Goal: Task Accomplishment & Management: Use online tool/utility

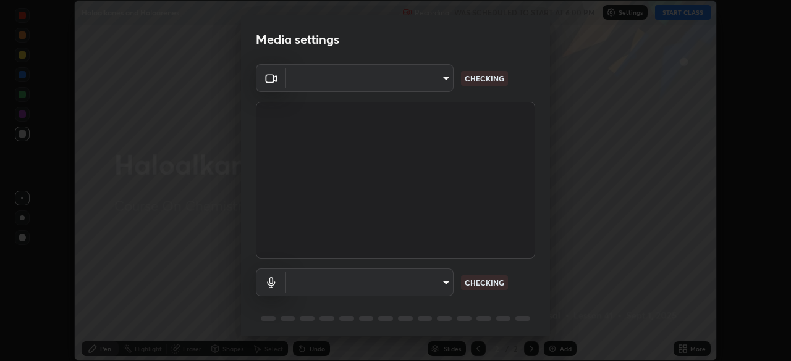
scroll to position [44, 0]
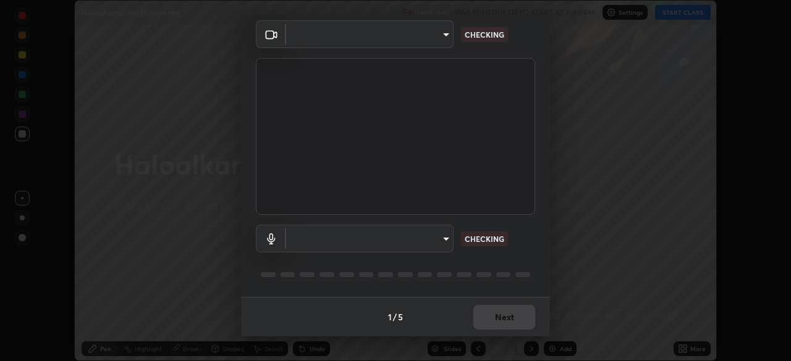
click at [431, 245] on body "Erase all Haloalkanes and Haloarenes Recording WAS SCHEDULED TO START AT 6:00 P…" at bounding box center [395, 180] width 791 height 361
type input "4cdb2335677a50284d4d52bfea2454a8eb2b8fde0954bdd1b922a39853c109bf"
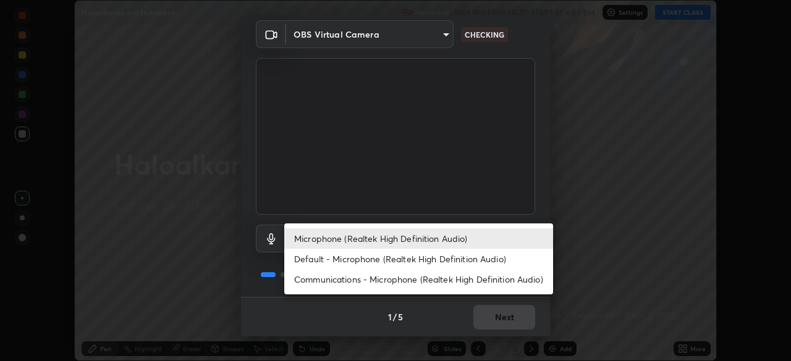
click at [451, 281] on li "Communications - Microphone (Realtek High Definition Audio)" at bounding box center [418, 279] width 269 height 20
type input "communications"
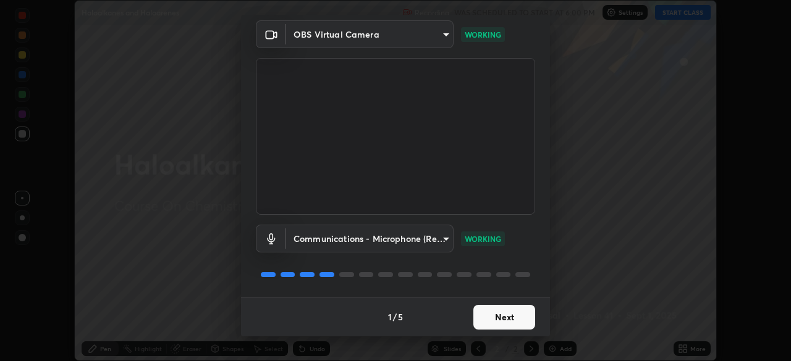
click at [507, 324] on button "Next" at bounding box center [504, 317] width 62 height 25
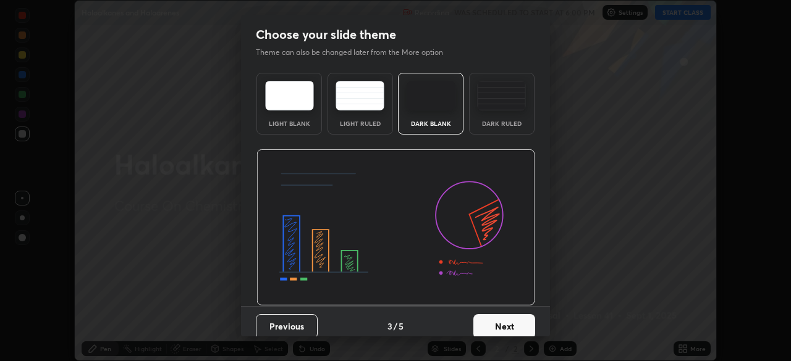
click at [508, 322] on button "Next" at bounding box center [504, 326] width 62 height 25
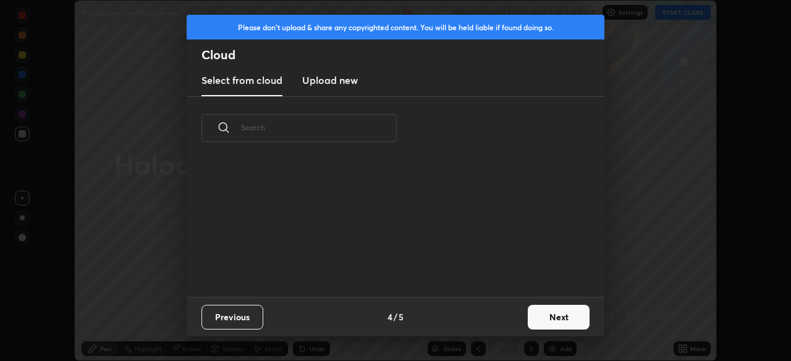
click at [507, 324] on div "Previous 4 / 5 Next" at bounding box center [396, 317] width 418 height 40
click at [539, 318] on button "Next" at bounding box center [559, 317] width 62 height 25
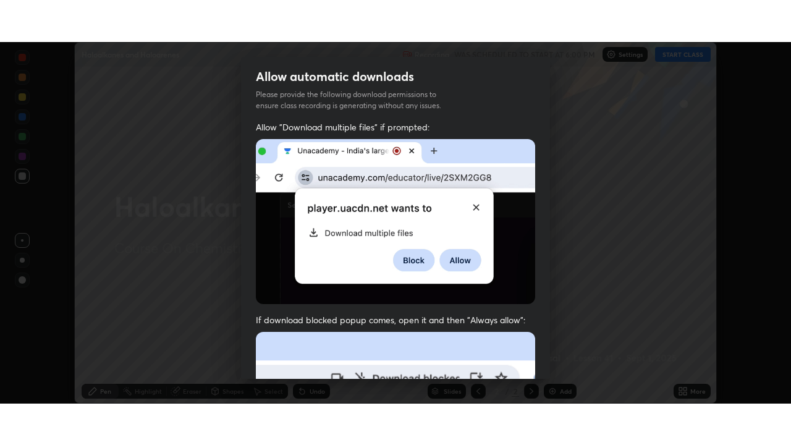
scroll to position [296, 0]
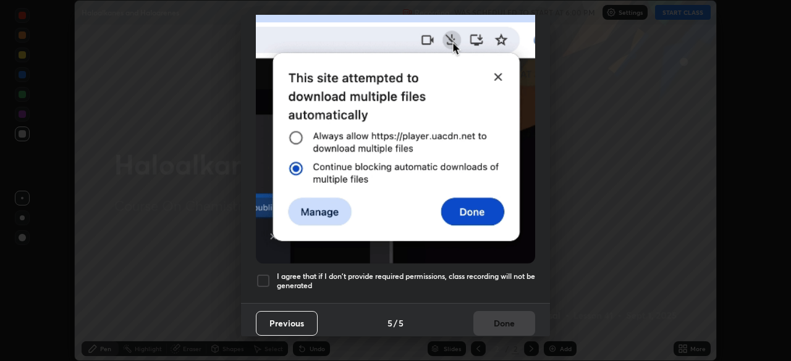
click at [492, 272] on h5 "I agree that if I don't provide required permissions, class recording will not …" at bounding box center [406, 281] width 258 height 19
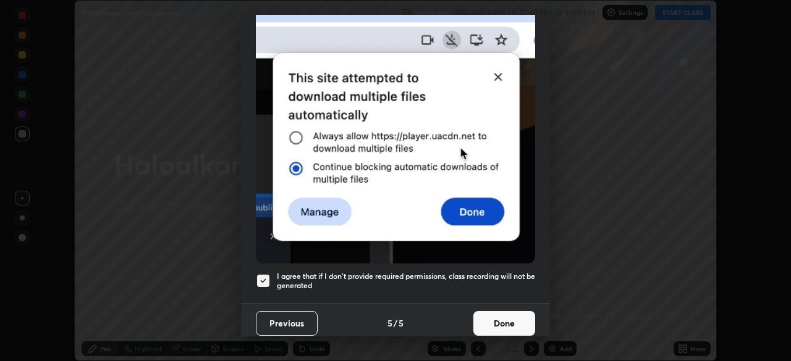
click at [497, 314] on button "Done" at bounding box center [504, 323] width 62 height 25
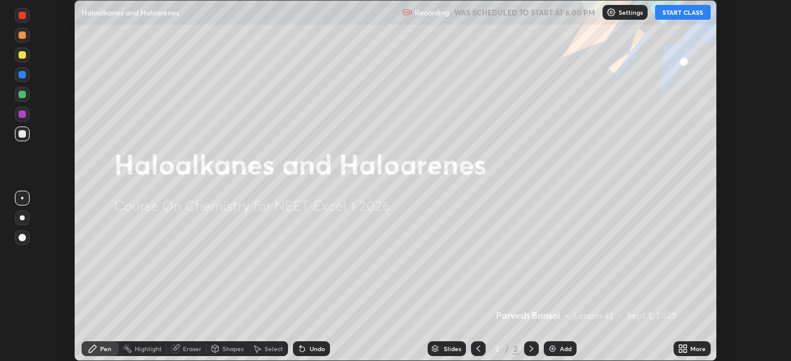
click at [685, 350] on icon at bounding box center [684, 351] width 3 height 3
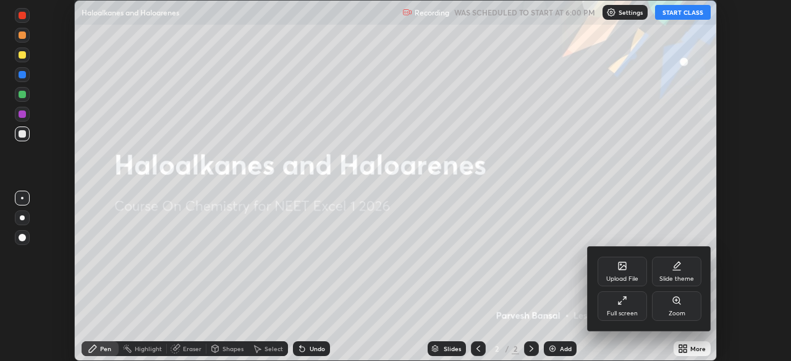
click at [623, 306] on div "Full screen" at bounding box center [621, 307] width 49 height 30
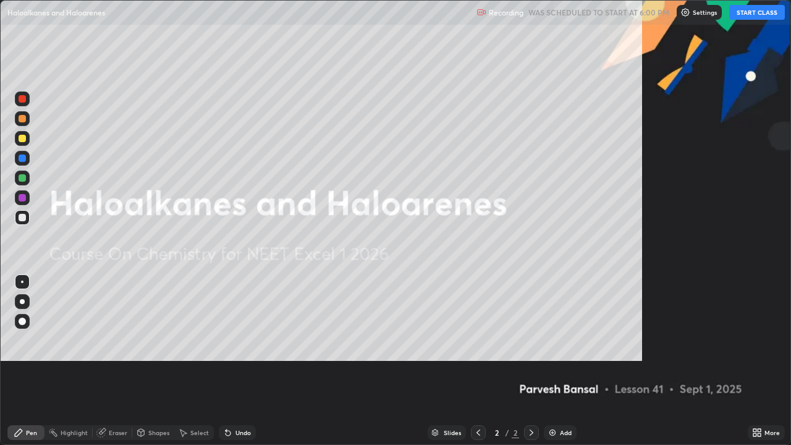
scroll to position [445, 791]
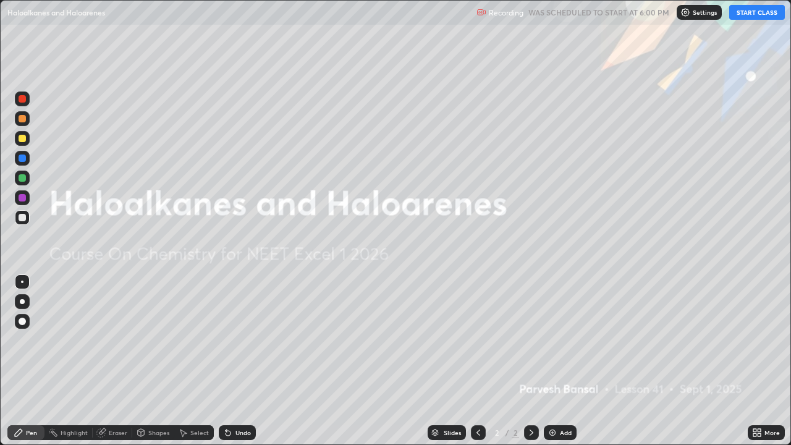
click at [742, 15] on button "START CLASS" at bounding box center [757, 12] width 56 height 15
click at [23, 172] on div at bounding box center [22, 178] width 15 height 15
click at [20, 103] on div at bounding box center [22, 98] width 15 height 15
click at [568, 361] on div "Add" at bounding box center [566, 432] width 12 height 6
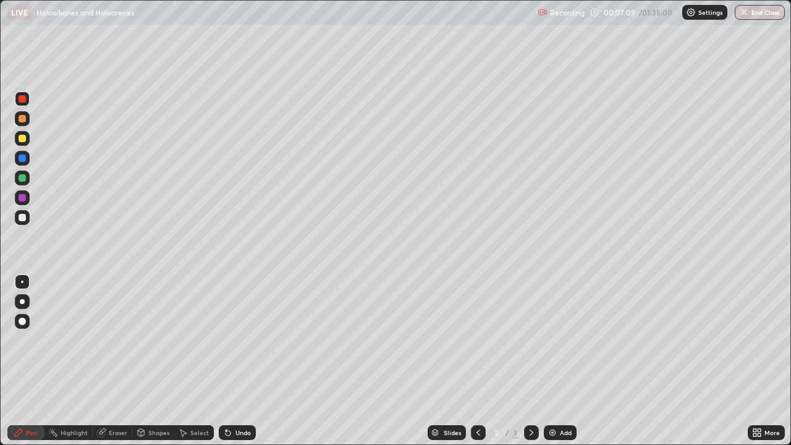
click at [29, 219] on div at bounding box center [22, 217] width 15 height 15
click at [22, 144] on div at bounding box center [22, 138] width 15 height 15
click at [20, 150] on div at bounding box center [22, 158] width 15 height 20
click at [22, 180] on div at bounding box center [22, 177] width 7 height 7
click at [16, 147] on div at bounding box center [22, 138] width 15 height 20
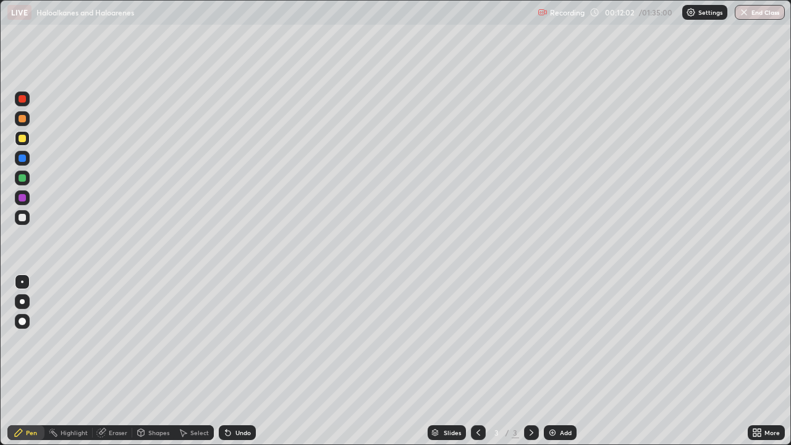
click at [25, 142] on div at bounding box center [22, 138] width 15 height 15
click at [21, 217] on div at bounding box center [22, 217] width 7 height 7
click at [24, 143] on div at bounding box center [22, 138] width 15 height 15
click at [18, 185] on div at bounding box center [22, 178] width 15 height 15
click at [23, 143] on div at bounding box center [22, 138] width 15 height 15
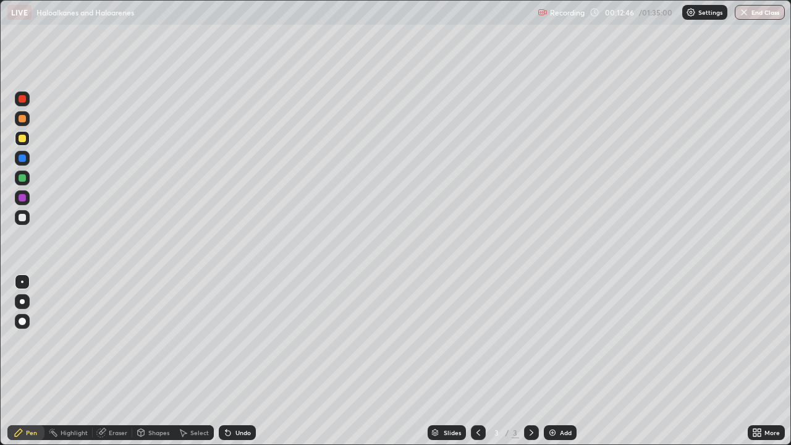
click at [23, 222] on div at bounding box center [22, 217] width 15 height 15
click at [27, 141] on div at bounding box center [22, 138] width 15 height 15
click at [235, 361] on div "Undo" at bounding box center [242, 432] width 15 height 6
click at [24, 178] on div at bounding box center [22, 177] width 7 height 7
click at [20, 222] on div at bounding box center [22, 217] width 15 height 15
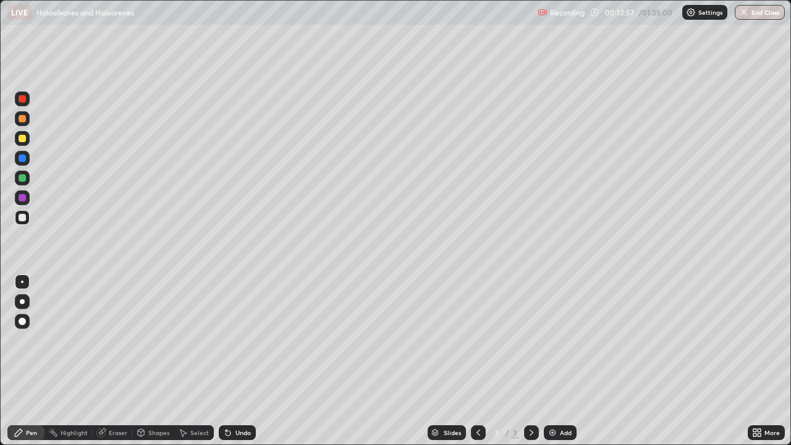
click at [28, 104] on div at bounding box center [22, 99] width 15 height 20
click at [547, 361] on img at bounding box center [552, 433] width 10 height 10
click at [24, 216] on div at bounding box center [22, 217] width 7 height 7
click at [22, 137] on div at bounding box center [22, 138] width 7 height 7
click at [27, 115] on div at bounding box center [22, 118] width 15 height 15
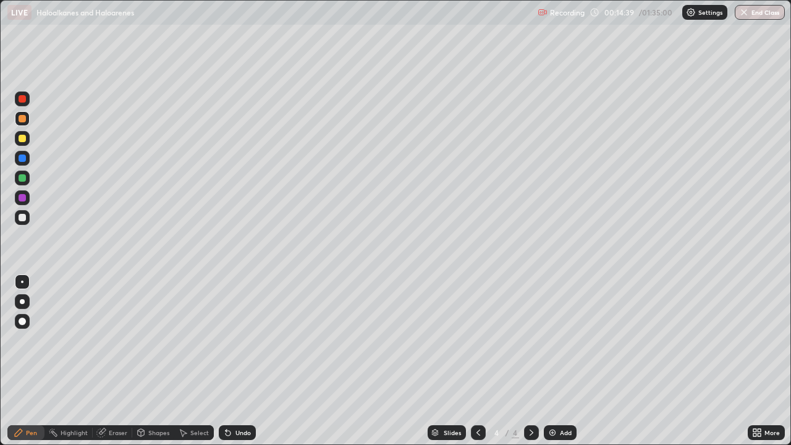
click at [22, 159] on div at bounding box center [22, 157] width 7 height 7
click at [22, 179] on div at bounding box center [22, 177] width 7 height 7
click at [234, 361] on div "Undo" at bounding box center [237, 432] width 37 height 15
click at [238, 361] on div "Undo" at bounding box center [242, 432] width 15 height 6
click at [243, 361] on div "Undo" at bounding box center [237, 432] width 37 height 15
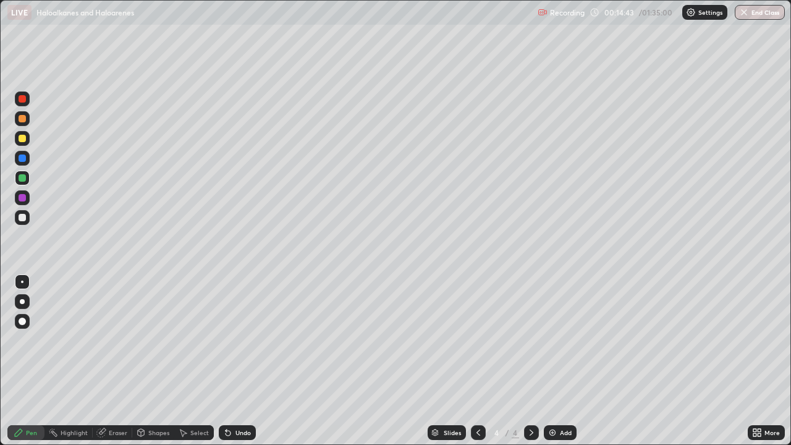
click at [29, 140] on div at bounding box center [22, 138] width 15 height 15
click at [20, 218] on div at bounding box center [22, 217] width 7 height 7
click at [22, 183] on div at bounding box center [22, 178] width 15 height 15
click at [22, 137] on div at bounding box center [22, 138] width 7 height 7
click at [239, 361] on div "Undo" at bounding box center [242, 432] width 15 height 6
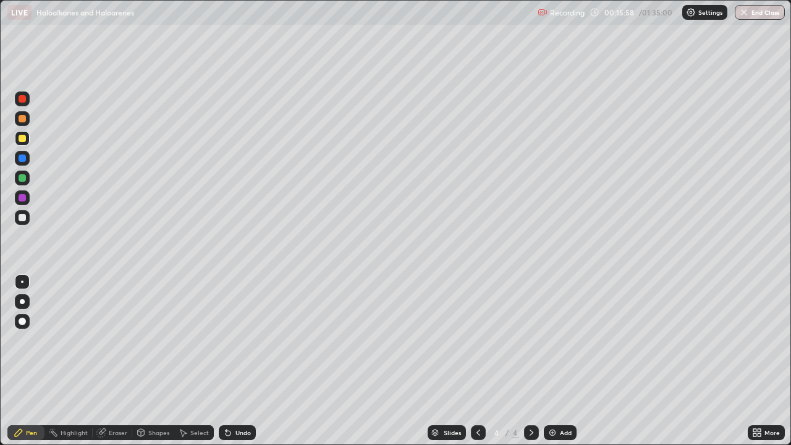
click at [243, 361] on div "Undo" at bounding box center [242, 432] width 15 height 6
click at [27, 212] on div at bounding box center [22, 217] width 15 height 15
click at [244, 361] on div "Undo" at bounding box center [242, 432] width 15 height 6
click at [23, 179] on div at bounding box center [22, 177] width 7 height 7
click at [563, 361] on div "Add" at bounding box center [566, 432] width 12 height 6
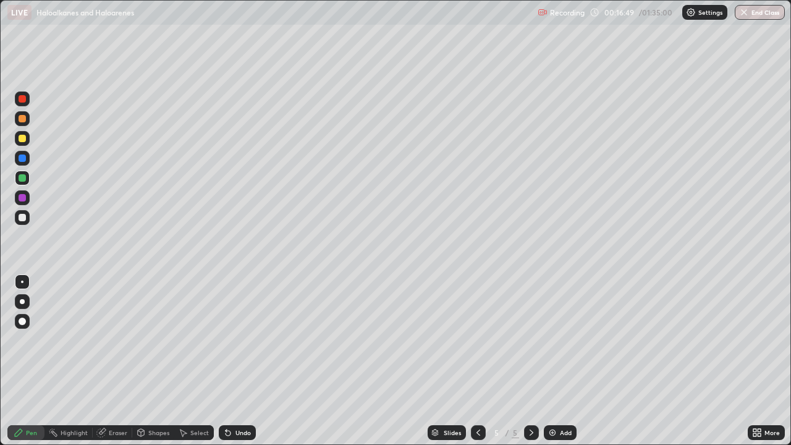
click at [24, 143] on div at bounding box center [22, 138] width 15 height 15
click at [22, 218] on div at bounding box center [22, 217] width 7 height 7
click at [21, 180] on div at bounding box center [22, 177] width 7 height 7
click at [240, 361] on div "Undo" at bounding box center [242, 432] width 15 height 6
click at [22, 119] on div at bounding box center [22, 118] width 7 height 7
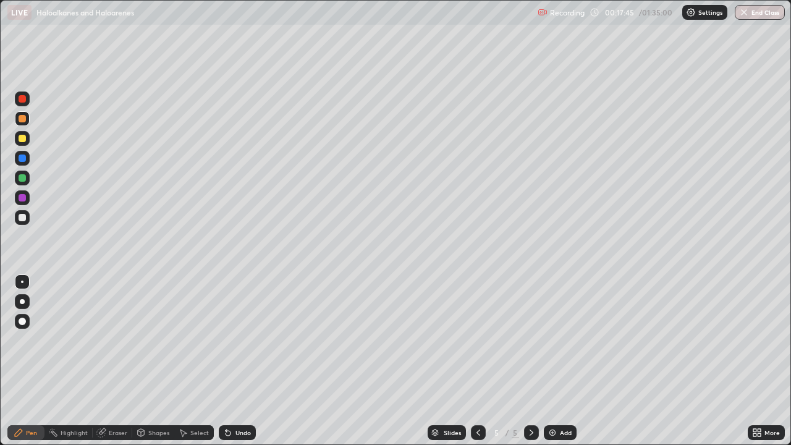
click at [25, 178] on div at bounding box center [22, 177] width 7 height 7
click at [22, 179] on div at bounding box center [22, 177] width 7 height 7
click at [29, 153] on div at bounding box center [22, 158] width 15 height 20
click at [23, 138] on div at bounding box center [22, 138] width 7 height 7
click at [471, 361] on div at bounding box center [478, 432] width 15 height 15
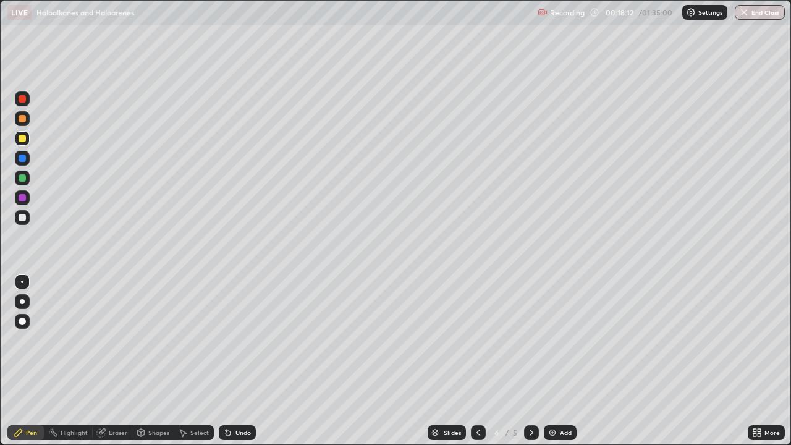
click at [528, 361] on icon at bounding box center [531, 433] width 10 height 10
click at [477, 361] on icon at bounding box center [478, 433] width 10 height 10
click at [240, 361] on div "Undo" at bounding box center [242, 432] width 15 height 6
click at [242, 361] on div "Undo" at bounding box center [237, 432] width 37 height 15
click at [244, 361] on div "Undo" at bounding box center [237, 432] width 37 height 15
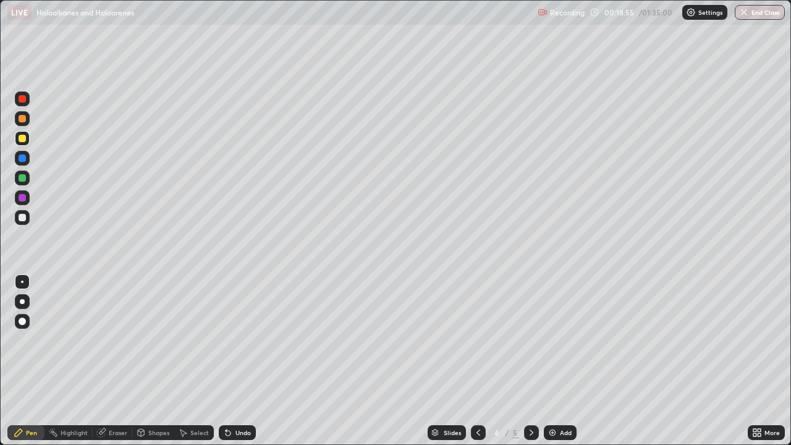
click at [246, 361] on div "Undo" at bounding box center [237, 432] width 37 height 15
click at [245, 361] on div "Undo" at bounding box center [237, 432] width 37 height 15
click at [242, 361] on div "Undo" at bounding box center [237, 432] width 37 height 15
click at [245, 361] on div "Undo" at bounding box center [237, 432] width 37 height 15
click at [536, 361] on div at bounding box center [531, 432] width 15 height 15
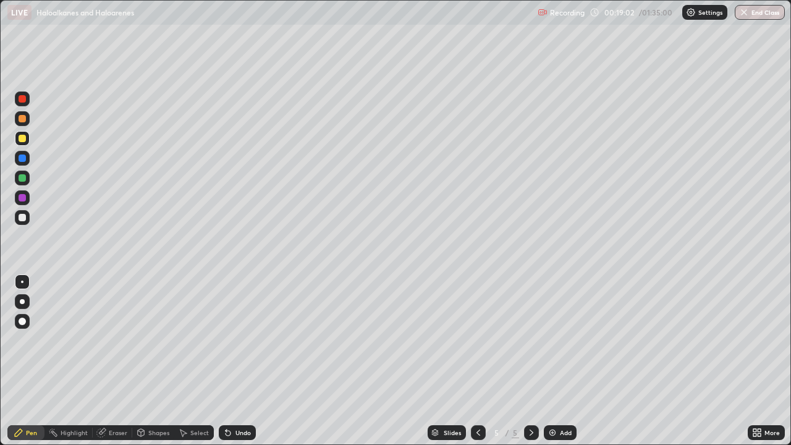
click at [25, 222] on div at bounding box center [22, 217] width 15 height 15
click at [244, 361] on div "Undo" at bounding box center [242, 432] width 15 height 6
click at [20, 137] on div at bounding box center [22, 138] width 7 height 7
click at [203, 361] on div "Select" at bounding box center [199, 432] width 19 height 6
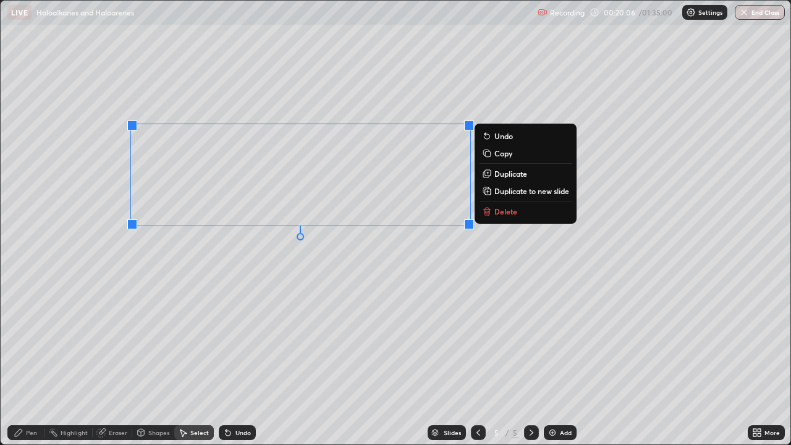
click at [519, 175] on p "Duplicate" at bounding box center [510, 174] width 33 height 10
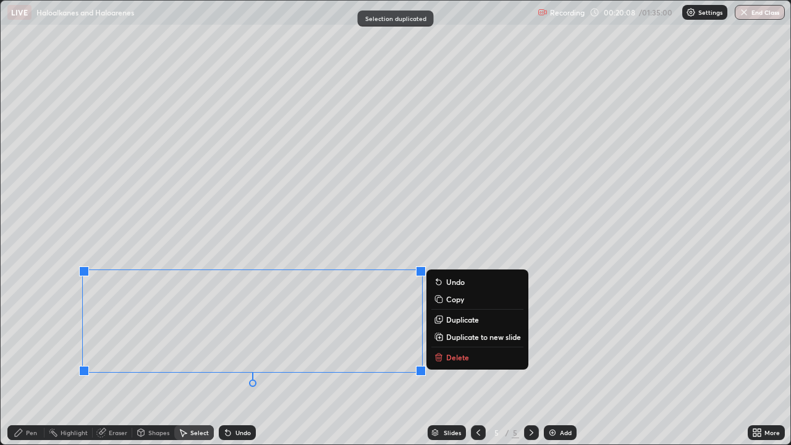
click at [28, 361] on div "Pen" at bounding box center [31, 432] width 11 height 6
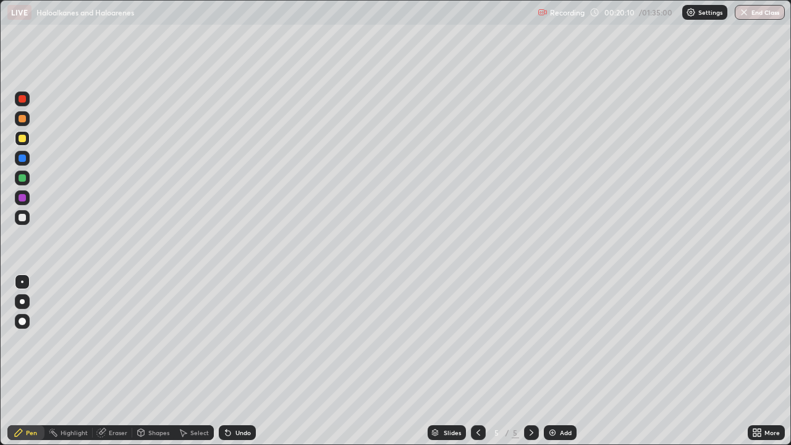
click at [116, 361] on div "Eraser" at bounding box center [118, 432] width 19 height 6
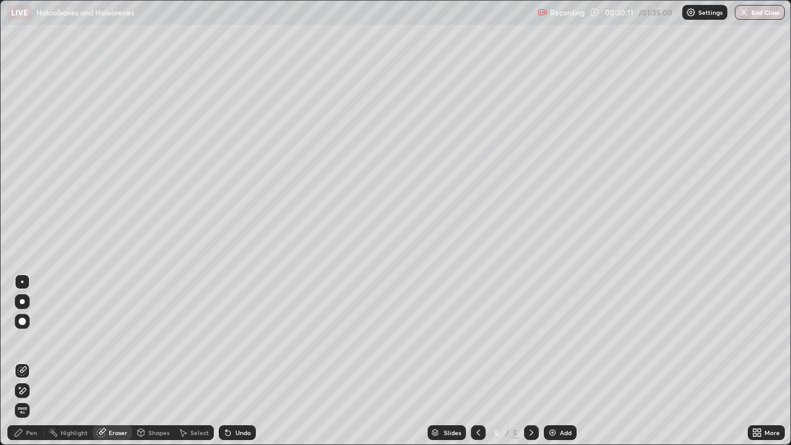
click at [24, 361] on div "Pen" at bounding box center [25, 432] width 37 height 15
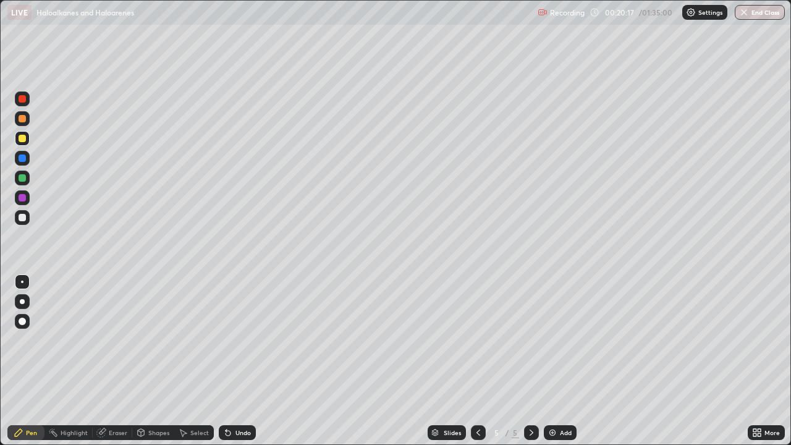
click at [192, 361] on div "Select" at bounding box center [194, 432] width 40 height 15
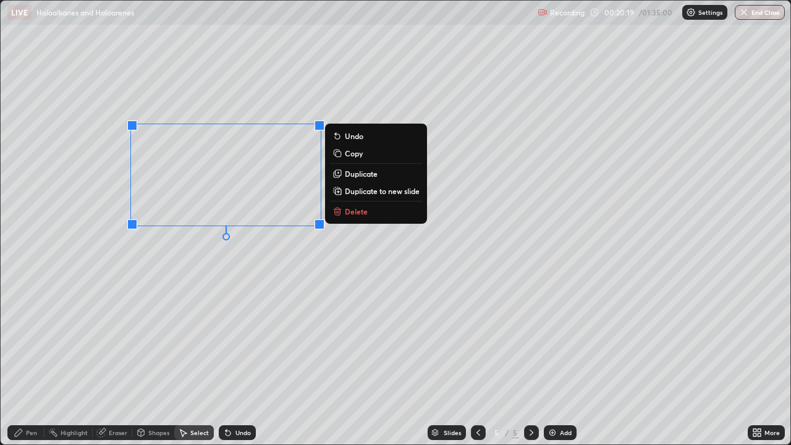
click at [384, 191] on p "Duplicate to new slide" at bounding box center [382, 191] width 75 height 10
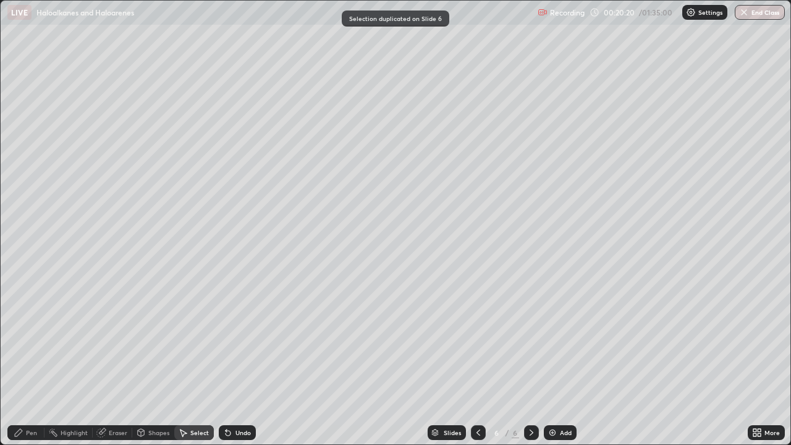
click at [106, 361] on div "Eraser" at bounding box center [113, 432] width 40 height 15
click at [27, 361] on icon at bounding box center [22, 390] width 10 height 11
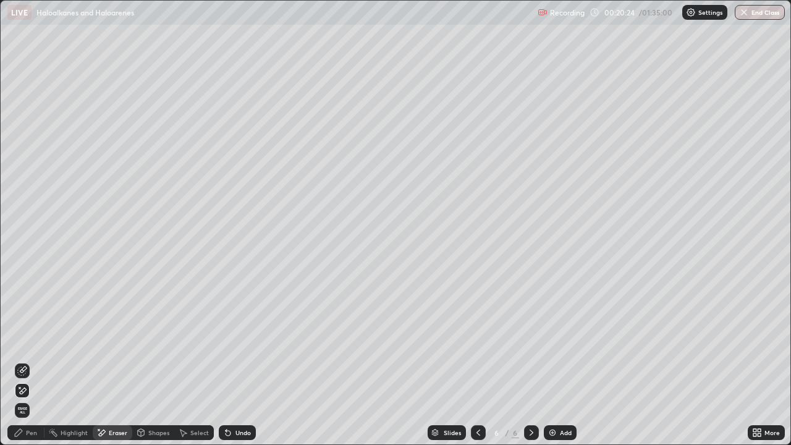
click at [25, 361] on div "Pen" at bounding box center [25, 432] width 37 height 15
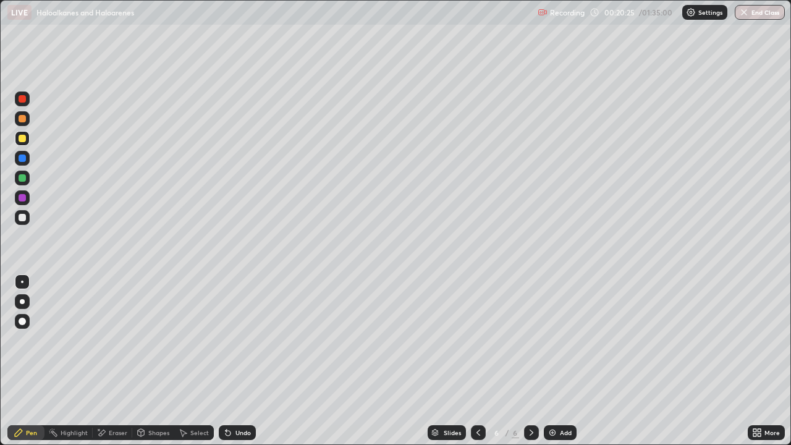
click at [24, 219] on div at bounding box center [22, 217] width 7 height 7
click at [23, 144] on div at bounding box center [22, 138] width 15 height 15
click at [27, 164] on div at bounding box center [22, 158] width 15 height 15
click at [22, 182] on div at bounding box center [22, 178] width 15 height 15
click at [23, 217] on div at bounding box center [22, 217] width 7 height 7
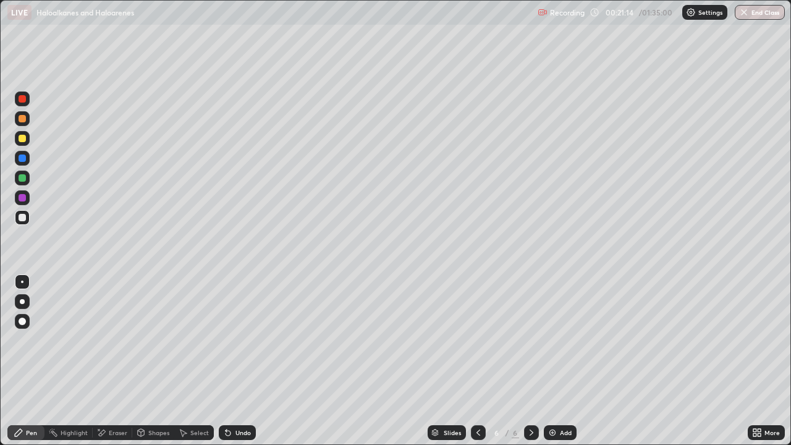
click at [251, 361] on div "Undo" at bounding box center [237, 432] width 37 height 15
click at [483, 361] on div at bounding box center [478, 432] width 15 height 15
click at [530, 361] on icon at bounding box center [531, 433] width 10 height 10
click at [20, 140] on div at bounding box center [22, 138] width 7 height 7
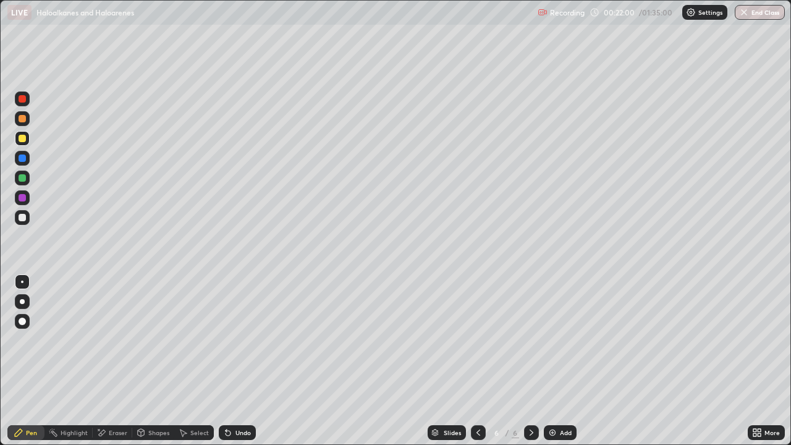
click at [120, 361] on div "Eraser" at bounding box center [118, 432] width 19 height 6
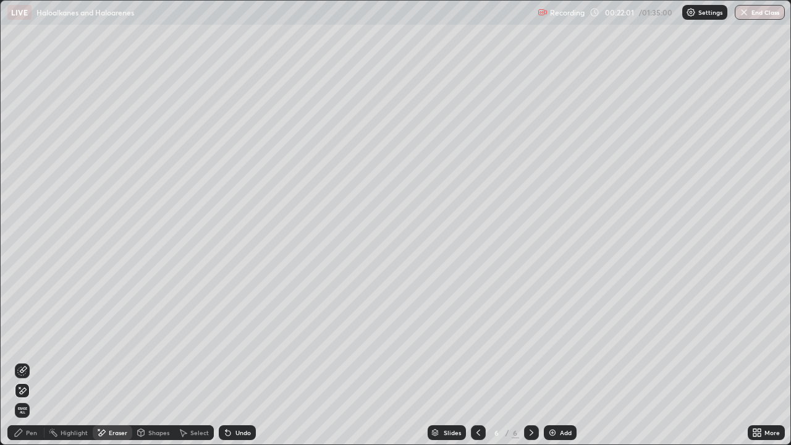
click at [30, 361] on div "Pen" at bounding box center [31, 432] width 11 height 6
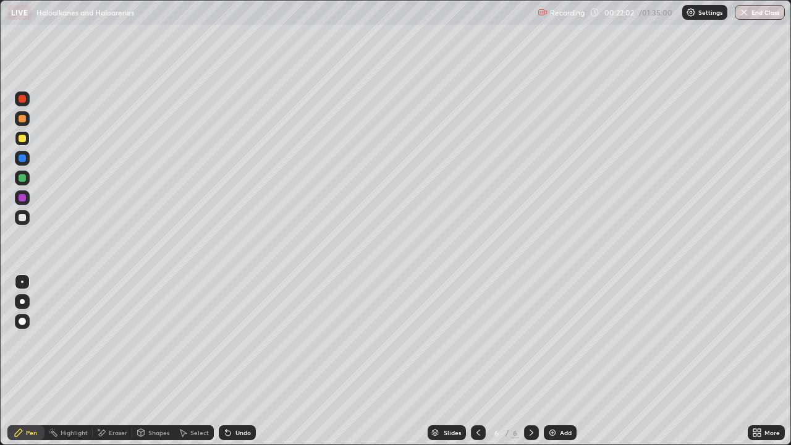
click at [22, 175] on div at bounding box center [22, 177] width 7 height 7
click at [108, 361] on div "Eraser" at bounding box center [113, 432] width 40 height 15
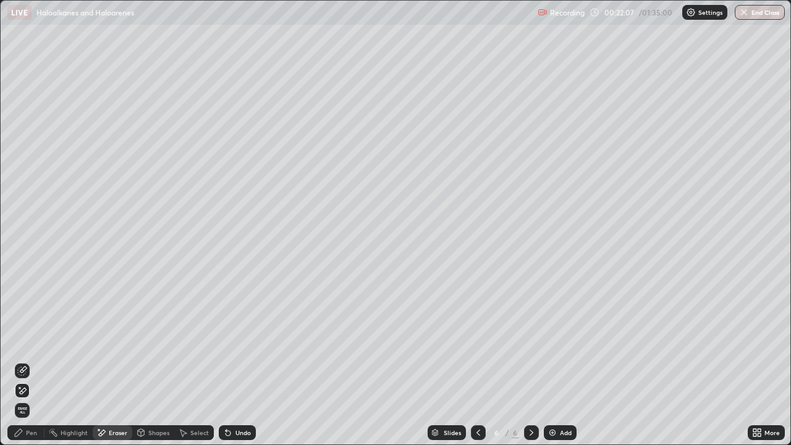
click at [33, 361] on div "Pen" at bounding box center [25, 432] width 37 height 15
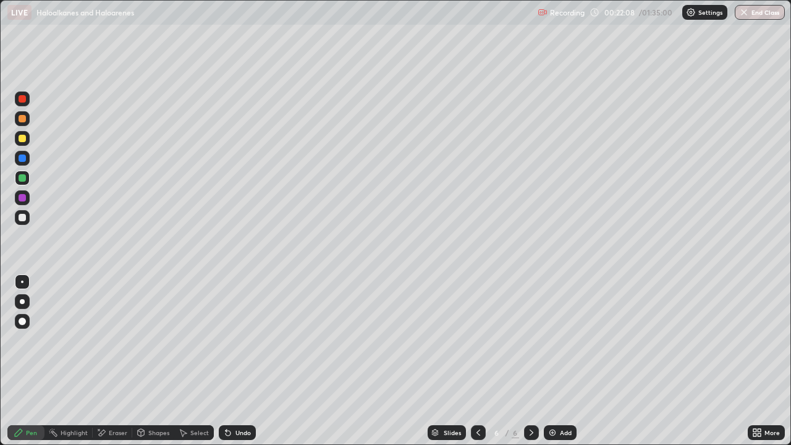
click at [19, 124] on div at bounding box center [22, 118] width 15 height 15
click at [25, 118] on div at bounding box center [22, 118] width 7 height 7
click at [28, 222] on div at bounding box center [22, 217] width 15 height 15
click at [23, 200] on div at bounding box center [22, 197] width 7 height 7
click at [20, 216] on div at bounding box center [22, 217] width 7 height 7
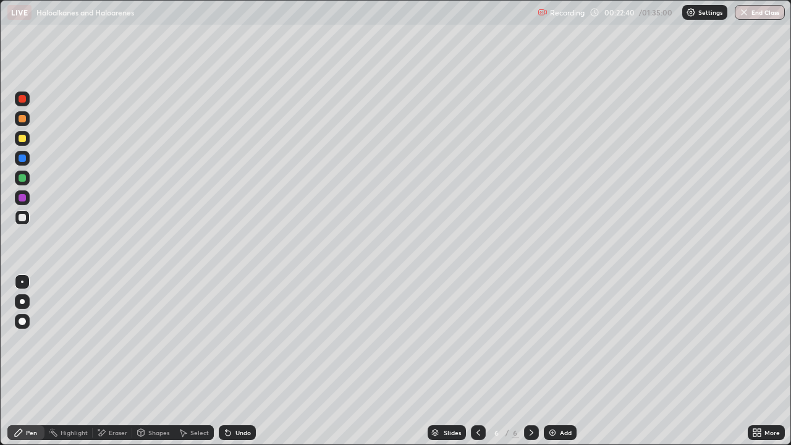
click at [557, 361] on div "Add" at bounding box center [560, 432] width 33 height 15
click at [23, 122] on div at bounding box center [22, 118] width 15 height 15
click at [21, 180] on div at bounding box center [22, 177] width 7 height 7
click at [22, 141] on div at bounding box center [22, 138] width 7 height 7
click at [30, 180] on div at bounding box center [22, 178] width 20 height 20
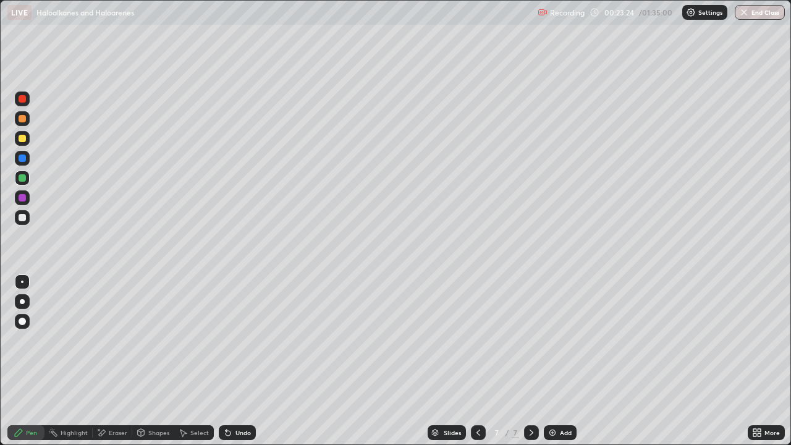
click at [31, 222] on div at bounding box center [22, 218] width 20 height 20
click at [476, 361] on icon at bounding box center [478, 433] width 10 height 10
click at [478, 361] on icon at bounding box center [478, 433] width 10 height 10
click at [27, 119] on div at bounding box center [22, 118] width 15 height 15
click at [535, 361] on div at bounding box center [531, 432] width 15 height 15
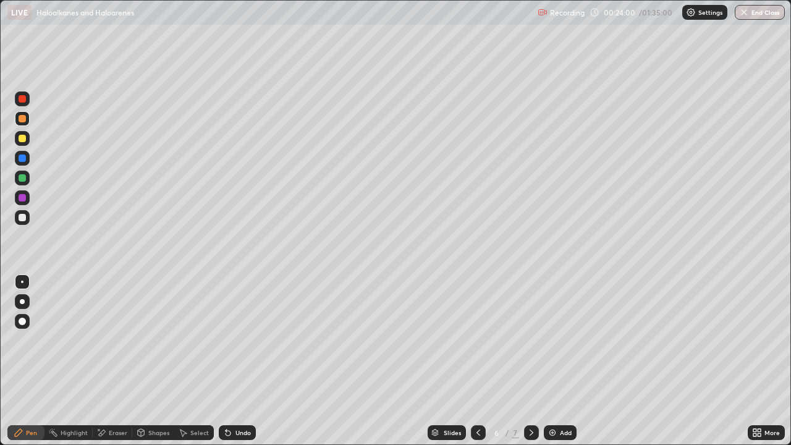
click at [530, 361] on icon at bounding box center [531, 433] width 10 height 10
click at [550, 361] on div "Add" at bounding box center [560, 432] width 33 height 15
click at [22, 139] on div at bounding box center [22, 138] width 7 height 7
click at [15, 218] on div at bounding box center [22, 217] width 15 height 15
click at [560, 361] on div "Add" at bounding box center [566, 432] width 12 height 6
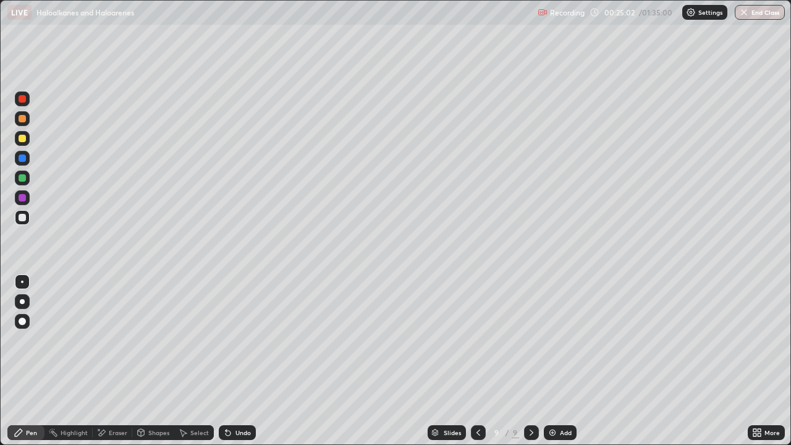
click at [27, 179] on div at bounding box center [22, 178] width 15 height 15
click at [236, 361] on div "Undo" at bounding box center [242, 432] width 15 height 6
click at [22, 179] on div at bounding box center [22, 177] width 7 height 7
click at [21, 193] on div at bounding box center [22, 197] width 15 height 15
click at [23, 217] on div at bounding box center [22, 217] width 7 height 7
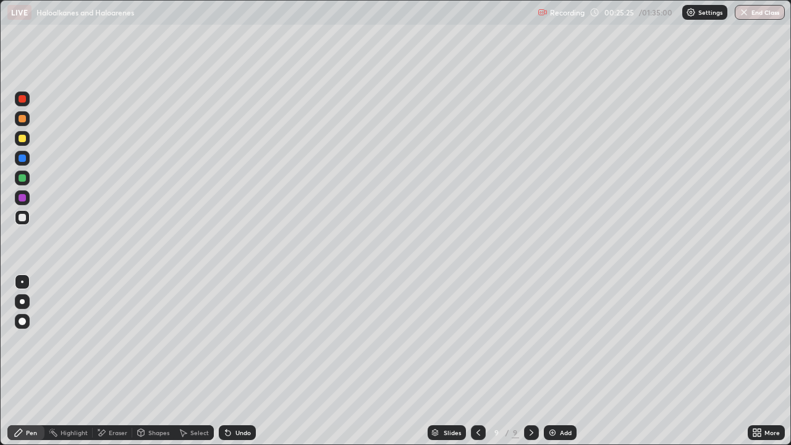
click at [25, 140] on div at bounding box center [22, 138] width 7 height 7
click at [22, 159] on div at bounding box center [22, 157] width 7 height 7
click at [24, 137] on div at bounding box center [22, 138] width 7 height 7
click at [28, 182] on div at bounding box center [22, 178] width 15 height 15
click at [24, 140] on div at bounding box center [22, 138] width 7 height 7
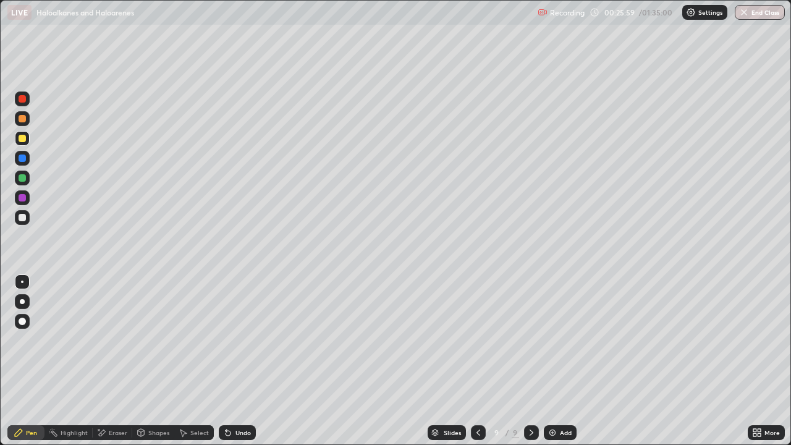
click at [77, 361] on div "Highlight" at bounding box center [74, 432] width 27 height 6
click at [20, 361] on icon at bounding box center [22, 390] width 10 height 10
click at [28, 361] on div "Pen" at bounding box center [31, 432] width 11 height 6
click at [24, 152] on div at bounding box center [22, 158] width 15 height 15
click at [24, 175] on div at bounding box center [22, 177] width 7 height 7
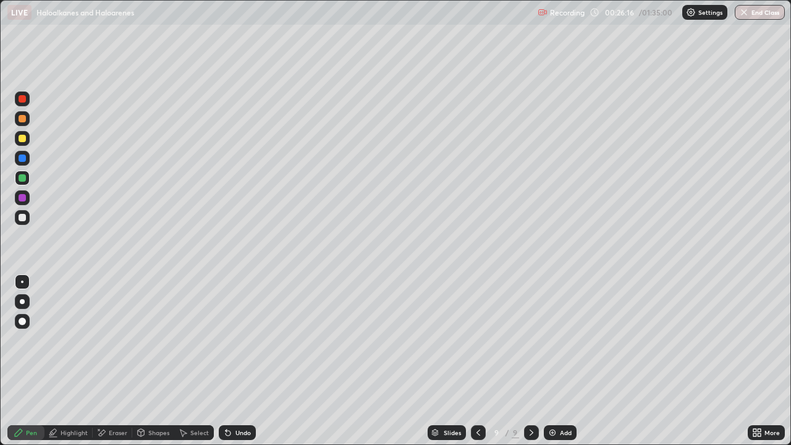
click at [475, 361] on icon at bounding box center [478, 433] width 10 height 10
click at [479, 361] on icon at bounding box center [478, 433] width 10 height 10
click at [534, 361] on div at bounding box center [531, 432] width 15 height 15
click at [479, 361] on icon at bounding box center [478, 433] width 10 height 10
click at [477, 361] on icon at bounding box center [478, 432] width 4 height 6
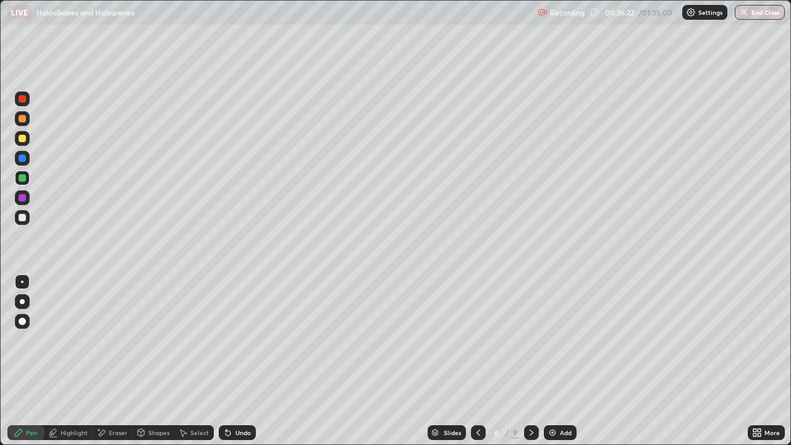
click at [531, 361] on icon at bounding box center [531, 433] width 10 height 10
click at [530, 361] on icon at bounding box center [531, 433] width 10 height 10
click at [528, 361] on icon at bounding box center [531, 433] width 10 height 10
click at [529, 361] on icon at bounding box center [531, 433] width 10 height 10
click at [551, 361] on img at bounding box center [552, 433] width 10 height 10
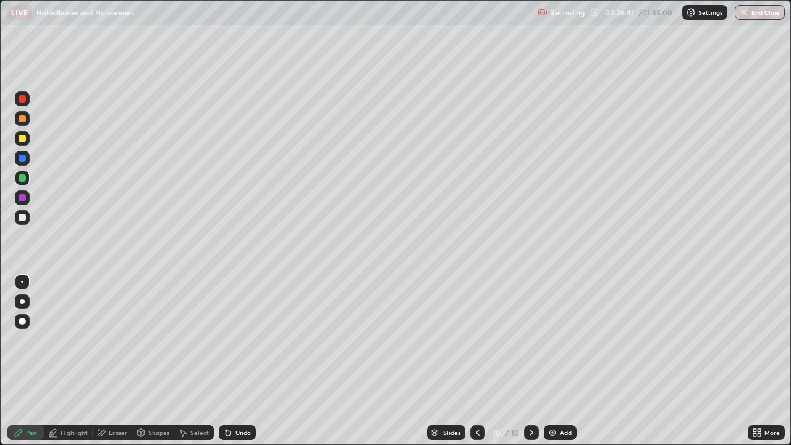
click at [28, 135] on div at bounding box center [22, 138] width 15 height 15
click at [478, 361] on div at bounding box center [477, 432] width 15 height 25
click at [564, 361] on div "Add" at bounding box center [566, 432] width 12 height 6
click at [23, 217] on div at bounding box center [22, 217] width 7 height 7
click at [22, 140] on div at bounding box center [22, 138] width 7 height 7
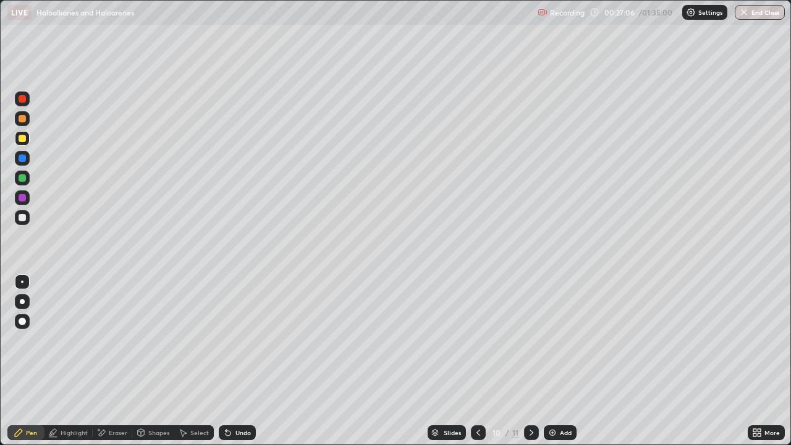
click at [22, 180] on div at bounding box center [22, 177] width 7 height 7
click at [231, 361] on icon at bounding box center [228, 433] width 10 height 10
click at [196, 361] on div "Select" at bounding box center [199, 432] width 19 height 6
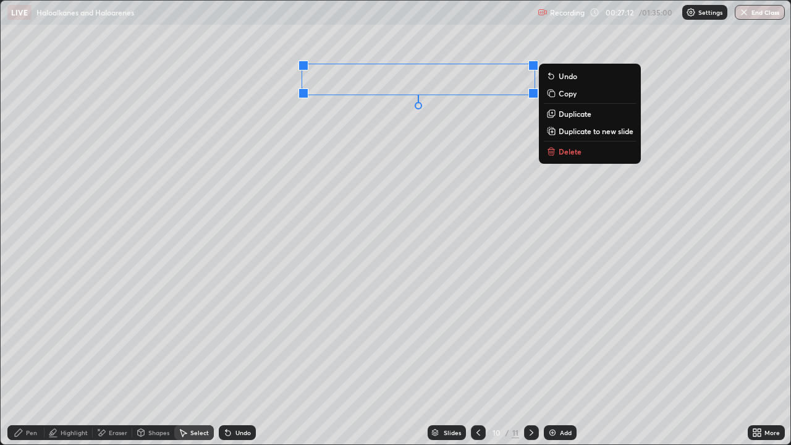
click at [570, 116] on p "Duplicate" at bounding box center [574, 114] width 33 height 10
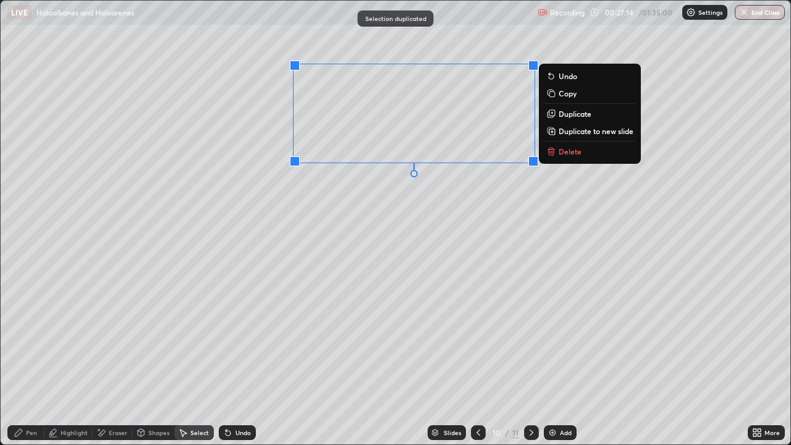
click at [571, 117] on p "Duplicate" at bounding box center [574, 114] width 33 height 10
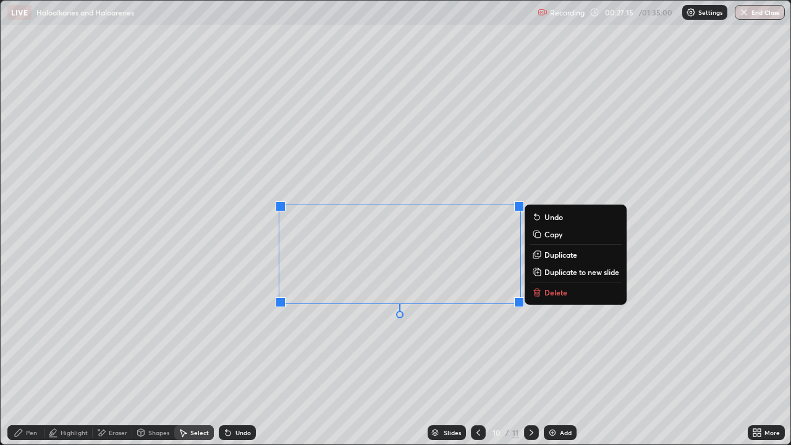
click at [632, 124] on div "0 ° Undo Copy Duplicate Duplicate to new slide Delete" at bounding box center [396, 223] width 790 height 444
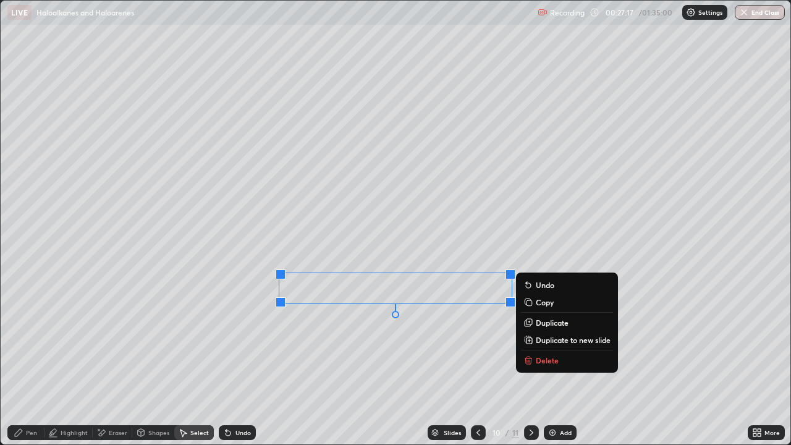
click at [542, 326] on p "Duplicate" at bounding box center [552, 323] width 33 height 10
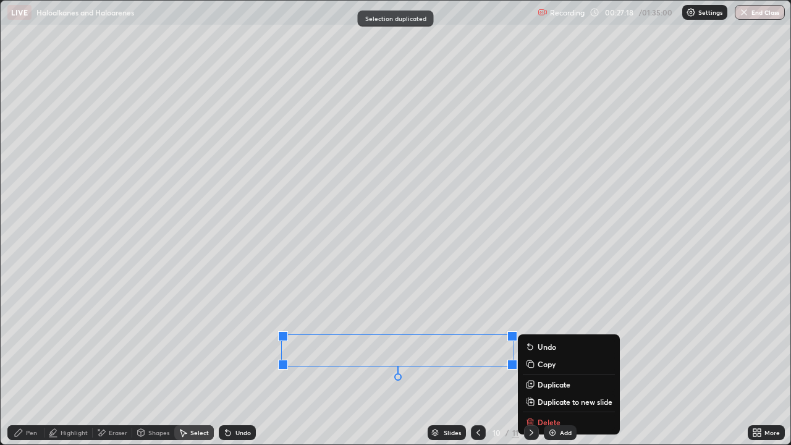
click at [14, 361] on icon at bounding box center [19, 433] width 10 height 10
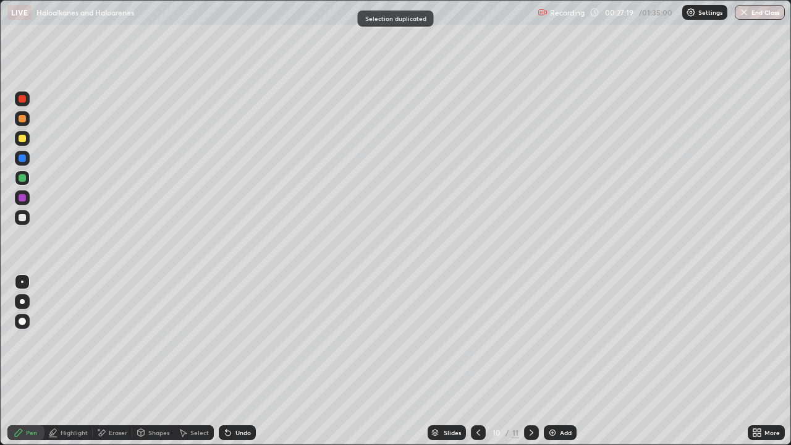
click at [22, 221] on div at bounding box center [22, 217] width 7 height 7
click at [24, 179] on div at bounding box center [22, 177] width 7 height 7
click at [25, 140] on div at bounding box center [22, 138] width 7 height 7
click at [560, 361] on div "Add" at bounding box center [566, 432] width 12 height 6
click at [24, 172] on div at bounding box center [22, 178] width 15 height 15
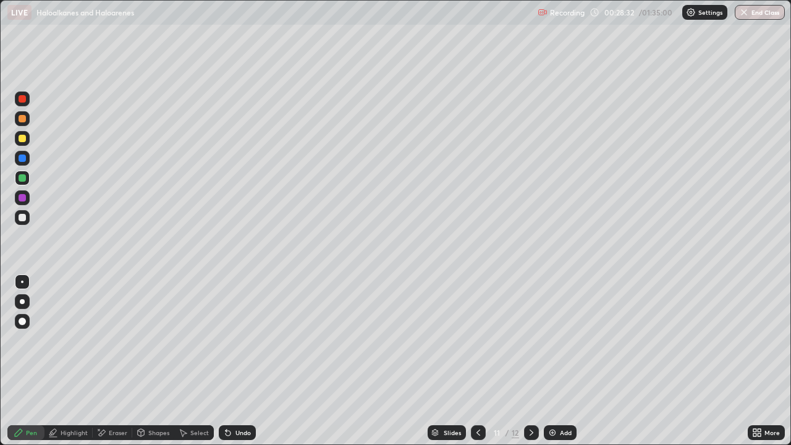
click at [240, 361] on div "Undo" at bounding box center [237, 432] width 37 height 15
click at [107, 361] on div "Eraser" at bounding box center [113, 432] width 40 height 15
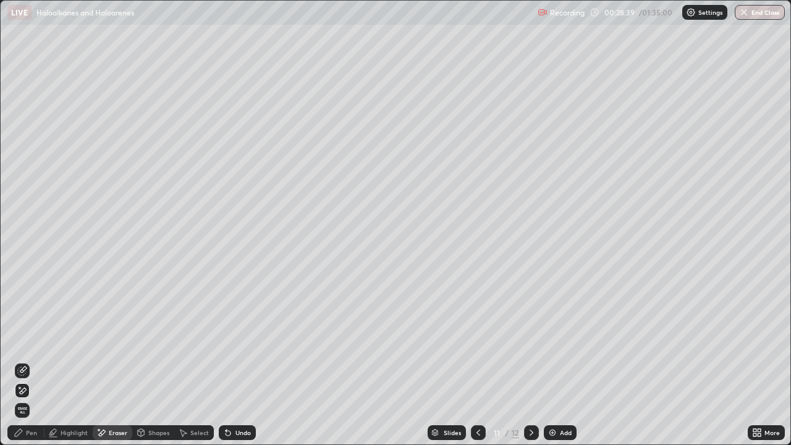
click at [26, 361] on icon at bounding box center [22, 371] width 8 height 8
click at [31, 361] on div "Pen" at bounding box center [25, 432] width 37 height 15
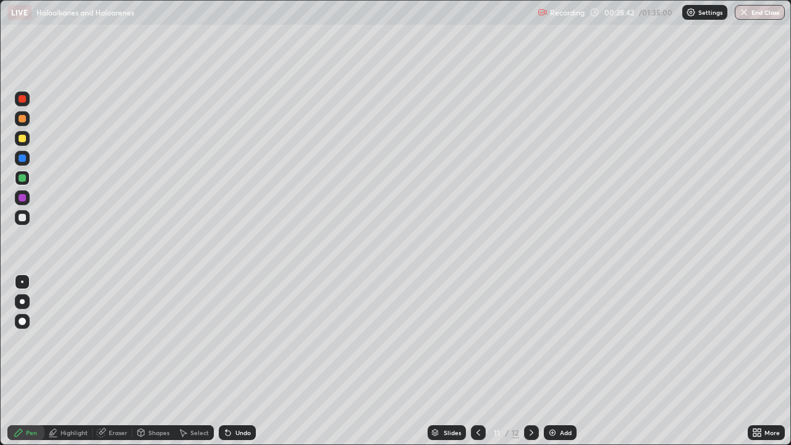
click at [23, 217] on div at bounding box center [22, 217] width 7 height 7
click at [21, 183] on div at bounding box center [22, 178] width 15 height 15
click at [19, 222] on div at bounding box center [22, 217] width 15 height 15
click at [243, 361] on div "Undo" at bounding box center [242, 432] width 15 height 6
click at [28, 141] on div at bounding box center [22, 138] width 15 height 15
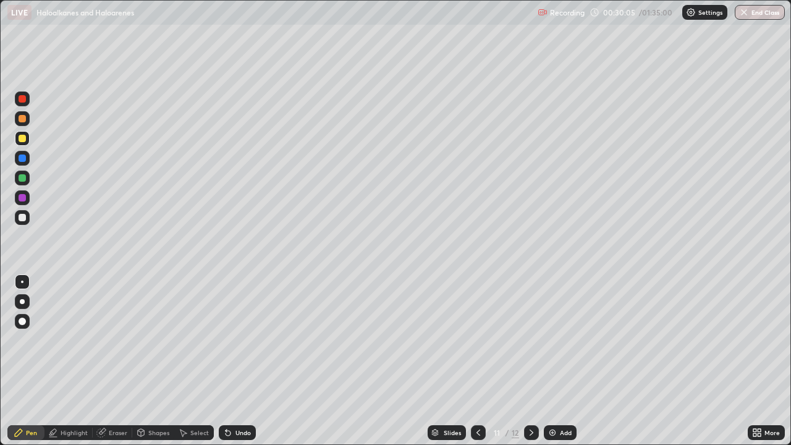
click at [120, 361] on div "Eraser" at bounding box center [113, 432] width 40 height 15
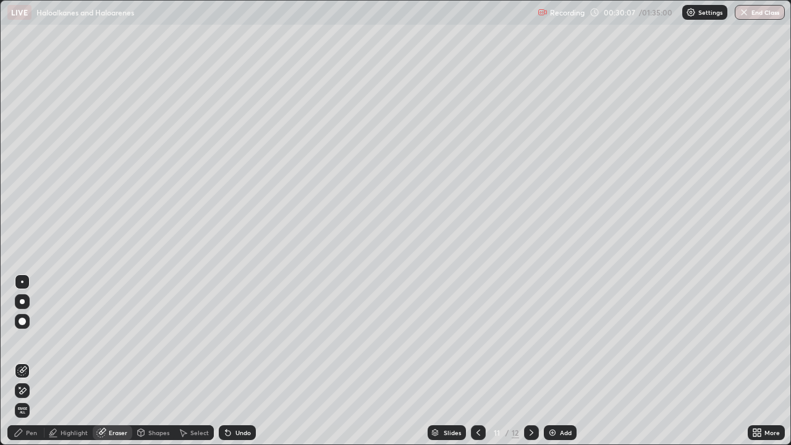
click at [32, 361] on div "Pen" at bounding box center [31, 432] width 11 height 6
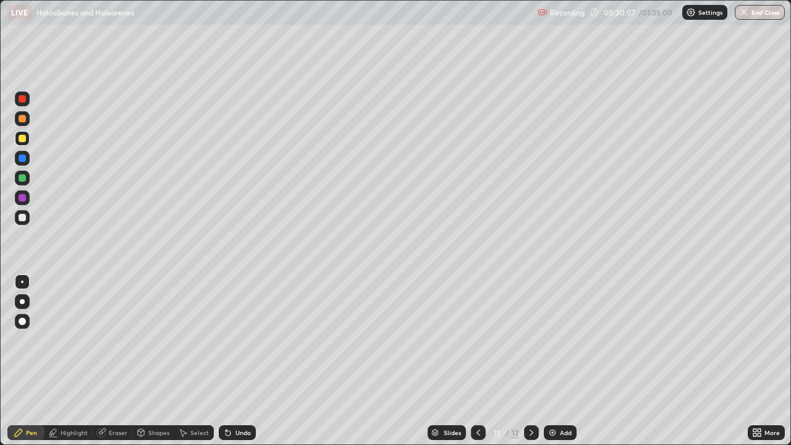
click at [21, 219] on div at bounding box center [22, 217] width 7 height 7
click at [27, 140] on div at bounding box center [22, 138] width 15 height 15
click at [28, 191] on div at bounding box center [22, 198] width 15 height 20
click at [27, 136] on div at bounding box center [22, 138] width 15 height 15
click at [238, 361] on div "Undo" at bounding box center [242, 432] width 15 height 6
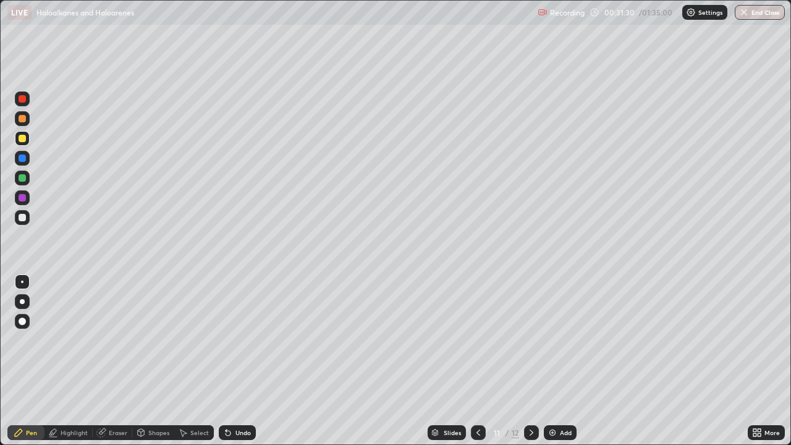
click at [240, 361] on div "Undo" at bounding box center [237, 432] width 37 height 15
click at [242, 361] on div "Undo" at bounding box center [242, 432] width 15 height 6
click at [246, 361] on div "Undo" at bounding box center [237, 432] width 37 height 15
click at [248, 361] on div "Undo" at bounding box center [242, 432] width 15 height 6
click at [248, 361] on div "Undo" at bounding box center [237, 432] width 37 height 15
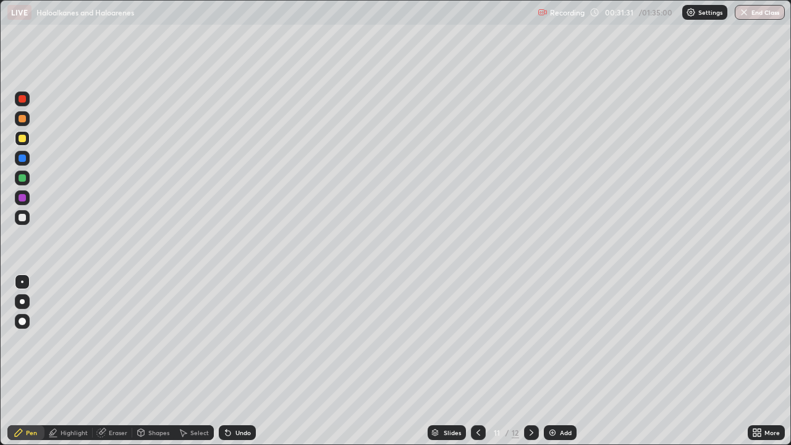
click at [245, 361] on div "Undo" at bounding box center [242, 432] width 15 height 6
click at [248, 361] on div "Undo" at bounding box center [242, 432] width 15 height 6
click at [21, 198] on div at bounding box center [22, 197] width 7 height 7
click at [252, 361] on div "Undo" at bounding box center [237, 432] width 37 height 15
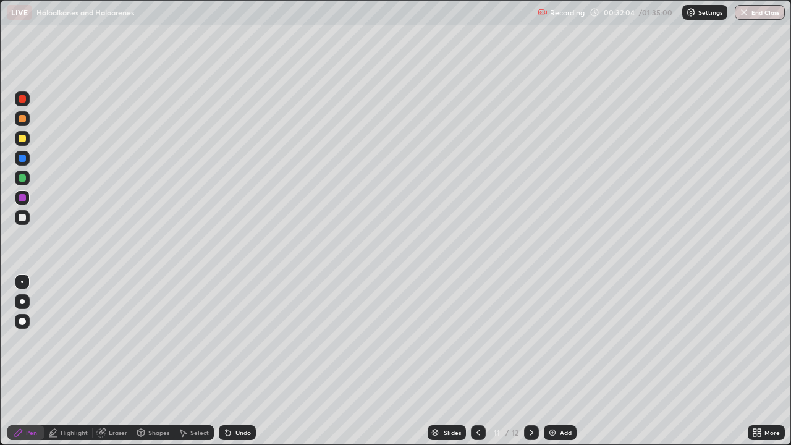
click at [246, 361] on div "Undo" at bounding box center [242, 432] width 15 height 6
click at [477, 361] on icon at bounding box center [478, 433] width 10 height 10
click at [239, 361] on div "Undo" at bounding box center [237, 432] width 37 height 15
click at [238, 361] on div "Undo" at bounding box center [242, 432] width 15 height 6
click at [242, 361] on div "Undo" at bounding box center [242, 432] width 15 height 6
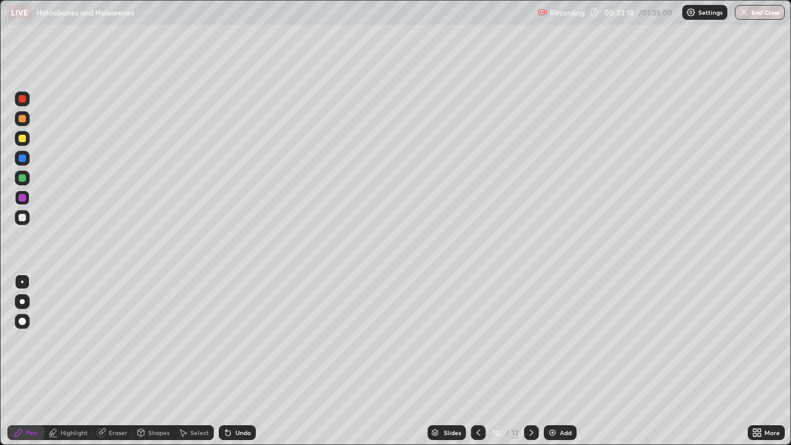
click at [242, 361] on div "Undo" at bounding box center [242, 432] width 15 height 6
click at [244, 361] on div "Undo" at bounding box center [242, 432] width 15 height 6
click at [248, 361] on div "Undo" at bounding box center [242, 432] width 15 height 6
click at [251, 361] on div "Undo" at bounding box center [237, 432] width 37 height 15
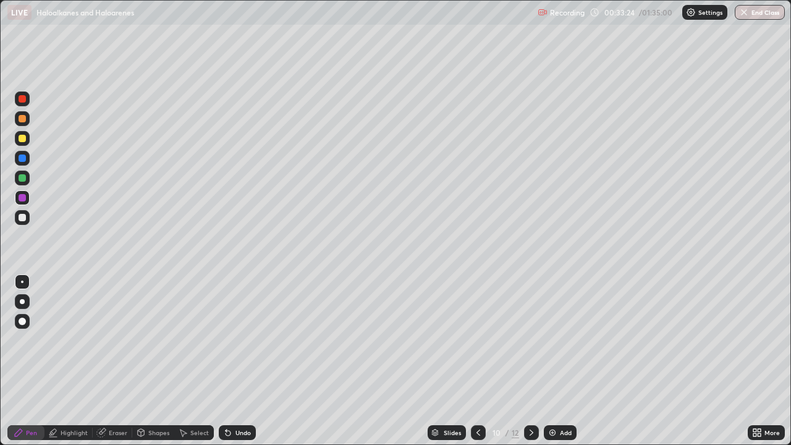
click at [535, 361] on div at bounding box center [531, 432] width 15 height 15
click at [23, 138] on div at bounding box center [22, 138] width 7 height 7
click at [531, 361] on icon at bounding box center [531, 433] width 10 height 10
click at [25, 177] on div at bounding box center [22, 177] width 7 height 7
click at [23, 138] on div at bounding box center [22, 138] width 7 height 7
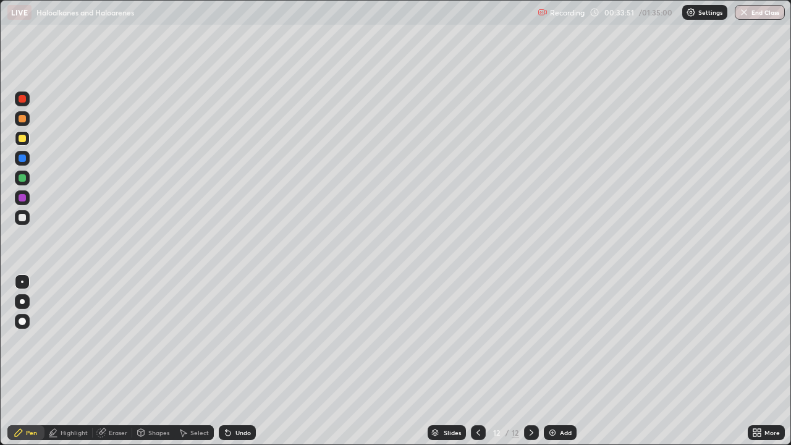
click at [21, 132] on div at bounding box center [22, 138] width 15 height 15
click at [23, 156] on div at bounding box center [22, 157] width 7 height 7
click at [22, 161] on div at bounding box center [22, 157] width 7 height 7
click at [22, 175] on div at bounding box center [22, 177] width 7 height 7
click at [22, 224] on div at bounding box center [22, 217] width 15 height 15
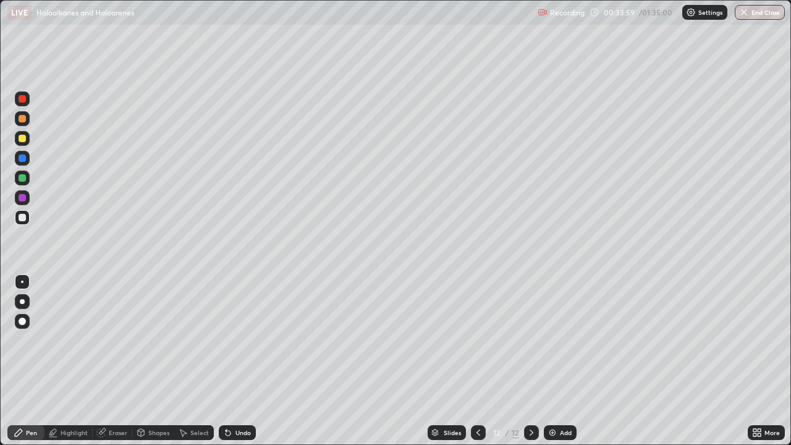
click at [242, 361] on div "Undo" at bounding box center [237, 432] width 37 height 15
click at [547, 361] on div "Add" at bounding box center [560, 432] width 33 height 15
click at [25, 185] on div at bounding box center [22, 178] width 15 height 15
click at [22, 214] on div at bounding box center [22, 217] width 7 height 7
click at [23, 138] on div at bounding box center [22, 138] width 7 height 7
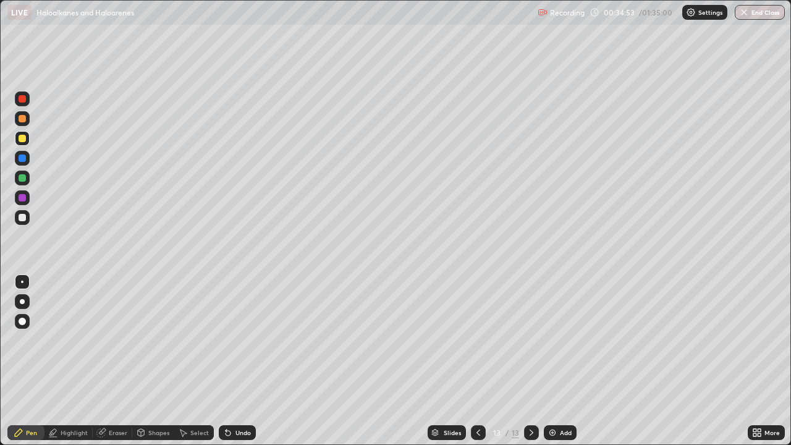
click at [24, 216] on div at bounding box center [22, 217] width 7 height 7
click at [23, 131] on div at bounding box center [22, 138] width 15 height 15
click at [21, 185] on div at bounding box center [22, 178] width 15 height 15
click at [22, 224] on div at bounding box center [22, 217] width 15 height 15
click at [23, 140] on div at bounding box center [22, 138] width 7 height 7
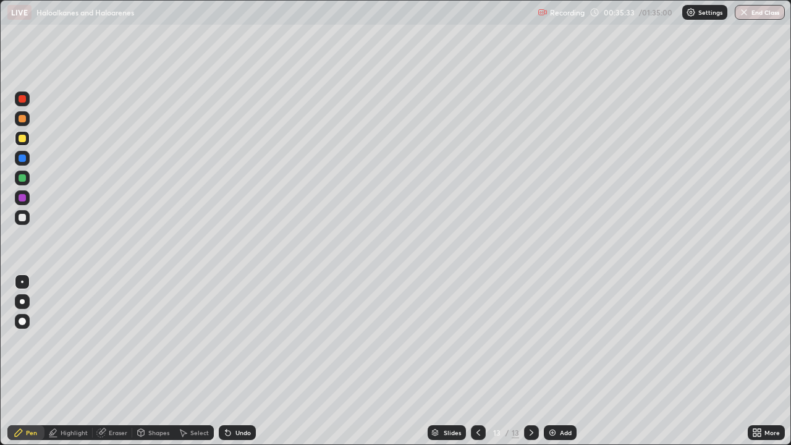
click at [23, 217] on div at bounding box center [22, 217] width 7 height 7
click at [17, 124] on div at bounding box center [22, 118] width 15 height 15
click at [190, 361] on div "Select" at bounding box center [199, 432] width 19 height 6
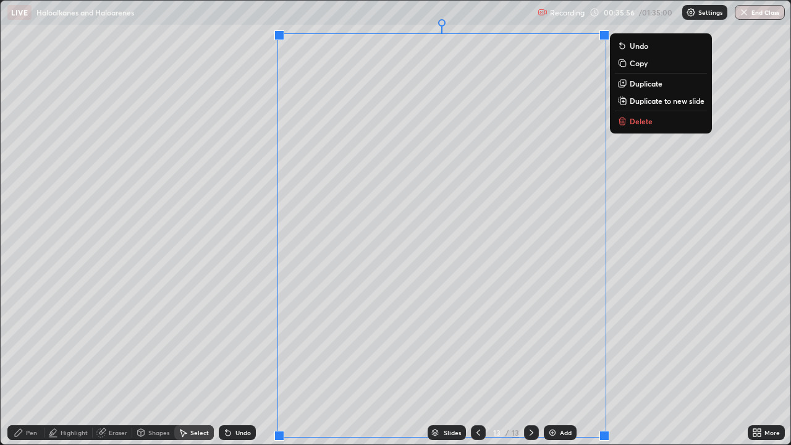
click at [25, 361] on div "Pen" at bounding box center [25, 432] width 37 height 15
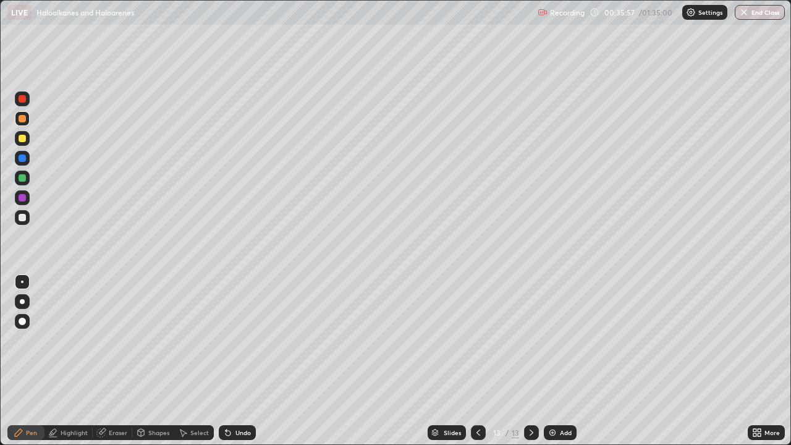
click at [27, 174] on div at bounding box center [22, 178] width 15 height 15
click at [22, 143] on div at bounding box center [22, 138] width 15 height 15
click at [15, 182] on div at bounding box center [22, 178] width 15 height 15
click at [23, 137] on div at bounding box center [22, 138] width 7 height 7
click at [19, 118] on div at bounding box center [22, 118] width 7 height 7
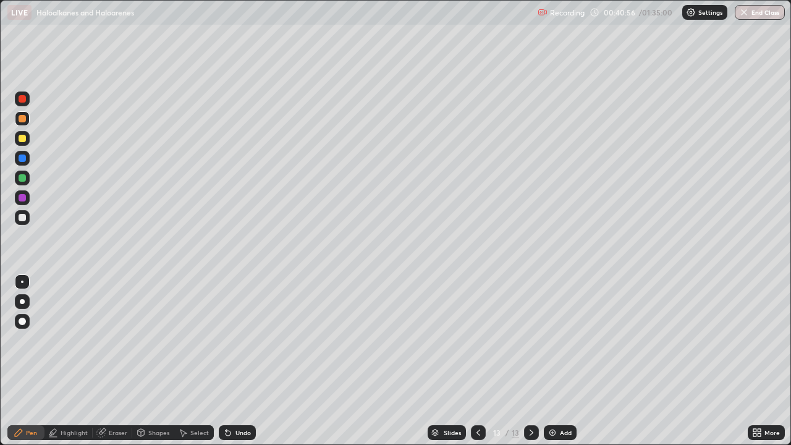
click at [555, 361] on img at bounding box center [552, 433] width 10 height 10
click at [22, 140] on div at bounding box center [22, 138] width 7 height 7
click at [237, 361] on div "Undo" at bounding box center [242, 432] width 15 height 6
click at [240, 361] on div "Undo" at bounding box center [242, 432] width 15 height 6
click at [243, 361] on div "Undo" at bounding box center [237, 432] width 37 height 15
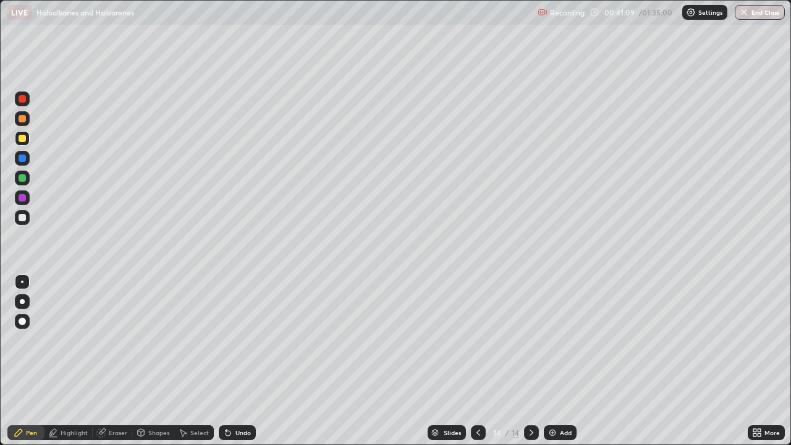
click at [22, 219] on div at bounding box center [22, 217] width 7 height 7
click at [236, 361] on div "Undo" at bounding box center [242, 432] width 15 height 6
click at [27, 137] on div at bounding box center [22, 138] width 15 height 15
click at [200, 361] on div "Select" at bounding box center [199, 432] width 19 height 6
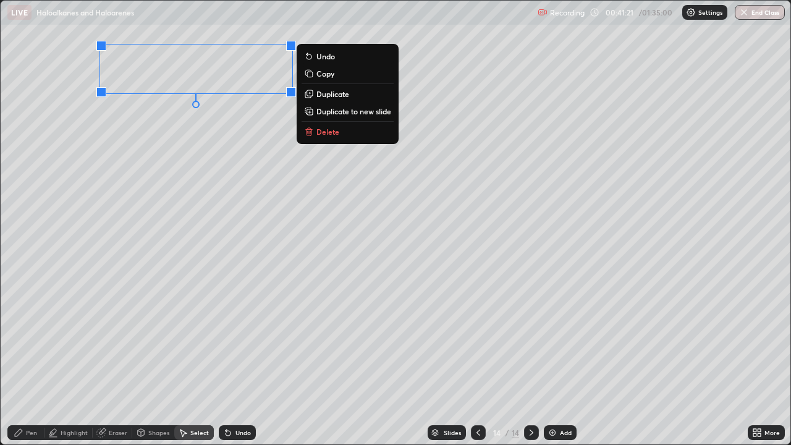
click at [342, 112] on p "Duplicate to new slide" at bounding box center [353, 111] width 75 height 10
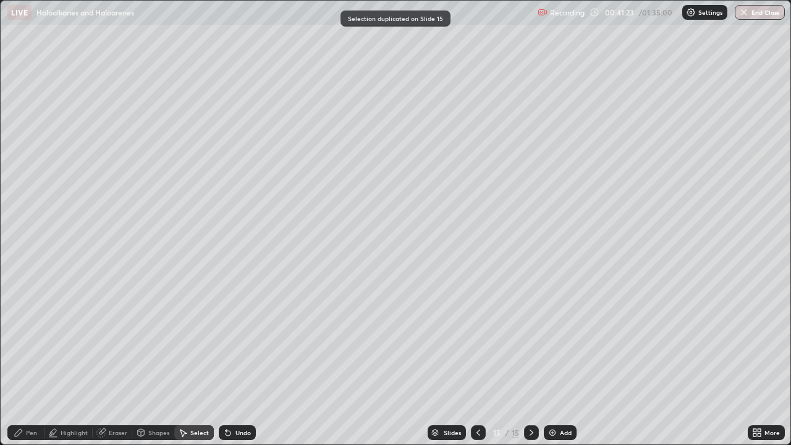
click at [477, 361] on icon at bounding box center [478, 433] width 10 height 10
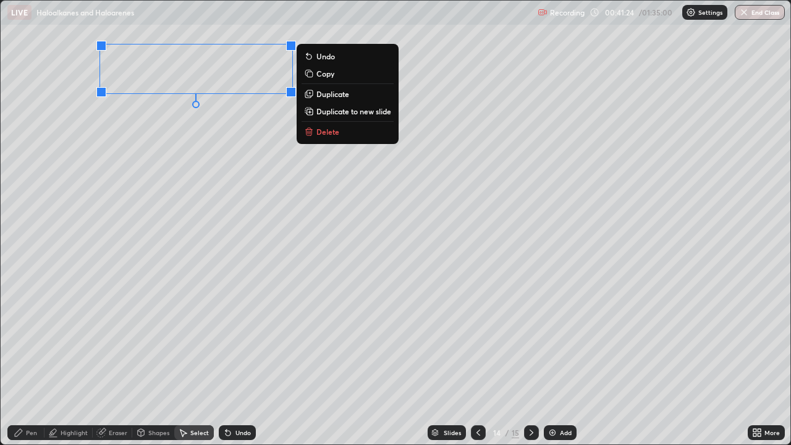
click at [340, 98] on p "Duplicate" at bounding box center [332, 94] width 33 height 10
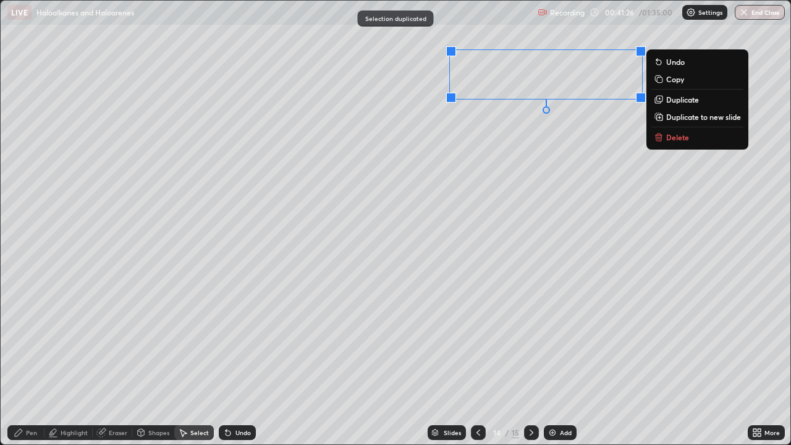
click at [120, 361] on div "Eraser" at bounding box center [118, 432] width 19 height 6
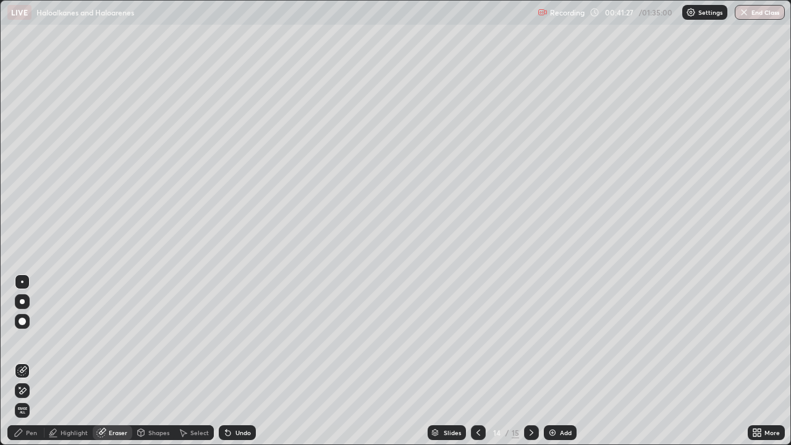
click at [117, 361] on div "Eraser" at bounding box center [113, 432] width 40 height 15
click at [36, 361] on div "Pen" at bounding box center [31, 432] width 11 height 6
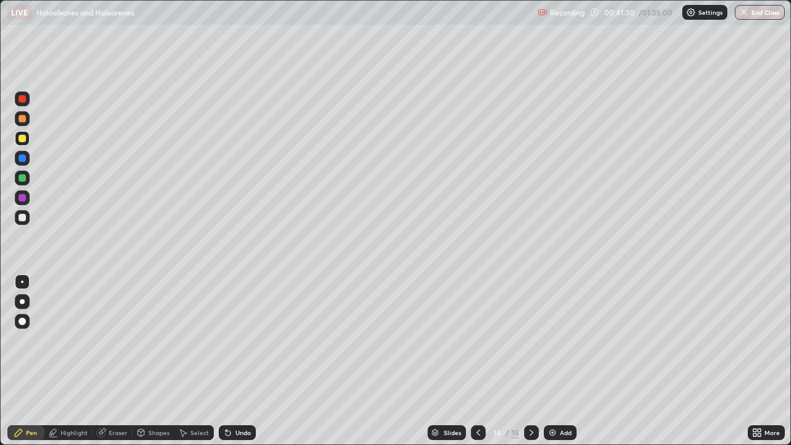
click at [22, 193] on div at bounding box center [22, 197] width 15 height 15
click at [21, 223] on div at bounding box center [22, 217] width 15 height 15
click at [232, 361] on div "Undo" at bounding box center [237, 432] width 37 height 15
click at [201, 361] on div "Select" at bounding box center [194, 432] width 40 height 15
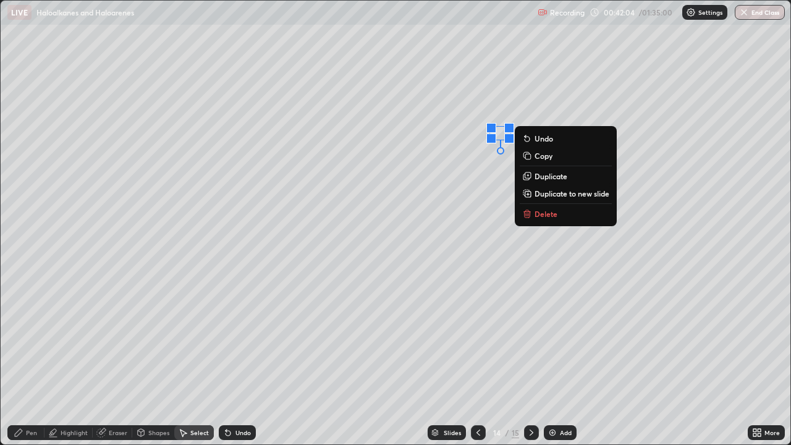
click at [38, 361] on div "Pen" at bounding box center [25, 432] width 37 height 15
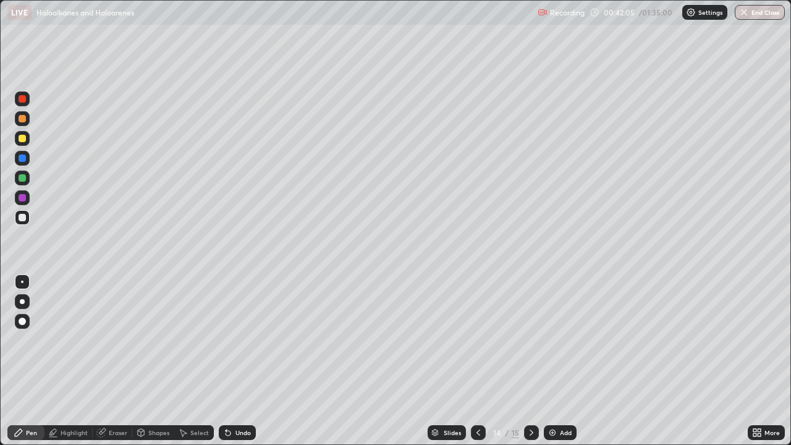
click at [23, 177] on div at bounding box center [22, 177] width 7 height 7
click at [28, 221] on div at bounding box center [22, 217] width 15 height 15
click at [235, 361] on div "Undo" at bounding box center [242, 432] width 15 height 6
click at [238, 361] on div "Undo" at bounding box center [242, 432] width 15 height 6
click at [23, 214] on div at bounding box center [22, 217] width 7 height 7
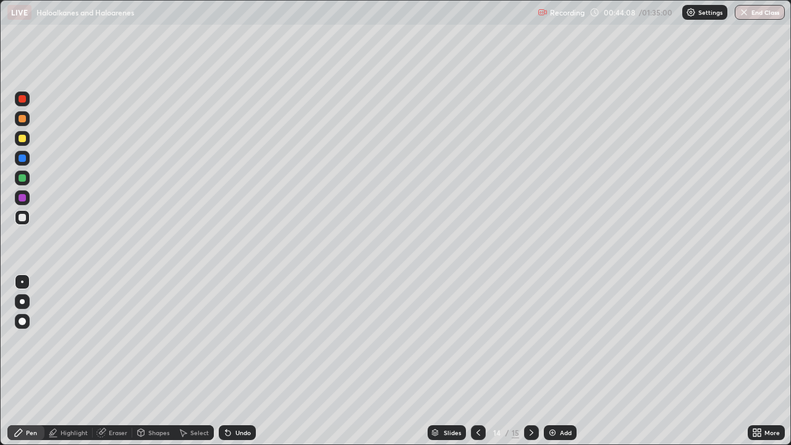
click at [23, 195] on div at bounding box center [22, 197] width 7 height 7
click at [237, 361] on div "Undo" at bounding box center [237, 432] width 37 height 15
click at [238, 361] on div "Undo" at bounding box center [242, 432] width 15 height 6
click at [24, 178] on div at bounding box center [22, 177] width 7 height 7
click at [204, 361] on div "Select" at bounding box center [199, 432] width 19 height 6
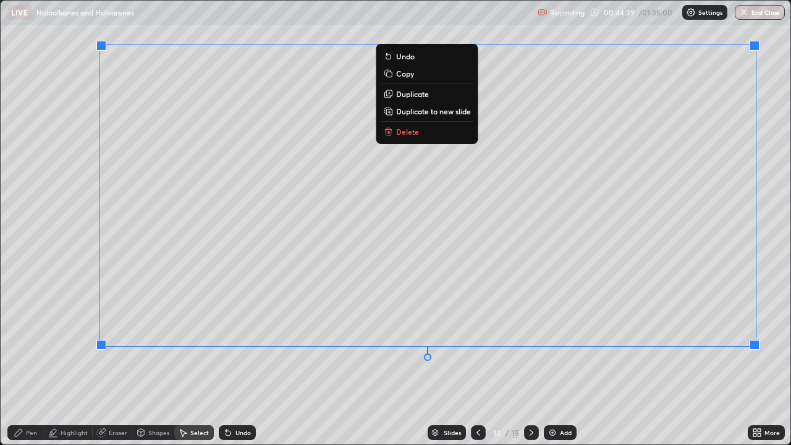
click at [457, 112] on p "Duplicate to new slide" at bounding box center [433, 111] width 75 height 10
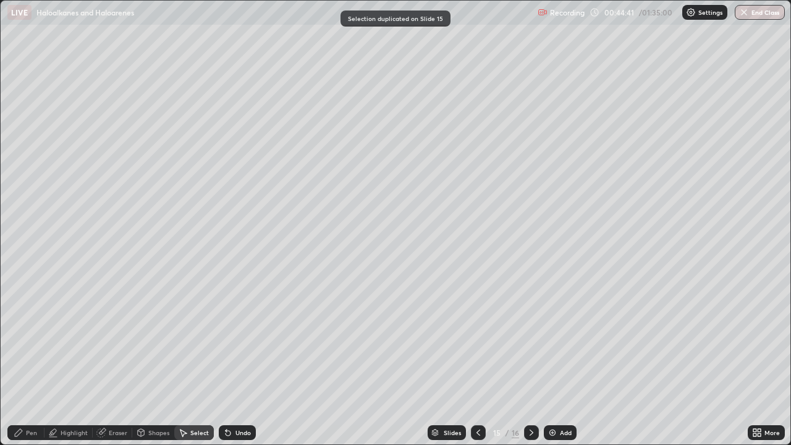
click at [116, 361] on div "Eraser" at bounding box center [118, 432] width 19 height 6
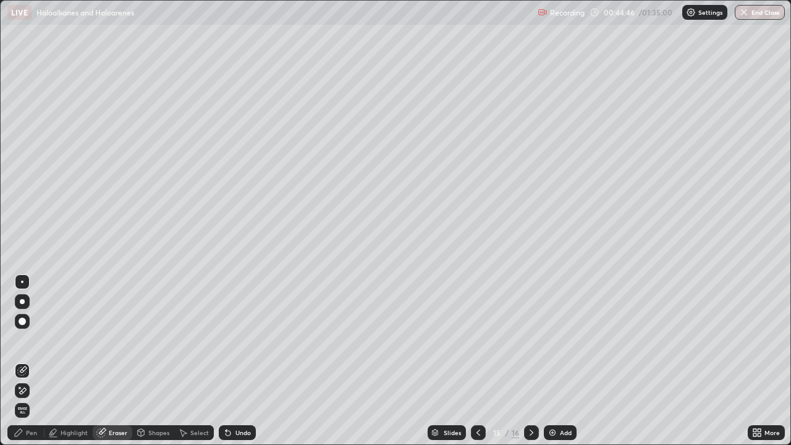
click at [32, 361] on div "Pen" at bounding box center [25, 432] width 37 height 15
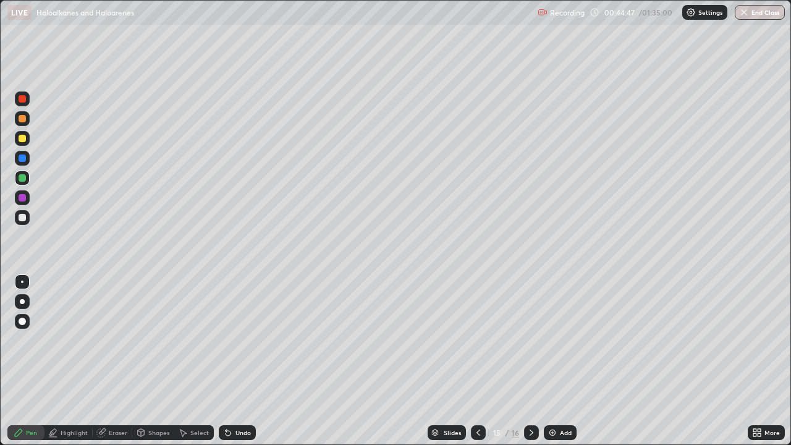
click at [16, 137] on div at bounding box center [22, 138] width 15 height 15
click at [22, 117] on div at bounding box center [22, 118] width 7 height 7
click at [27, 177] on div at bounding box center [22, 178] width 15 height 15
click at [22, 218] on div at bounding box center [22, 217] width 7 height 7
click at [122, 361] on div "Eraser" at bounding box center [118, 432] width 19 height 6
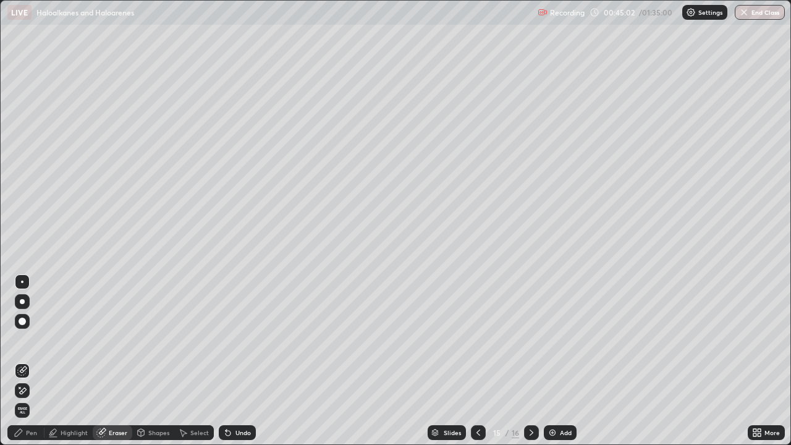
click at [22, 361] on span "Erase all" at bounding box center [22, 410] width 14 height 7
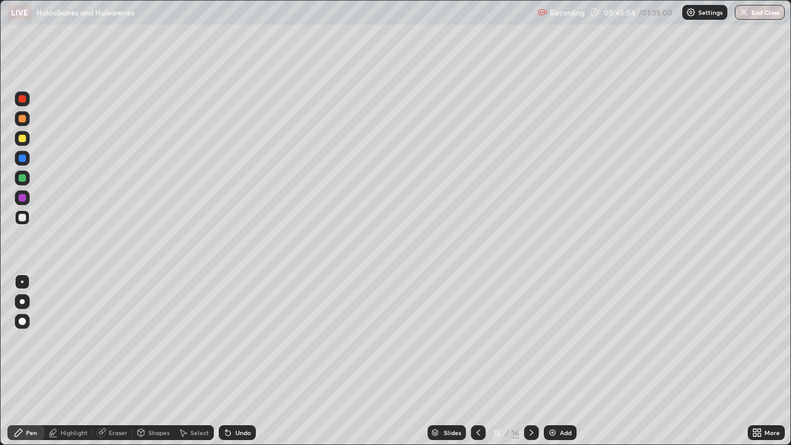
click at [476, 361] on icon at bounding box center [478, 433] width 10 height 10
click at [196, 361] on div "Select" at bounding box center [199, 432] width 19 height 6
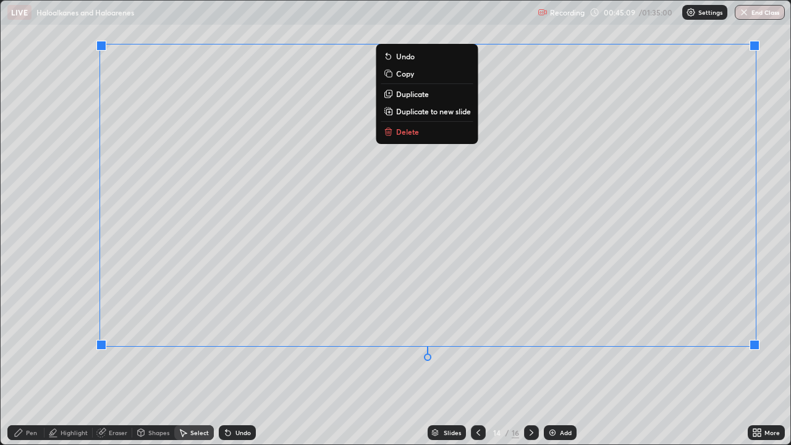
click at [415, 115] on p "Duplicate to new slide" at bounding box center [433, 111] width 75 height 10
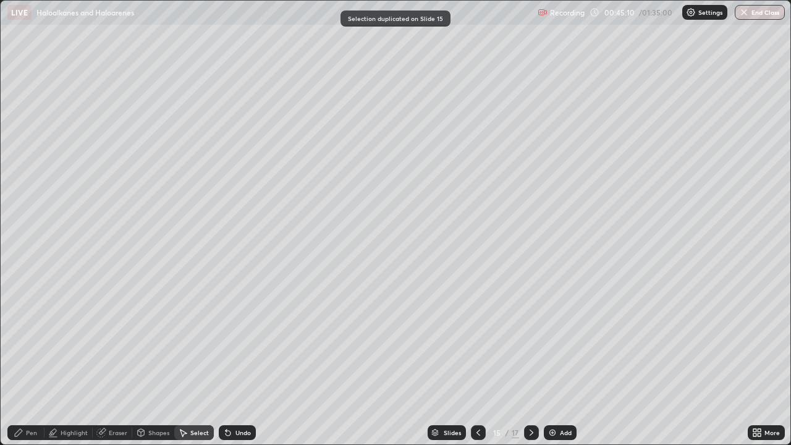
click at [119, 361] on div "Eraser" at bounding box center [118, 432] width 19 height 6
click at [23, 361] on icon at bounding box center [22, 390] width 10 height 11
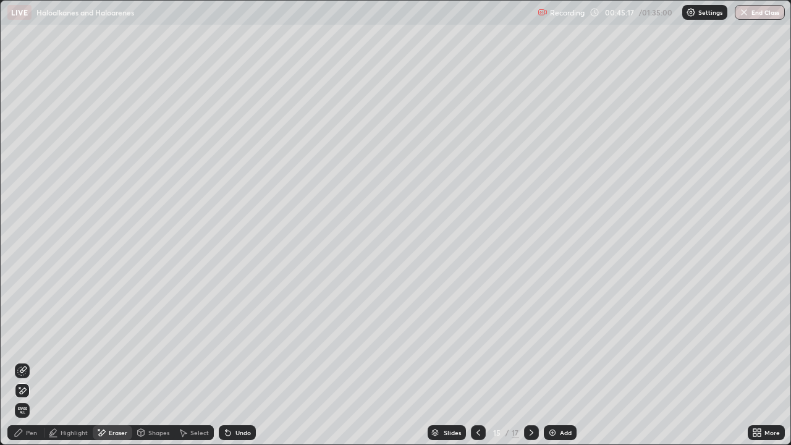
click at [31, 361] on div "Pen" at bounding box center [31, 432] width 11 height 6
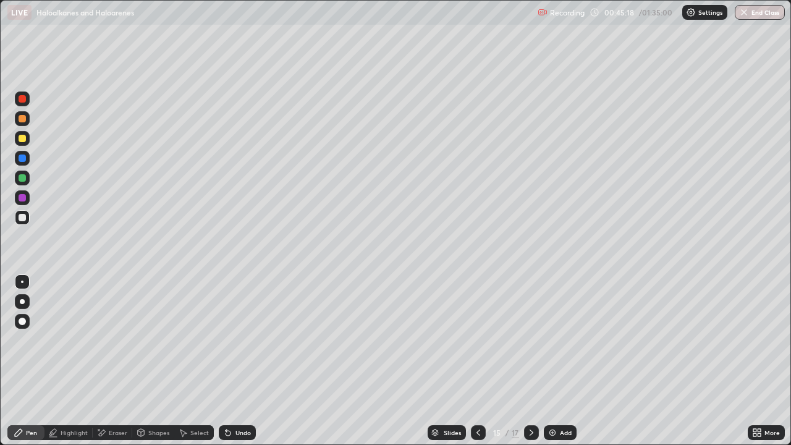
click at [201, 361] on div "Select" at bounding box center [199, 432] width 19 height 6
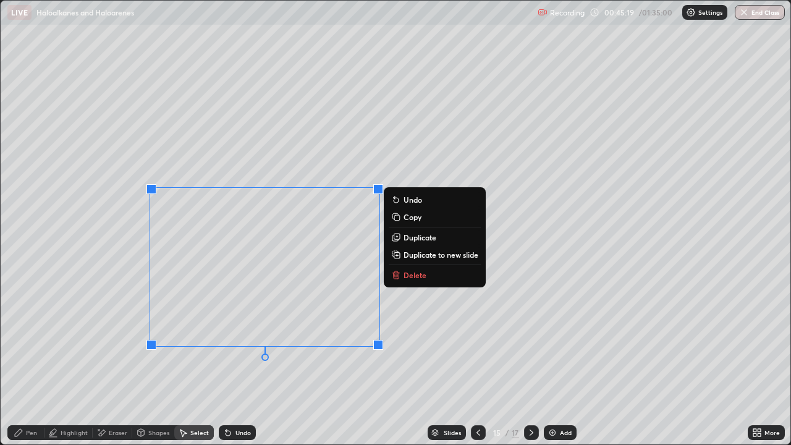
click at [407, 276] on p "Delete" at bounding box center [414, 275] width 23 height 10
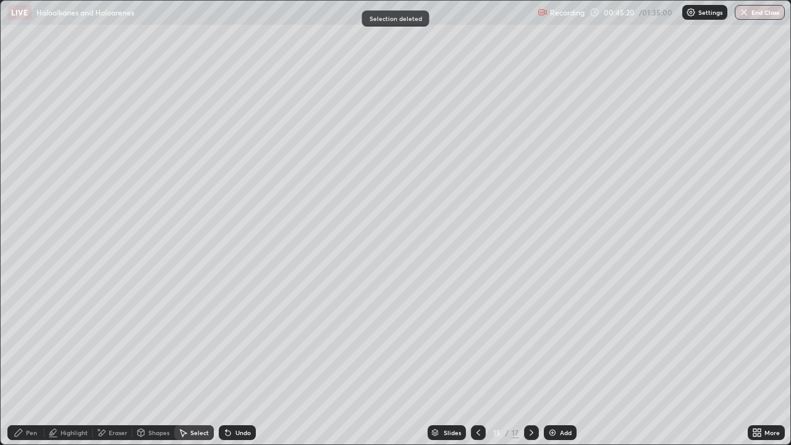
click at [20, 361] on div "Pen" at bounding box center [25, 432] width 37 height 15
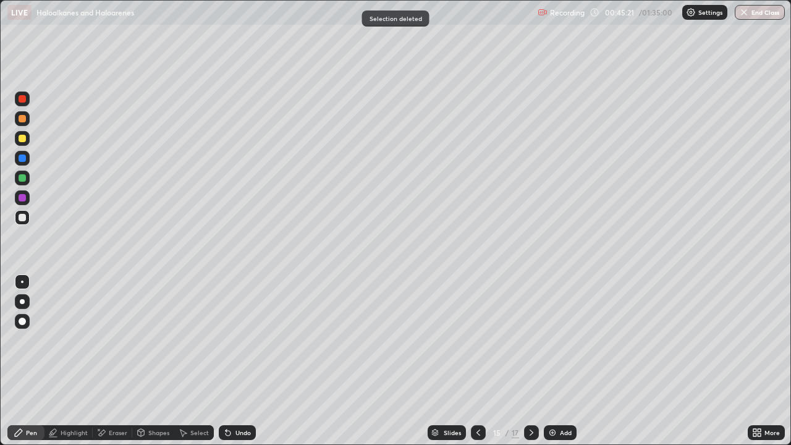
click at [19, 144] on div at bounding box center [22, 138] width 15 height 15
click at [23, 222] on div at bounding box center [22, 217] width 15 height 15
click at [22, 163] on div at bounding box center [22, 158] width 15 height 15
click at [475, 361] on icon at bounding box center [478, 433] width 10 height 10
click at [530, 361] on icon at bounding box center [531, 433] width 10 height 10
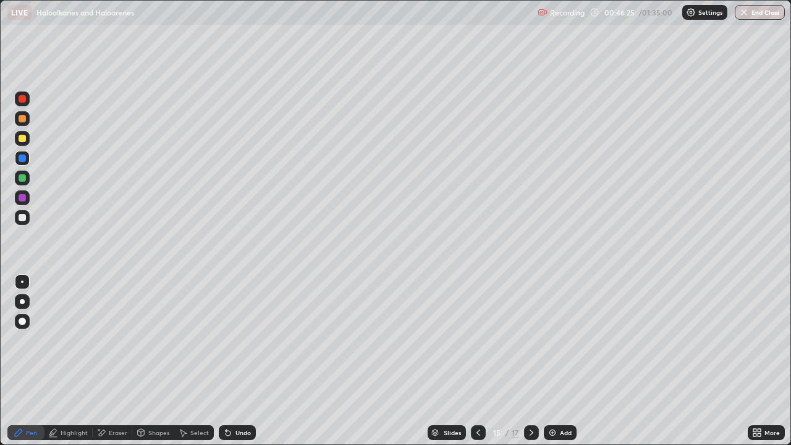
click at [245, 361] on div "Undo" at bounding box center [242, 432] width 15 height 6
click at [245, 361] on div "Undo" at bounding box center [237, 432] width 37 height 15
click at [243, 361] on div "Undo" at bounding box center [242, 432] width 15 height 6
click at [238, 361] on div "Undo" at bounding box center [242, 432] width 15 height 6
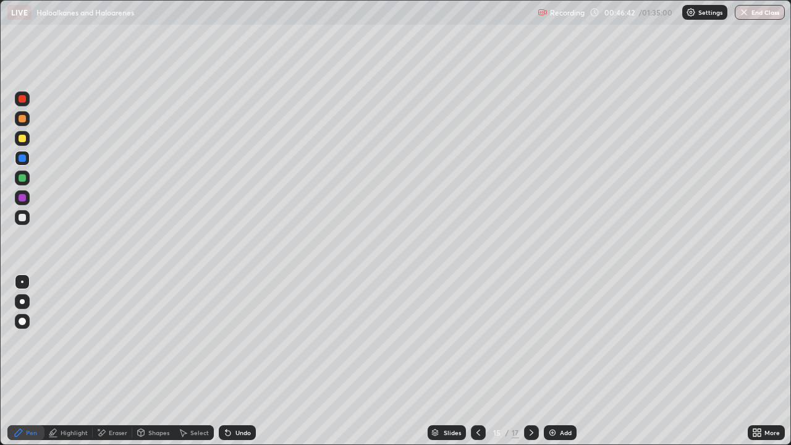
click at [240, 361] on div "Undo" at bounding box center [237, 432] width 37 height 15
click at [232, 361] on div "Undo" at bounding box center [237, 432] width 37 height 15
click at [249, 361] on div "Undo" at bounding box center [237, 432] width 37 height 15
click at [31, 361] on div "Pen" at bounding box center [31, 432] width 11 height 6
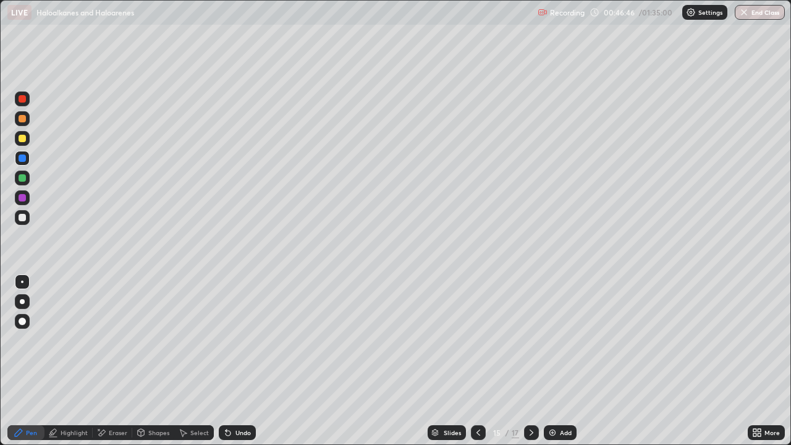
click at [19, 221] on div at bounding box center [22, 217] width 15 height 15
click at [120, 361] on div "Eraser" at bounding box center [118, 432] width 19 height 6
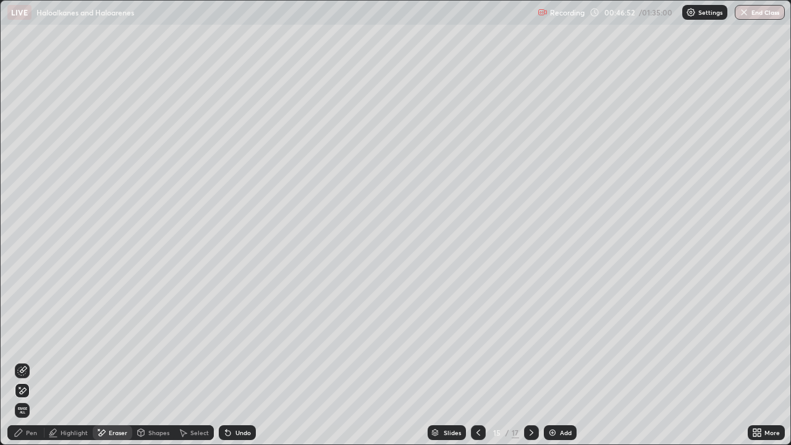
click at [22, 361] on icon at bounding box center [19, 433] width 10 height 10
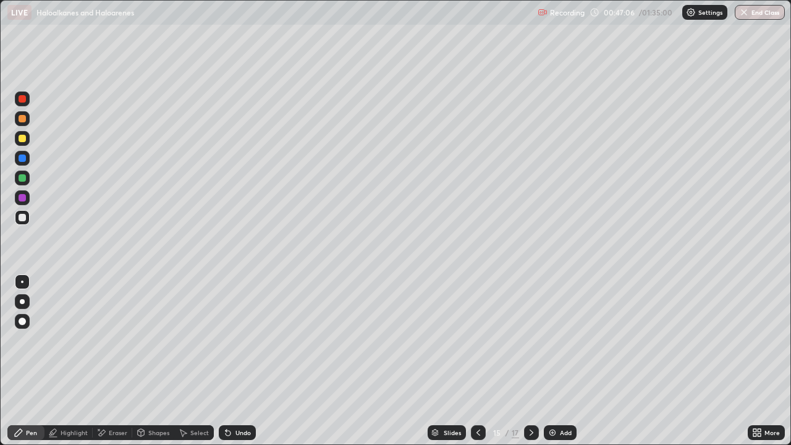
click at [22, 139] on div at bounding box center [22, 138] width 7 height 7
click at [194, 361] on div "Select" at bounding box center [194, 432] width 40 height 15
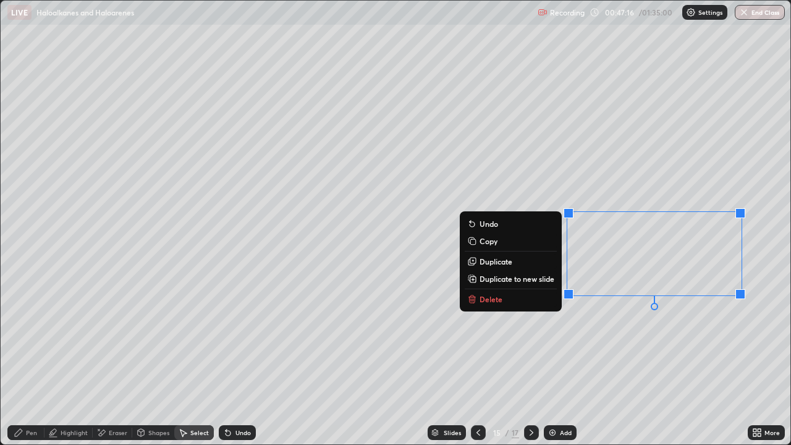
click at [499, 266] on p "Duplicate" at bounding box center [495, 261] width 33 height 10
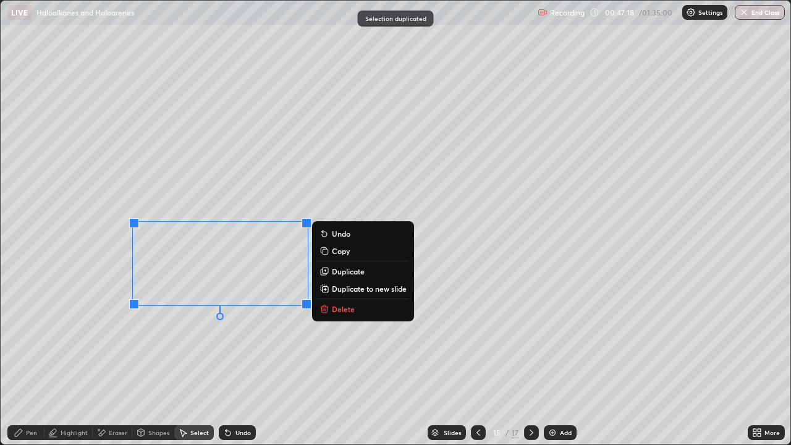
click at [25, 361] on div "Pen" at bounding box center [25, 432] width 37 height 15
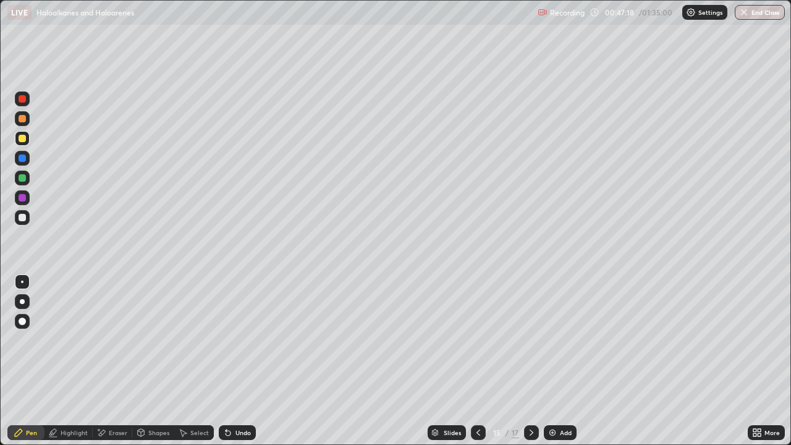
click at [22, 218] on div at bounding box center [22, 217] width 7 height 7
click at [27, 182] on div at bounding box center [22, 178] width 15 height 15
click at [23, 143] on div at bounding box center [22, 138] width 15 height 15
click at [127, 361] on div "Eraser" at bounding box center [113, 432] width 40 height 15
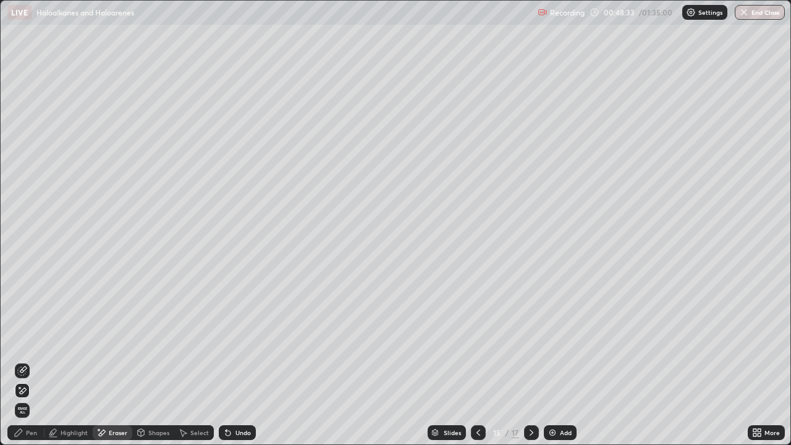
click at [30, 361] on div "Pen" at bounding box center [25, 432] width 37 height 15
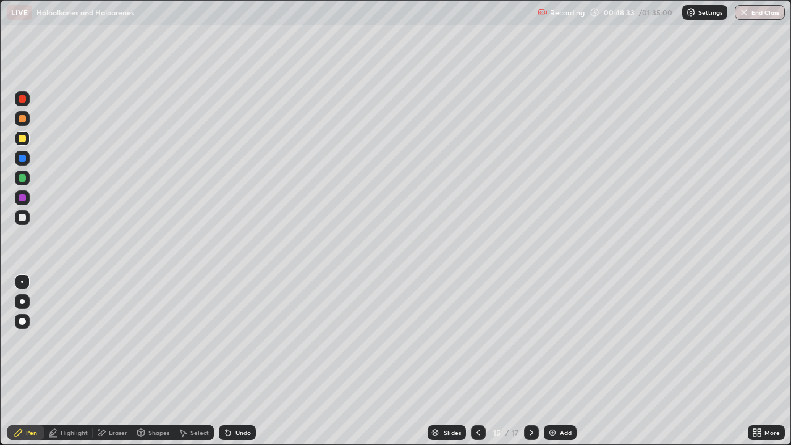
click at [22, 198] on div at bounding box center [22, 197] width 7 height 7
click at [28, 141] on div at bounding box center [22, 138] width 15 height 15
click at [23, 96] on div at bounding box center [22, 98] width 7 height 7
click at [123, 361] on div "Eraser" at bounding box center [118, 432] width 19 height 6
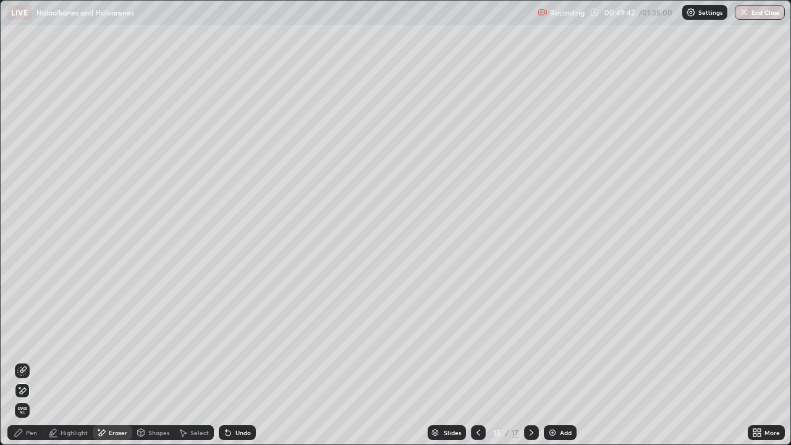
click at [33, 361] on div "Pen" at bounding box center [31, 432] width 11 height 6
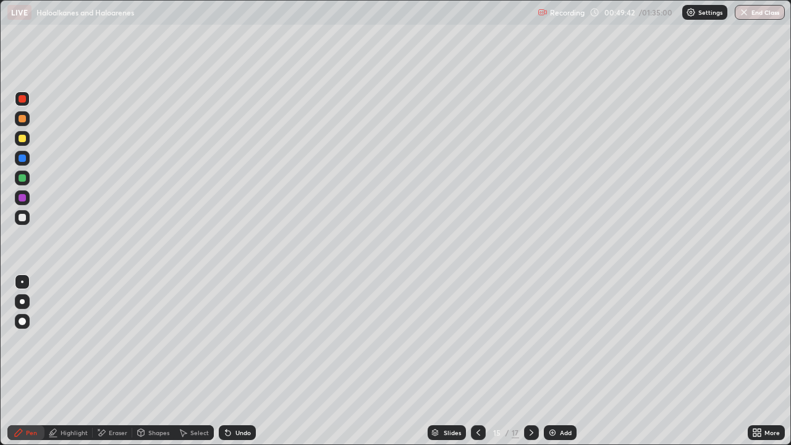
click at [17, 178] on div at bounding box center [22, 178] width 15 height 15
click at [561, 361] on div "Add" at bounding box center [566, 432] width 12 height 6
click at [526, 361] on div at bounding box center [531, 432] width 15 height 15
click at [530, 361] on icon at bounding box center [531, 433] width 10 height 10
click at [481, 361] on icon at bounding box center [478, 433] width 10 height 10
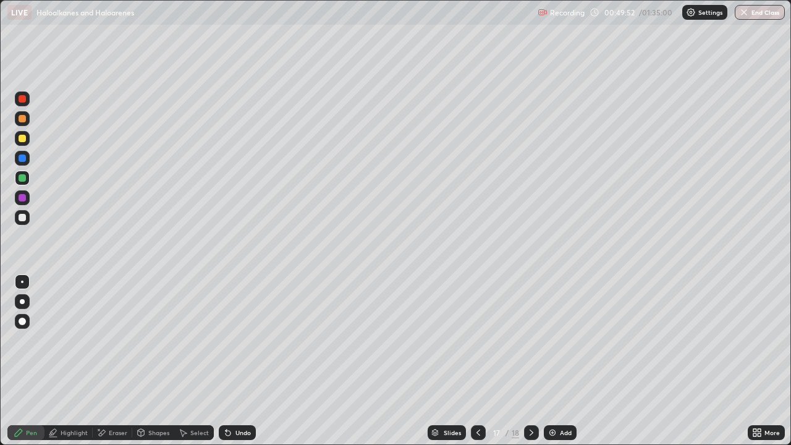
click at [477, 361] on icon at bounding box center [478, 433] width 10 height 10
click at [28, 140] on div at bounding box center [22, 138] width 15 height 15
click at [25, 213] on div at bounding box center [22, 217] width 15 height 15
click at [23, 217] on div at bounding box center [22, 217] width 7 height 7
click at [98, 361] on icon at bounding box center [98, 429] width 1 height 1
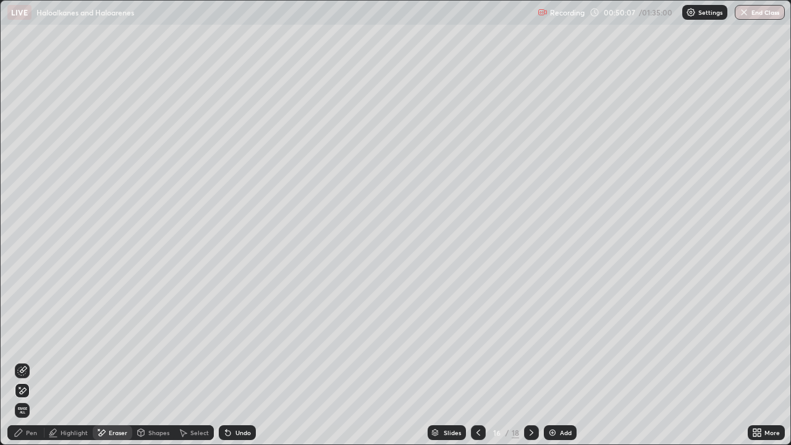
click at [25, 361] on div "Pen" at bounding box center [25, 432] width 37 height 15
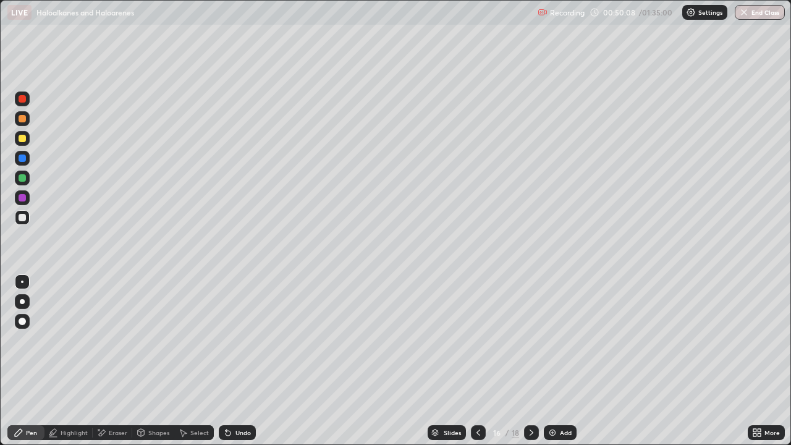
click at [25, 138] on div at bounding box center [22, 138] width 7 height 7
click at [25, 178] on div at bounding box center [22, 177] width 7 height 7
click at [19, 221] on div at bounding box center [22, 217] width 15 height 15
click at [237, 361] on div "Undo" at bounding box center [242, 432] width 15 height 6
click at [228, 361] on div "Undo" at bounding box center [237, 432] width 37 height 15
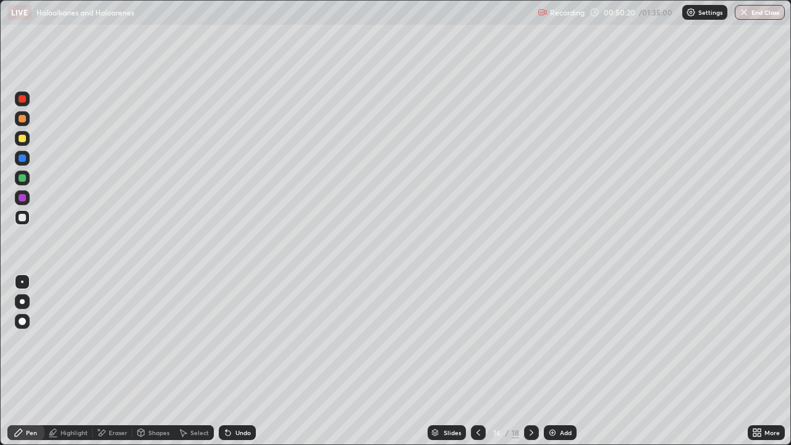
click at [225, 361] on icon at bounding box center [225, 429] width 1 height 1
click at [225, 361] on icon at bounding box center [227, 433] width 5 height 5
click at [29, 180] on div at bounding box center [22, 178] width 15 height 15
click at [22, 144] on div at bounding box center [22, 138] width 15 height 15
click at [30, 76] on div "Erase all" at bounding box center [22, 222] width 30 height 395
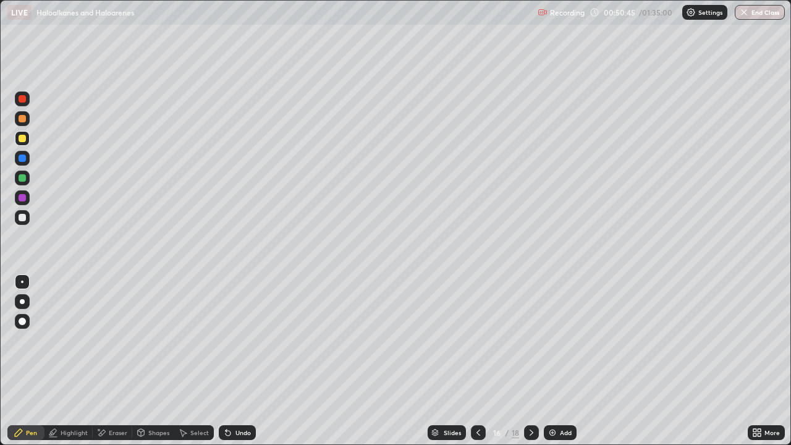
click at [23, 125] on div at bounding box center [22, 118] width 15 height 15
click at [20, 141] on div at bounding box center [22, 138] width 7 height 7
click at [19, 158] on div at bounding box center [22, 157] width 7 height 7
click at [23, 176] on div at bounding box center [22, 177] width 7 height 7
click at [24, 219] on div at bounding box center [22, 217] width 7 height 7
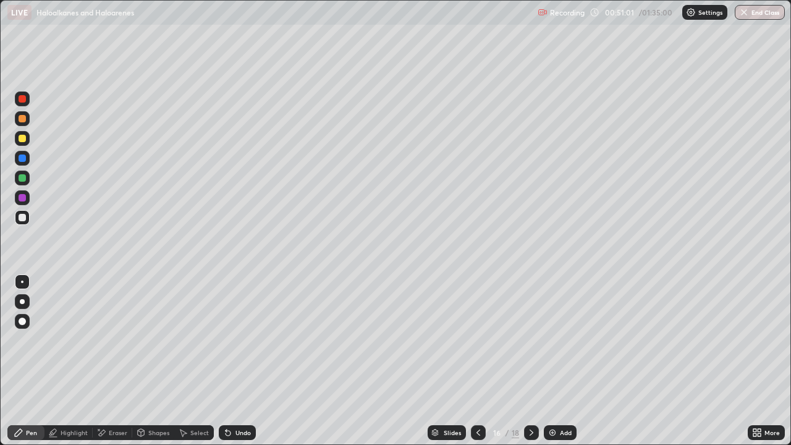
click at [23, 212] on div at bounding box center [22, 217] width 15 height 15
click at [20, 162] on div at bounding box center [22, 158] width 15 height 15
click at [23, 141] on div at bounding box center [22, 138] width 7 height 7
click at [25, 135] on div at bounding box center [22, 138] width 7 height 7
click at [21, 219] on div at bounding box center [22, 217] width 7 height 7
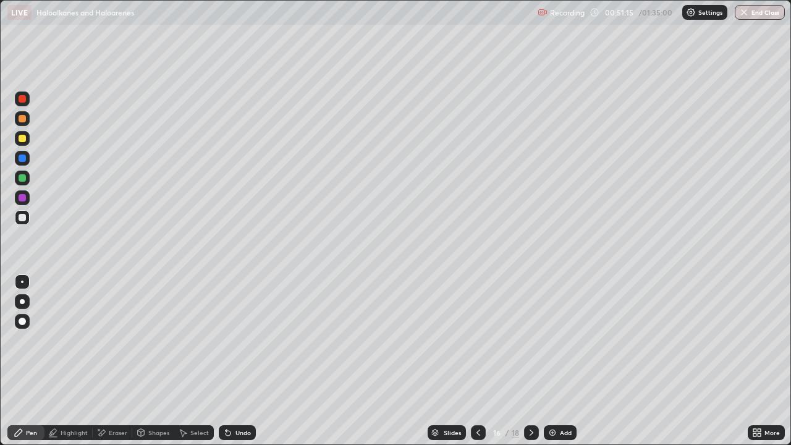
click at [23, 119] on div at bounding box center [22, 118] width 7 height 7
click at [25, 223] on div at bounding box center [22, 217] width 15 height 15
click at [17, 119] on div at bounding box center [22, 118] width 15 height 15
click at [242, 361] on div "Undo" at bounding box center [237, 432] width 37 height 15
click at [240, 361] on div "Undo" at bounding box center [242, 432] width 15 height 6
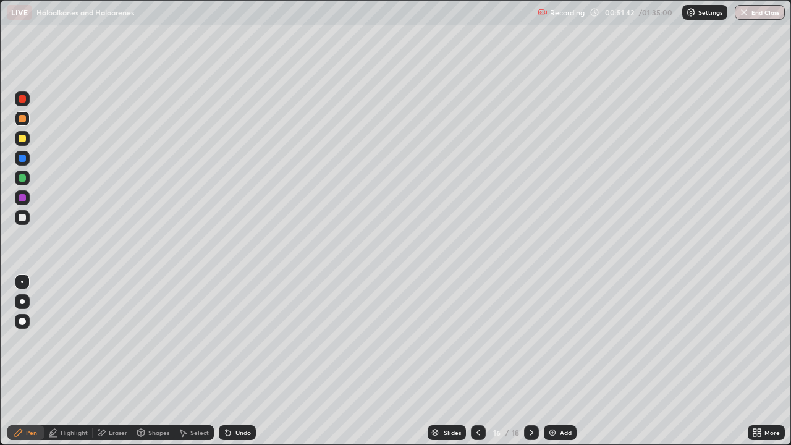
click at [24, 222] on div at bounding box center [22, 217] width 15 height 15
click at [22, 120] on div at bounding box center [22, 118] width 7 height 7
click at [27, 143] on div at bounding box center [22, 138] width 15 height 15
click at [119, 361] on div "Eraser" at bounding box center [118, 432] width 19 height 6
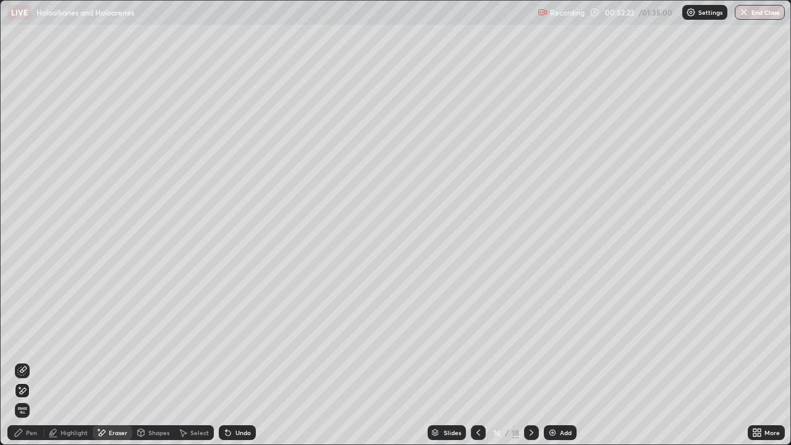
click at [33, 361] on div "Pen" at bounding box center [31, 432] width 11 height 6
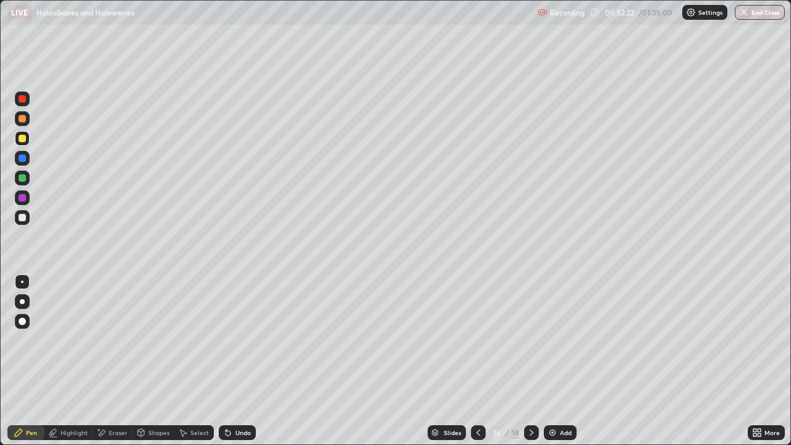
click at [15, 216] on div at bounding box center [22, 217] width 15 height 15
click at [562, 361] on div "Add" at bounding box center [566, 432] width 12 height 6
click at [27, 144] on div at bounding box center [22, 138] width 15 height 15
click at [25, 177] on div at bounding box center [22, 177] width 7 height 7
click at [22, 218] on div at bounding box center [22, 217] width 7 height 7
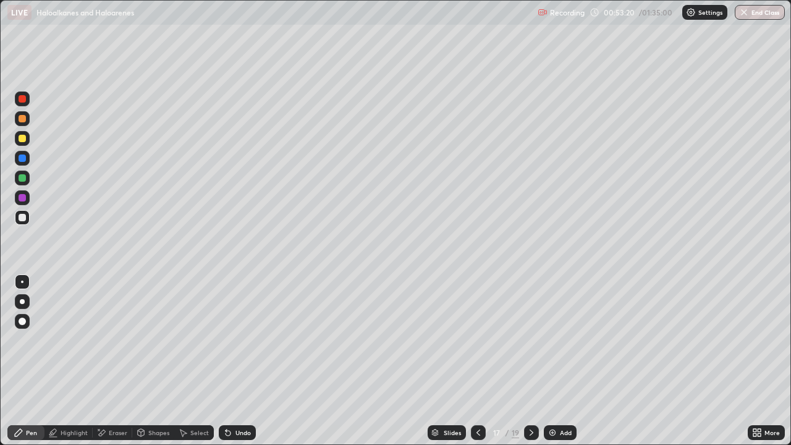
click at [25, 183] on div at bounding box center [22, 178] width 15 height 15
click at [29, 141] on div at bounding box center [22, 138] width 15 height 15
click at [25, 176] on div at bounding box center [22, 177] width 7 height 7
click at [27, 115] on div at bounding box center [22, 118] width 15 height 15
click at [28, 219] on div at bounding box center [22, 217] width 15 height 15
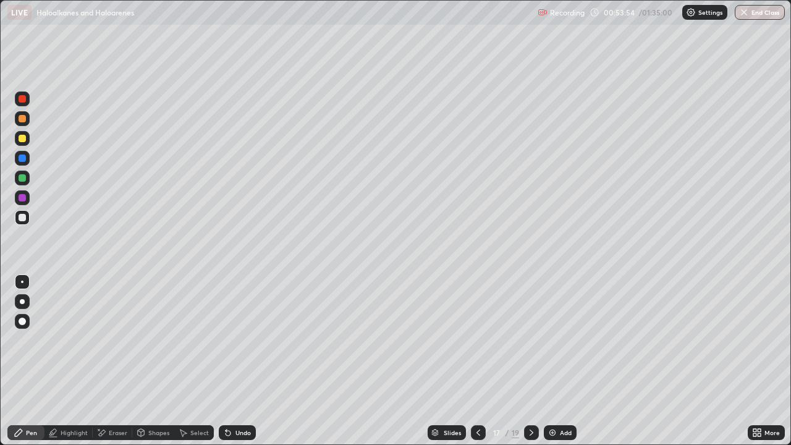
click at [20, 104] on div at bounding box center [22, 98] width 15 height 15
click at [28, 224] on div at bounding box center [22, 218] width 15 height 20
click at [22, 198] on div at bounding box center [22, 197] width 7 height 7
click at [22, 219] on div at bounding box center [22, 217] width 7 height 7
click at [23, 182] on div at bounding box center [22, 178] width 15 height 15
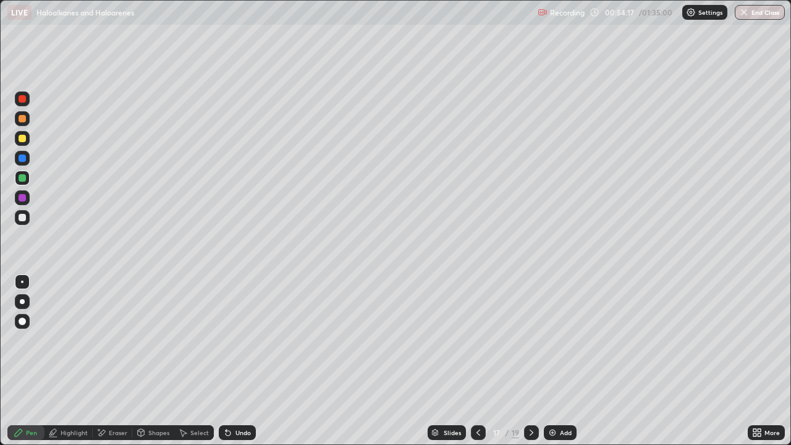
click at [22, 139] on div at bounding box center [22, 138] width 7 height 7
click at [550, 361] on img at bounding box center [552, 433] width 10 height 10
click at [28, 137] on div at bounding box center [22, 138] width 15 height 15
click at [476, 361] on icon at bounding box center [478, 432] width 4 height 6
click at [478, 361] on div at bounding box center [477, 432] width 15 height 15
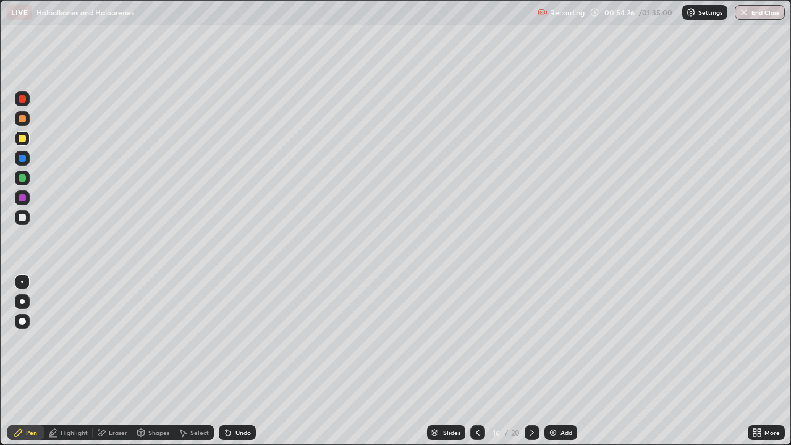
click at [473, 361] on div at bounding box center [477, 432] width 15 height 15
click at [463, 361] on div "Slides 15 / 20 Add" at bounding box center [502, 432] width 492 height 25
click at [531, 361] on icon at bounding box center [532, 433] width 10 height 10
click at [530, 361] on icon at bounding box center [532, 433] width 10 height 10
click at [476, 361] on icon at bounding box center [478, 433] width 10 height 10
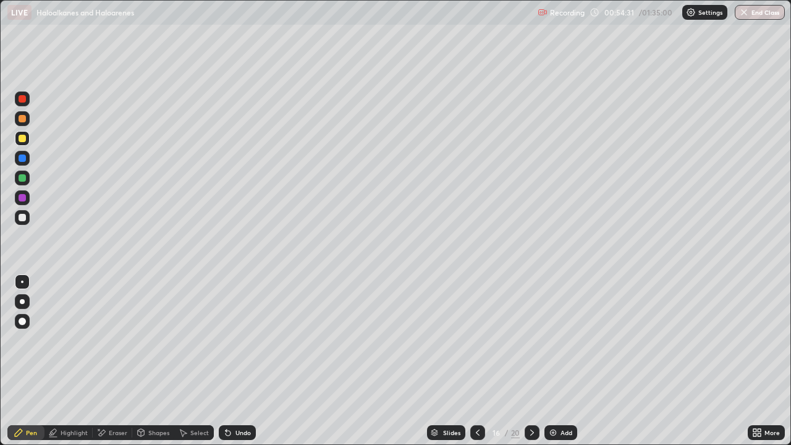
click at [106, 361] on div "Eraser" at bounding box center [113, 432] width 40 height 15
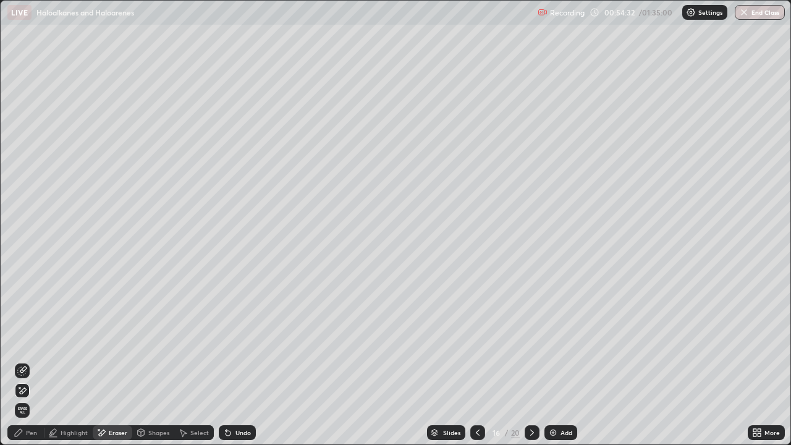
click at [34, 361] on div "Pen" at bounding box center [31, 432] width 11 height 6
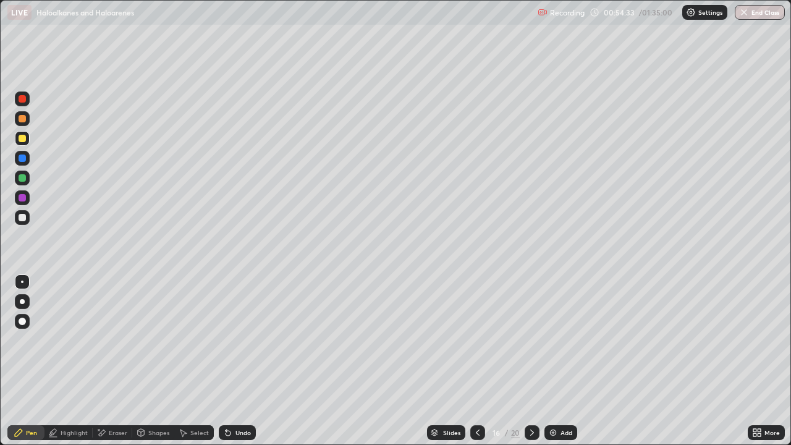
click at [24, 122] on div at bounding box center [22, 118] width 7 height 7
click at [23, 314] on div at bounding box center [22, 321] width 15 height 15
click at [235, 361] on div "Undo" at bounding box center [242, 432] width 15 height 6
click at [77, 361] on div "Highlight" at bounding box center [74, 432] width 27 height 6
click at [22, 223] on div at bounding box center [22, 217] width 15 height 15
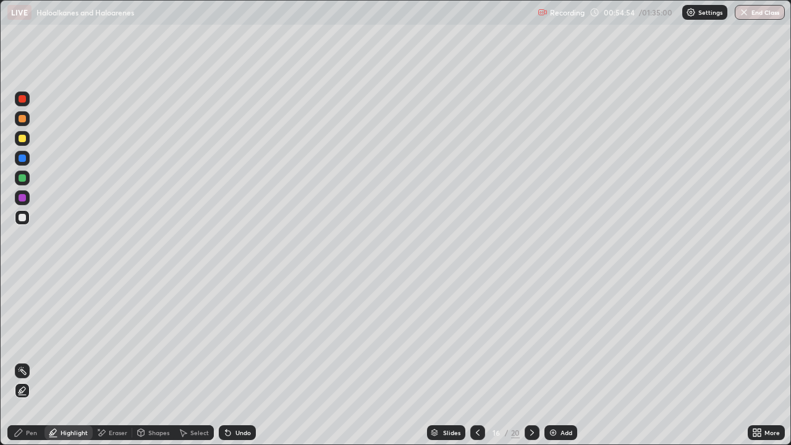
click at [30, 361] on div "Pen" at bounding box center [31, 432] width 11 height 6
click at [23, 193] on div at bounding box center [22, 197] width 15 height 15
click at [475, 361] on icon at bounding box center [478, 433] width 10 height 10
click at [558, 361] on div "Add" at bounding box center [560, 432] width 33 height 15
click at [22, 217] on div at bounding box center [22, 217] width 7 height 7
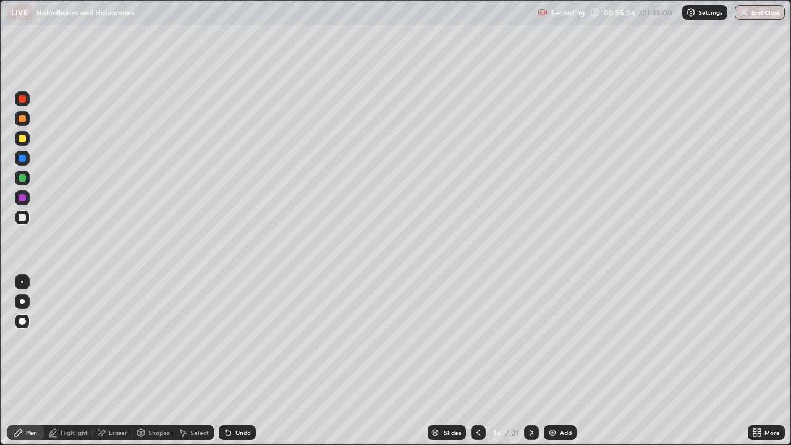
click at [22, 277] on div at bounding box center [22, 281] width 15 height 15
click at [27, 163] on div at bounding box center [22, 158] width 15 height 15
click at [23, 190] on div at bounding box center [22, 197] width 15 height 15
click at [23, 178] on div at bounding box center [22, 177] width 7 height 7
click at [25, 144] on div at bounding box center [22, 138] width 15 height 15
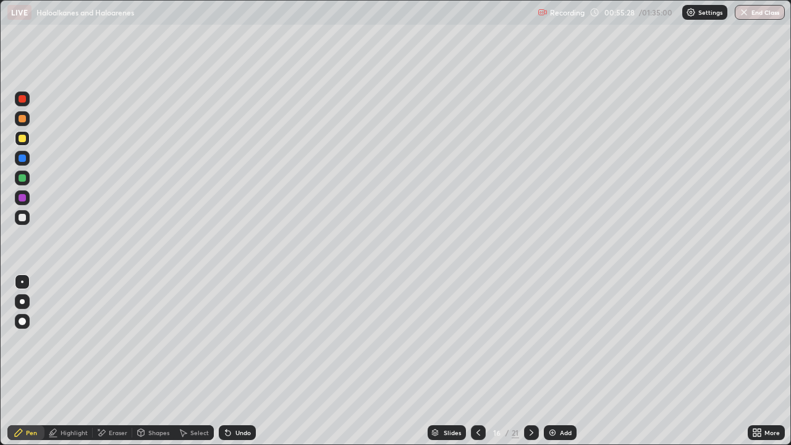
click at [22, 179] on div at bounding box center [22, 177] width 7 height 7
click at [28, 140] on div at bounding box center [22, 138] width 15 height 15
click at [29, 119] on div at bounding box center [22, 118] width 15 height 15
click at [23, 221] on div at bounding box center [22, 217] width 7 height 7
click at [25, 163] on div at bounding box center [22, 158] width 15 height 15
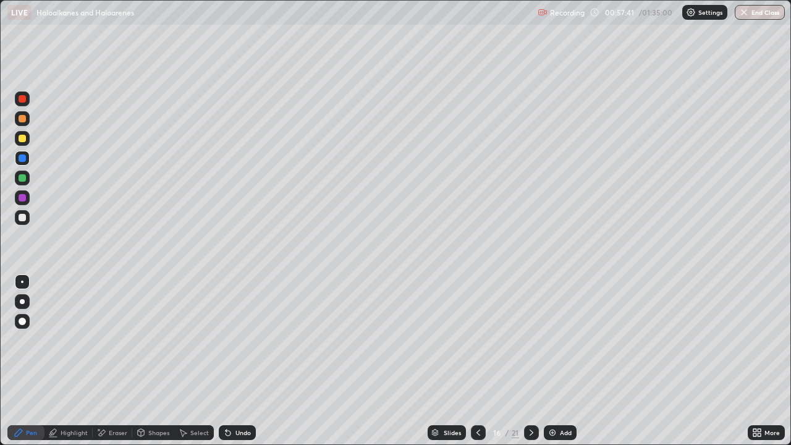
click at [528, 361] on div at bounding box center [531, 432] width 15 height 15
click at [524, 361] on div at bounding box center [531, 432] width 15 height 15
click at [530, 361] on icon at bounding box center [531, 433] width 10 height 10
click at [529, 361] on icon at bounding box center [531, 433] width 10 height 10
click at [525, 361] on div at bounding box center [531, 432] width 15 height 15
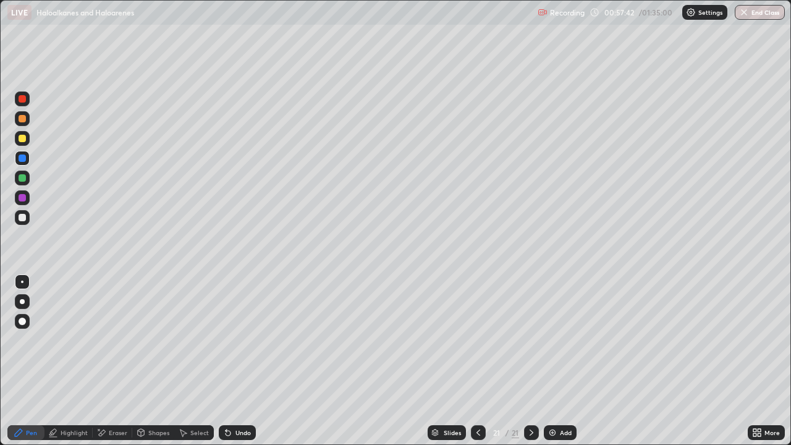
click at [515, 361] on div "21" at bounding box center [515, 432] width 7 height 11
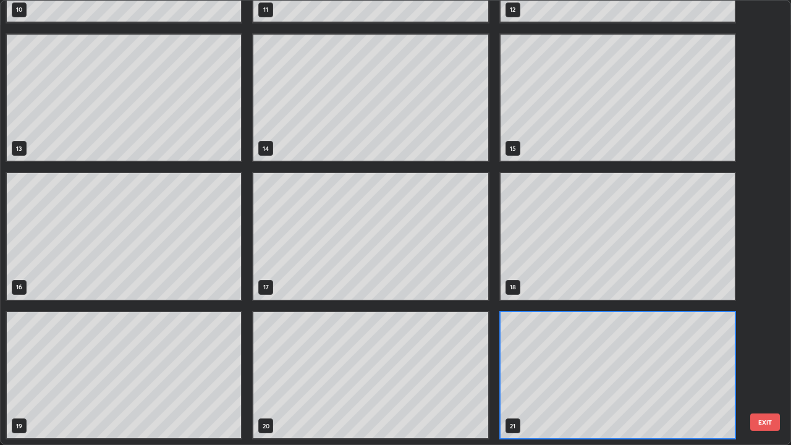
scroll to position [440, 783]
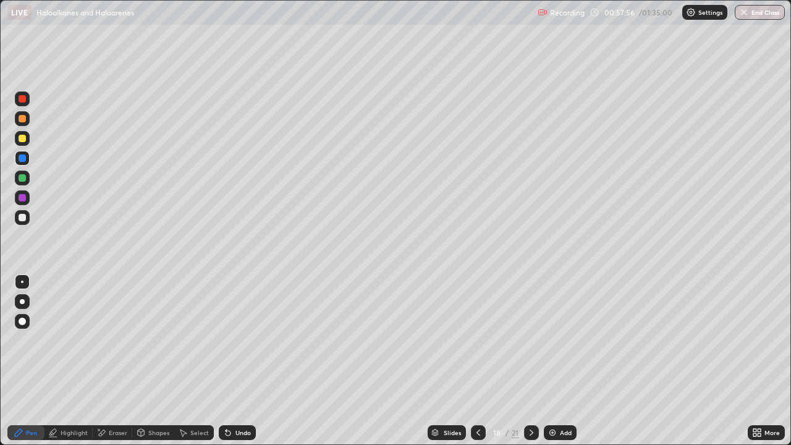
click at [477, 361] on icon at bounding box center [478, 433] width 10 height 10
click at [473, 361] on div at bounding box center [478, 432] width 15 height 15
click at [475, 361] on icon at bounding box center [478, 433] width 10 height 10
click at [477, 361] on icon at bounding box center [478, 433] width 10 height 10
click at [476, 361] on icon at bounding box center [478, 432] width 4 height 6
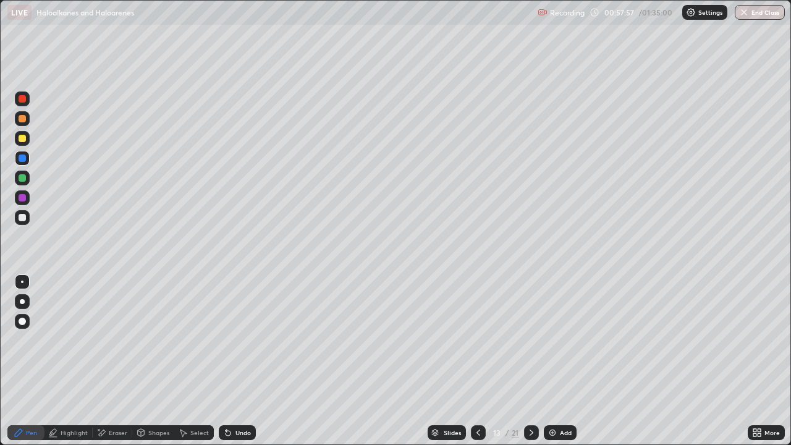
click at [524, 361] on div at bounding box center [531, 432] width 15 height 15
click at [530, 361] on icon at bounding box center [531, 433] width 10 height 10
click at [536, 361] on div at bounding box center [531, 432] width 15 height 15
click at [529, 361] on icon at bounding box center [531, 433] width 10 height 10
click at [478, 361] on icon at bounding box center [478, 433] width 10 height 10
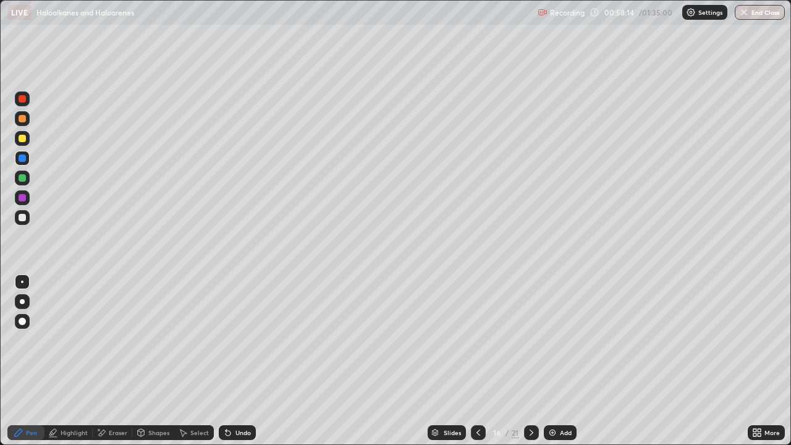
click at [530, 361] on div at bounding box center [531, 432] width 15 height 15
click at [530, 361] on icon at bounding box center [531, 433] width 10 height 10
click at [528, 361] on icon at bounding box center [531, 433] width 10 height 10
click at [531, 361] on icon at bounding box center [531, 433] width 10 height 10
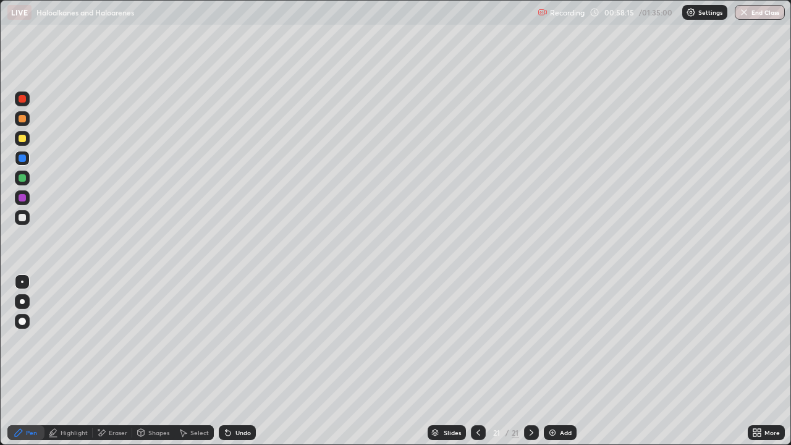
click at [531, 361] on icon at bounding box center [531, 433] width 10 height 10
click at [475, 361] on icon at bounding box center [478, 433] width 10 height 10
click at [477, 361] on icon at bounding box center [478, 433] width 10 height 10
click at [476, 361] on icon at bounding box center [478, 433] width 10 height 10
click at [534, 361] on div at bounding box center [531, 432] width 15 height 15
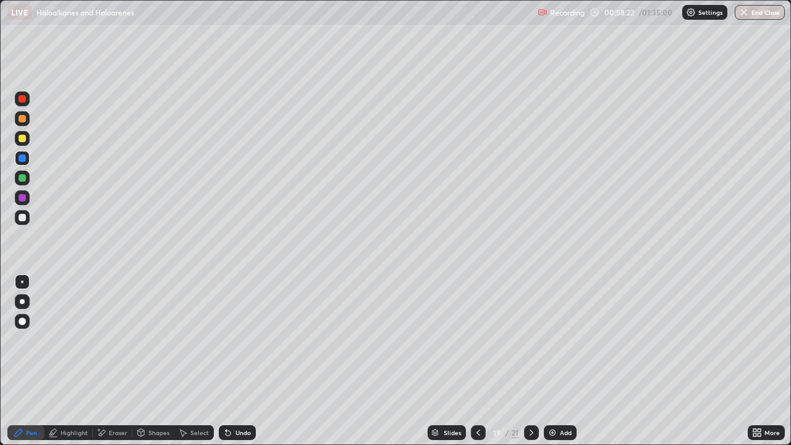
click at [125, 361] on div "Eraser" at bounding box center [118, 432] width 19 height 6
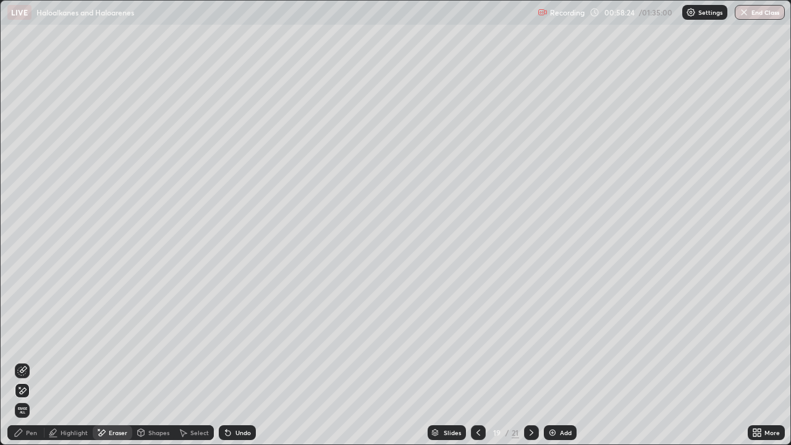
click at [32, 361] on div "Pen" at bounding box center [31, 432] width 11 height 6
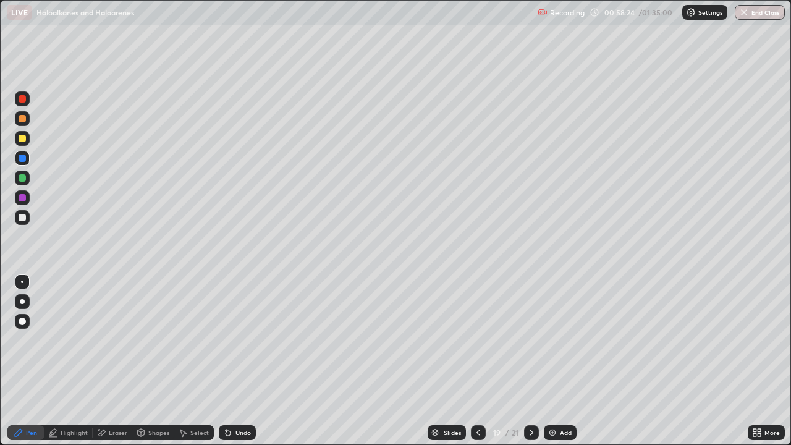
click at [27, 175] on div at bounding box center [22, 178] width 15 height 15
click at [20, 224] on div at bounding box center [22, 217] width 15 height 15
click at [23, 139] on div at bounding box center [22, 138] width 7 height 7
click at [244, 361] on div "Undo" at bounding box center [242, 432] width 15 height 6
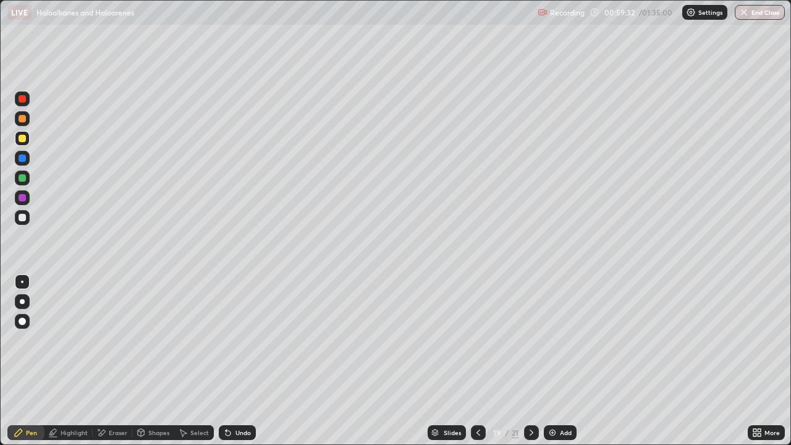
click at [245, 361] on div "Undo" at bounding box center [242, 432] width 15 height 6
click at [248, 361] on div "Undo" at bounding box center [242, 432] width 15 height 6
click at [253, 361] on div "Undo" at bounding box center [237, 432] width 37 height 15
click at [531, 361] on icon at bounding box center [531, 432] width 4 height 6
click at [20, 327] on div at bounding box center [22, 321] width 15 height 15
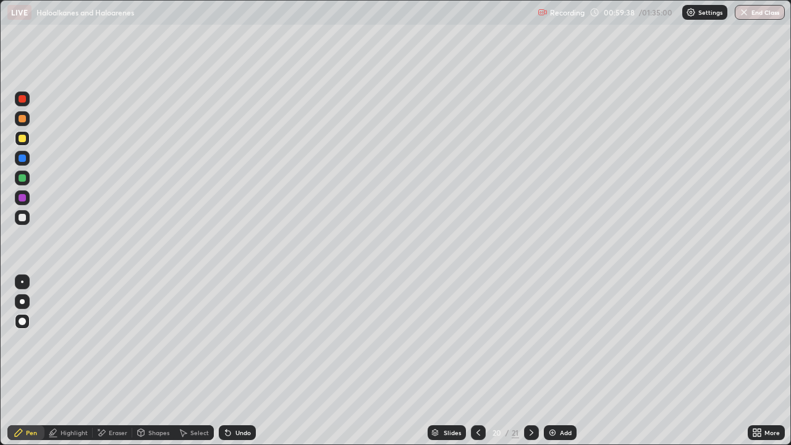
click at [22, 218] on div at bounding box center [22, 217] width 7 height 7
click at [28, 153] on div at bounding box center [22, 158] width 15 height 15
click at [25, 123] on div at bounding box center [22, 118] width 15 height 15
click at [28, 118] on div at bounding box center [22, 118] width 15 height 15
click at [20, 155] on div at bounding box center [22, 157] width 7 height 7
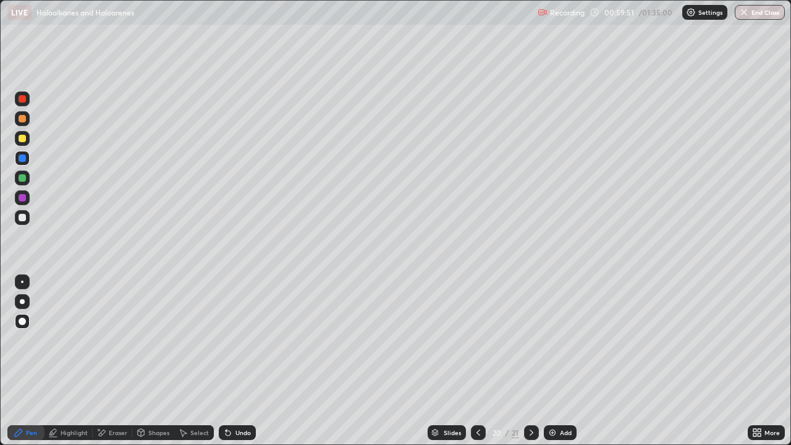
click at [22, 179] on div at bounding box center [22, 177] width 7 height 7
click at [20, 214] on div at bounding box center [22, 217] width 7 height 7
click at [22, 184] on div at bounding box center [22, 178] width 15 height 15
click at [27, 218] on div at bounding box center [22, 217] width 15 height 15
click at [27, 199] on div at bounding box center [22, 197] width 15 height 15
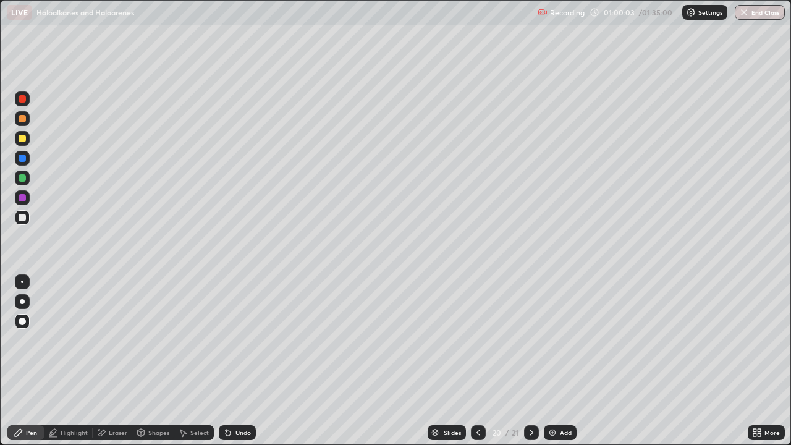
click at [24, 180] on div at bounding box center [22, 177] width 7 height 7
click at [232, 361] on div "Undo" at bounding box center [237, 432] width 37 height 15
click at [23, 132] on div at bounding box center [22, 138] width 15 height 15
click at [23, 217] on div at bounding box center [22, 217] width 7 height 7
click at [27, 183] on div at bounding box center [22, 178] width 15 height 15
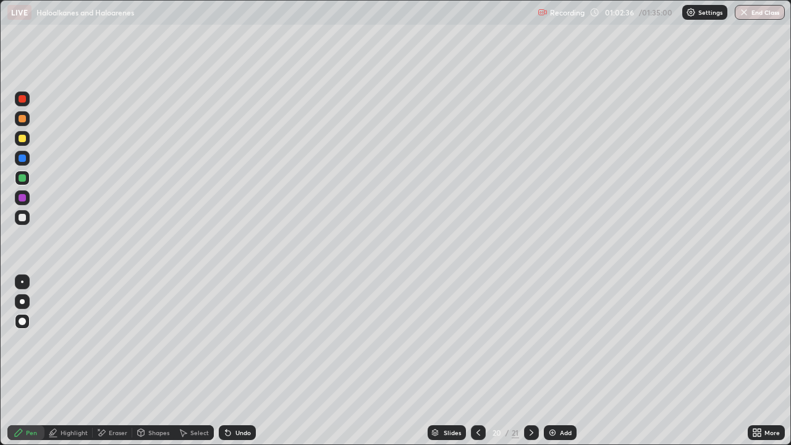
click at [20, 172] on div at bounding box center [22, 178] width 15 height 15
click at [17, 278] on div at bounding box center [22, 281] width 15 height 15
click at [19, 136] on div at bounding box center [22, 138] width 7 height 7
click at [23, 119] on div at bounding box center [22, 118] width 7 height 7
click at [27, 222] on div at bounding box center [22, 217] width 15 height 15
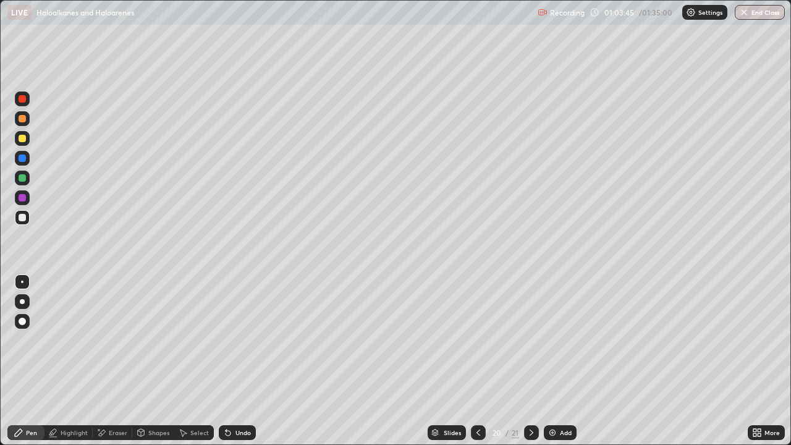
click at [22, 141] on div at bounding box center [22, 138] width 7 height 7
click at [27, 221] on div at bounding box center [22, 217] width 15 height 15
click at [21, 119] on div at bounding box center [22, 118] width 7 height 7
click at [20, 213] on div at bounding box center [22, 217] width 15 height 15
click at [29, 217] on div at bounding box center [22, 217] width 15 height 15
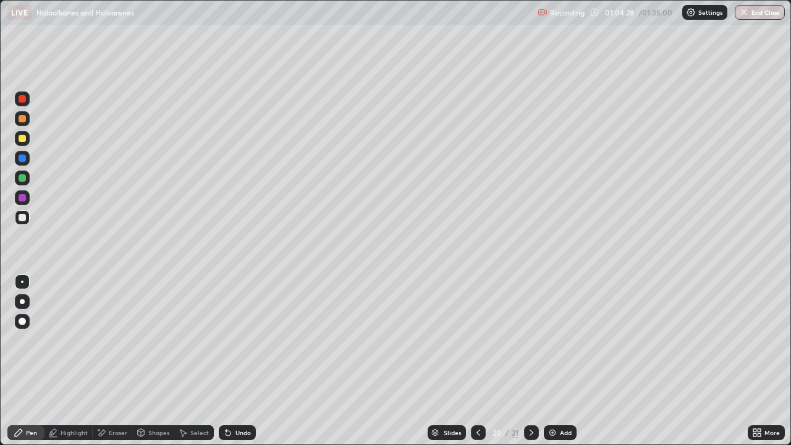
click at [22, 180] on div at bounding box center [22, 177] width 7 height 7
click at [556, 361] on div "Add" at bounding box center [560, 432] width 33 height 15
click at [20, 137] on div at bounding box center [22, 138] width 7 height 7
click at [28, 195] on div at bounding box center [22, 197] width 15 height 15
click at [24, 183] on div at bounding box center [22, 178] width 15 height 15
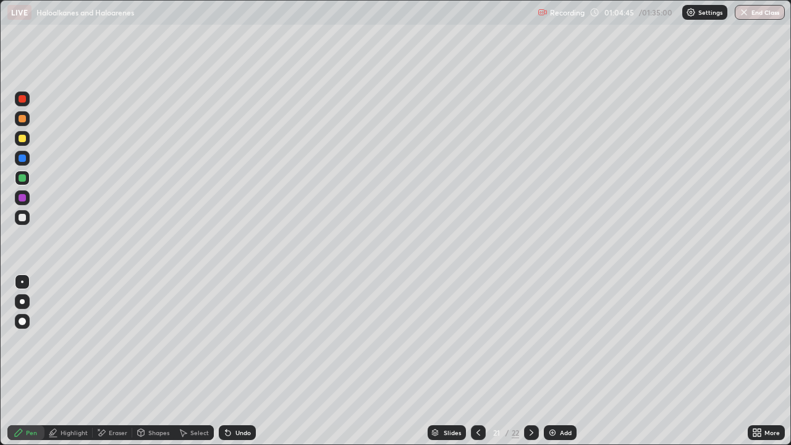
click at [24, 219] on div at bounding box center [22, 217] width 7 height 7
click at [16, 115] on div at bounding box center [22, 118] width 15 height 15
click at [23, 136] on div at bounding box center [22, 138] width 7 height 7
click at [471, 361] on div at bounding box center [478, 432] width 15 height 15
click at [530, 361] on icon at bounding box center [531, 433] width 10 height 10
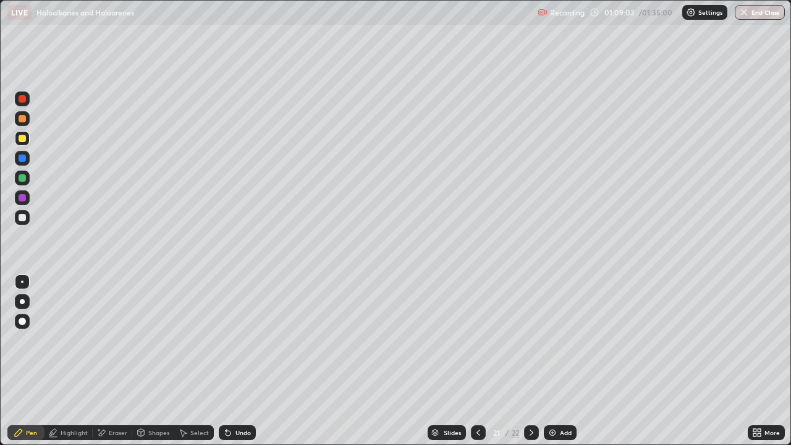
click at [23, 213] on div at bounding box center [22, 217] width 15 height 15
click at [25, 140] on div at bounding box center [22, 138] width 7 height 7
click at [22, 179] on div at bounding box center [22, 177] width 7 height 7
click at [119, 361] on div "Eraser" at bounding box center [118, 432] width 19 height 6
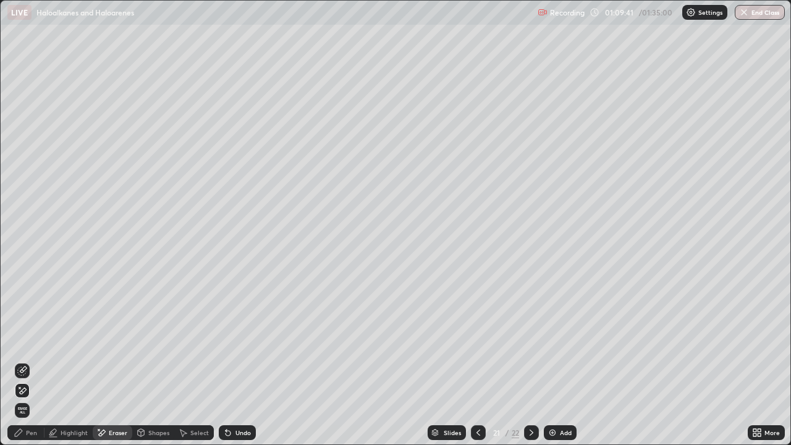
click at [18, 361] on icon at bounding box center [22, 371] width 10 height 10
click at [33, 361] on div "Pen" at bounding box center [25, 432] width 37 height 15
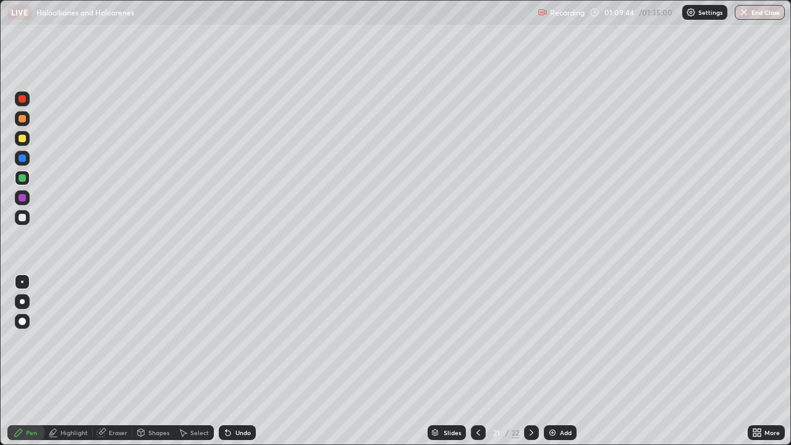
click at [19, 139] on div at bounding box center [22, 138] width 7 height 7
click at [122, 361] on div "Eraser" at bounding box center [118, 432] width 19 height 6
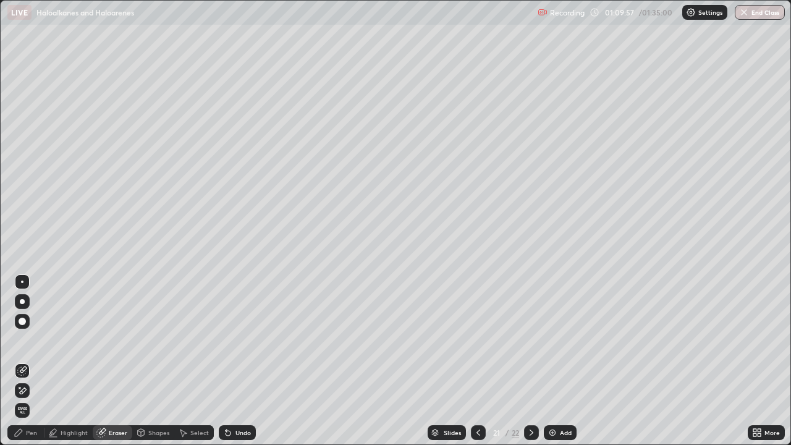
click at [26, 361] on icon at bounding box center [22, 390] width 10 height 11
click at [32, 361] on div "Pen" at bounding box center [31, 432] width 11 height 6
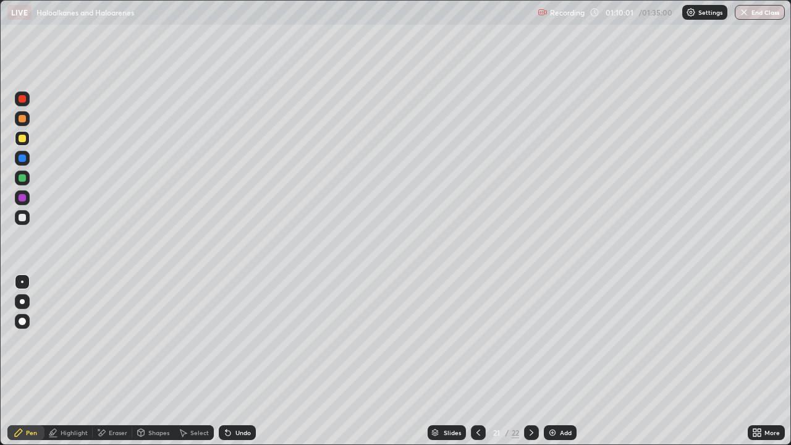
click at [24, 215] on div at bounding box center [22, 217] width 7 height 7
click at [19, 140] on div at bounding box center [22, 138] width 7 height 7
click at [25, 216] on div at bounding box center [22, 217] width 7 height 7
click at [125, 361] on div "Eraser" at bounding box center [118, 432] width 19 height 6
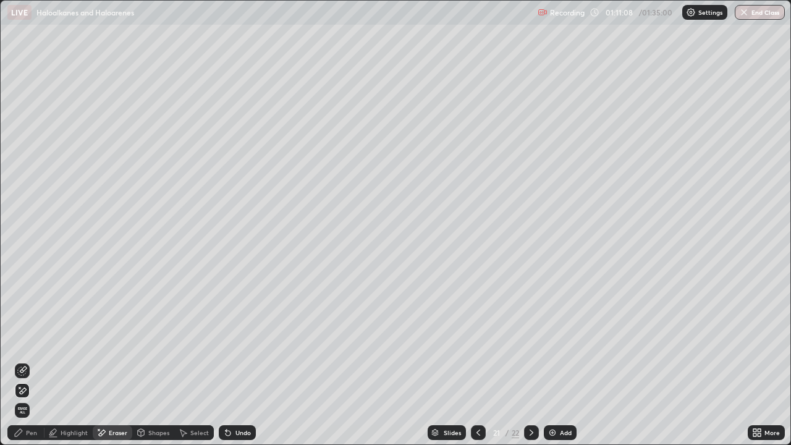
click at [27, 361] on div "Pen" at bounding box center [25, 432] width 37 height 15
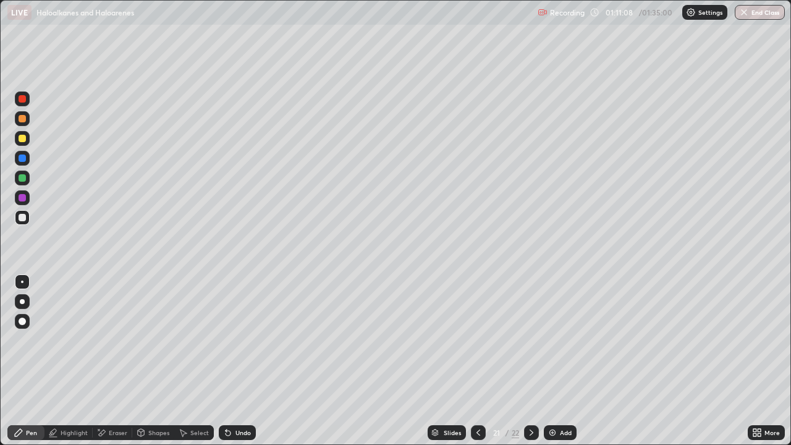
click at [18, 182] on div at bounding box center [22, 178] width 15 height 15
click at [235, 361] on div "Undo" at bounding box center [237, 432] width 37 height 15
click at [240, 361] on div "Undo" at bounding box center [242, 432] width 15 height 6
click at [241, 361] on div "Undo" at bounding box center [242, 432] width 15 height 6
click at [242, 361] on div "Undo" at bounding box center [237, 432] width 37 height 15
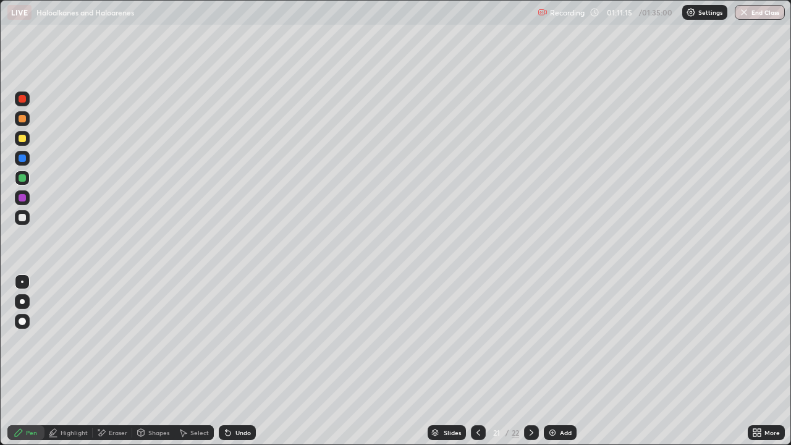
click at [20, 214] on div at bounding box center [22, 217] width 7 height 7
click at [228, 361] on div "Undo" at bounding box center [237, 432] width 37 height 15
click at [234, 361] on div "Undo" at bounding box center [237, 432] width 37 height 15
click at [235, 361] on div "Undo" at bounding box center [242, 432] width 15 height 6
click at [24, 179] on div at bounding box center [22, 177] width 7 height 7
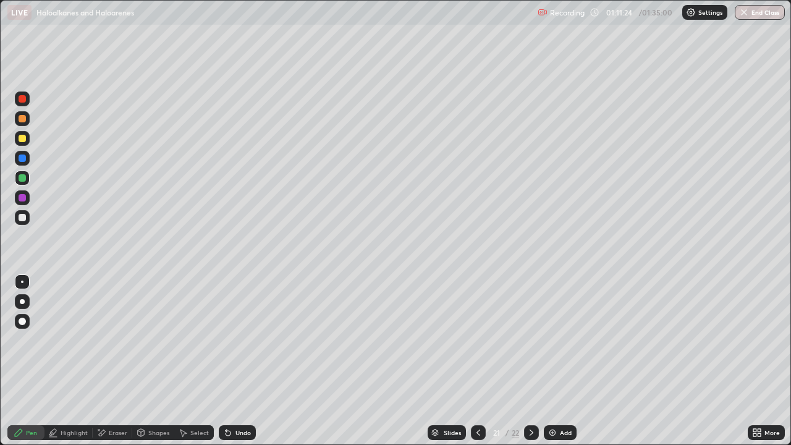
click at [237, 361] on div "Undo" at bounding box center [237, 432] width 37 height 15
click at [26, 217] on div at bounding box center [22, 217] width 15 height 15
click at [473, 361] on div at bounding box center [478, 432] width 15 height 25
click at [474, 361] on div at bounding box center [478, 432] width 15 height 15
click at [534, 361] on icon at bounding box center [531, 433] width 10 height 10
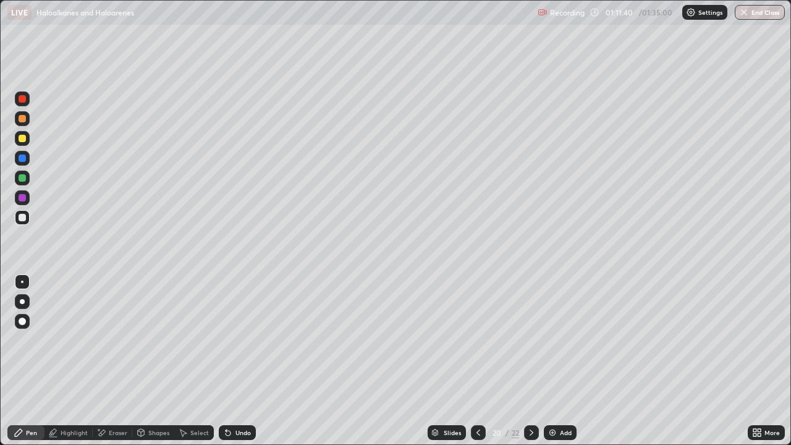
click at [535, 361] on icon at bounding box center [531, 433] width 10 height 10
click at [529, 361] on div at bounding box center [531, 432] width 15 height 15
click at [116, 361] on div "Eraser" at bounding box center [118, 432] width 19 height 6
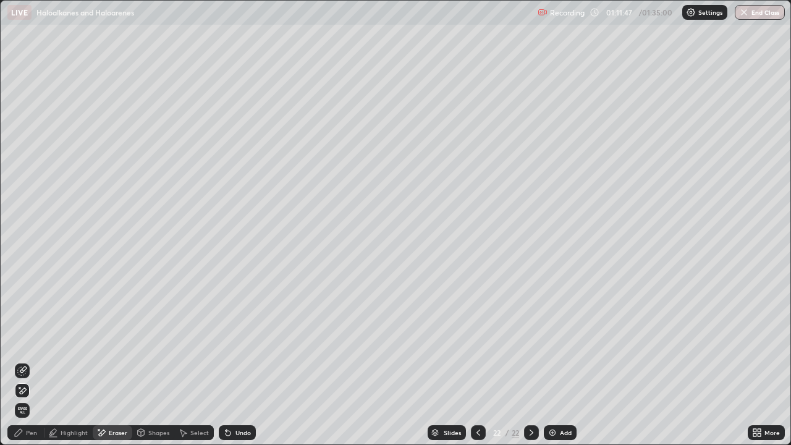
click at [29, 361] on div "Pen" at bounding box center [31, 432] width 11 height 6
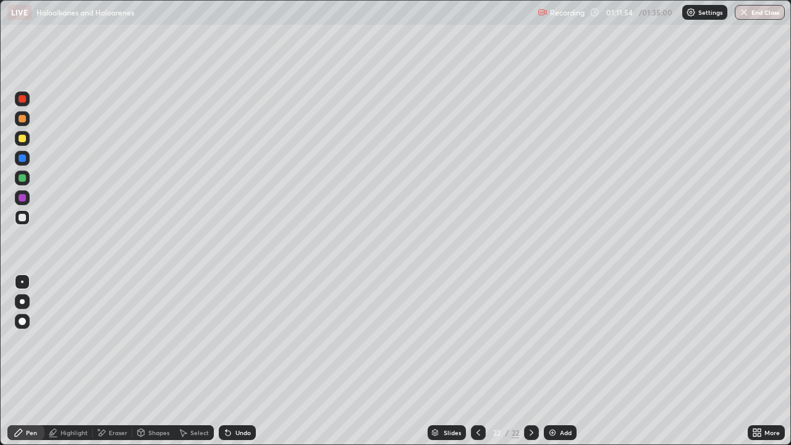
click at [23, 138] on div at bounding box center [22, 138] width 7 height 7
click at [22, 119] on div at bounding box center [22, 118] width 7 height 7
click at [194, 361] on div "Select" at bounding box center [194, 432] width 40 height 15
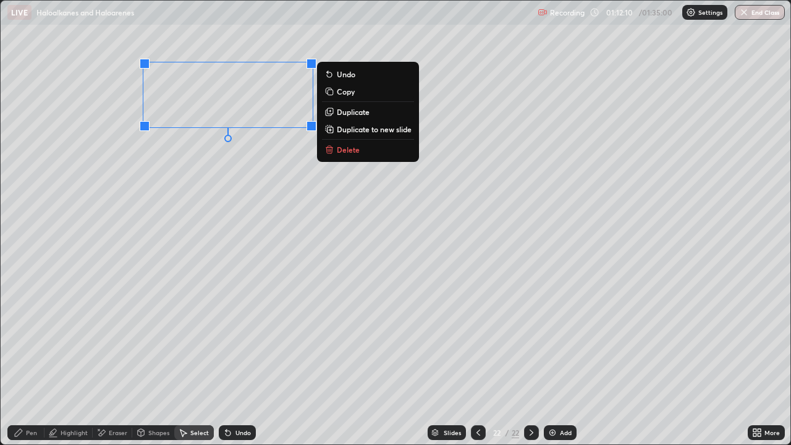
click at [352, 117] on button "Duplicate" at bounding box center [368, 111] width 92 height 15
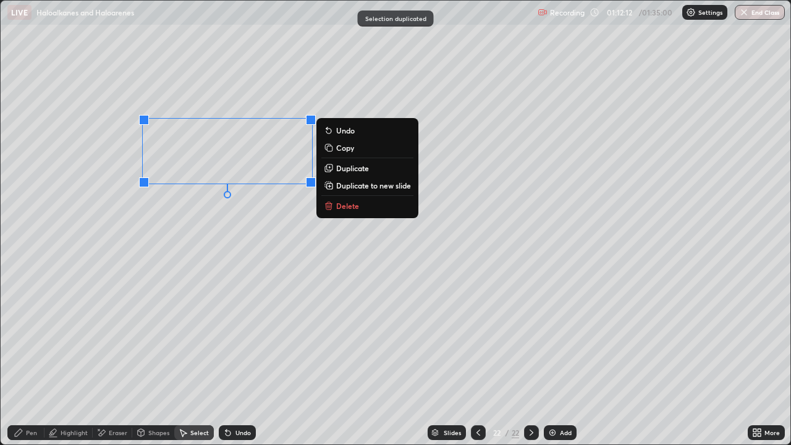
click at [28, 361] on div "Pen" at bounding box center [31, 432] width 11 height 6
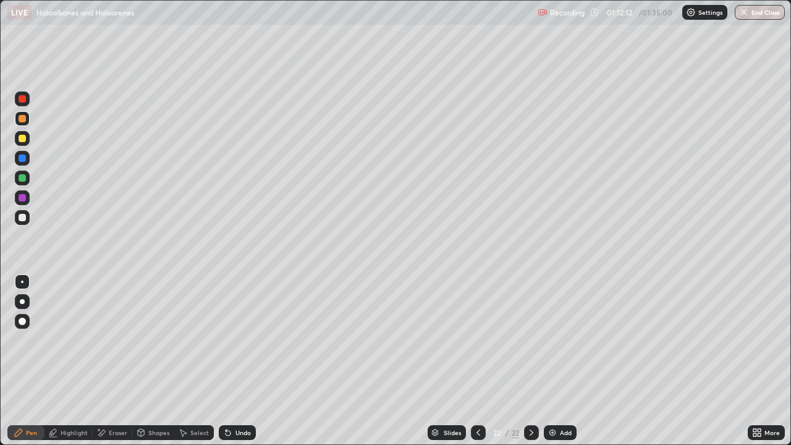
click at [22, 218] on div at bounding box center [22, 217] width 7 height 7
click at [22, 125] on div at bounding box center [22, 118] width 15 height 15
click at [27, 139] on div at bounding box center [22, 138] width 15 height 15
click at [22, 159] on div at bounding box center [22, 157] width 7 height 7
click at [109, 361] on div "Eraser" at bounding box center [118, 432] width 19 height 6
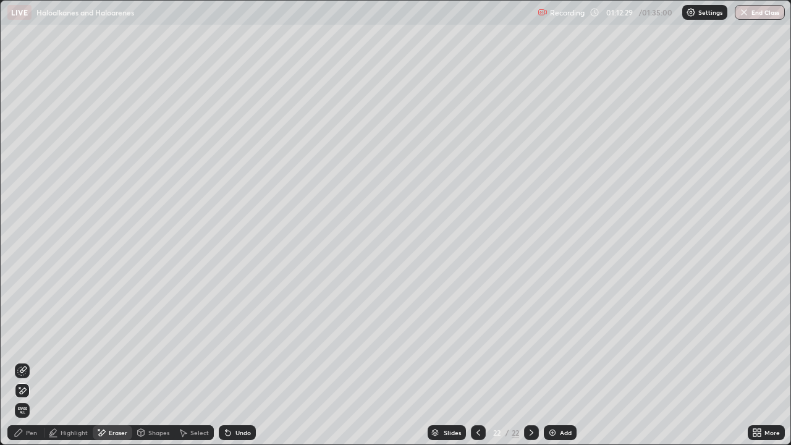
click at [30, 361] on div "Pen" at bounding box center [31, 432] width 11 height 6
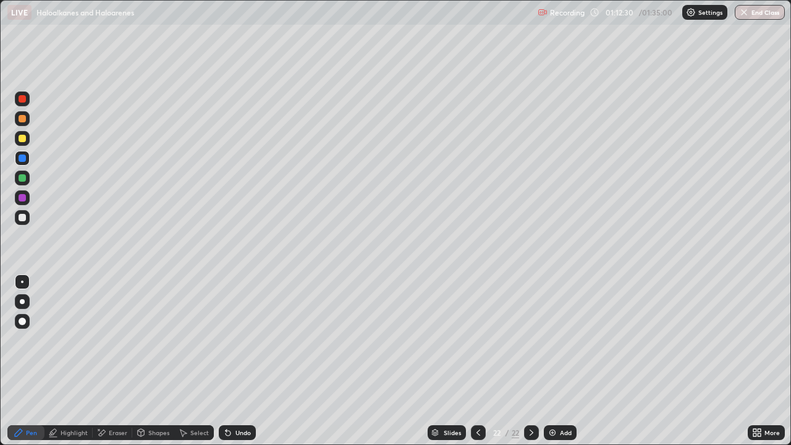
click at [23, 221] on div at bounding box center [22, 217] width 7 height 7
click at [531, 361] on icon at bounding box center [531, 433] width 10 height 10
click at [552, 361] on img at bounding box center [552, 433] width 10 height 10
click at [25, 192] on div at bounding box center [22, 197] width 15 height 15
click at [239, 361] on div "Undo" at bounding box center [242, 432] width 15 height 6
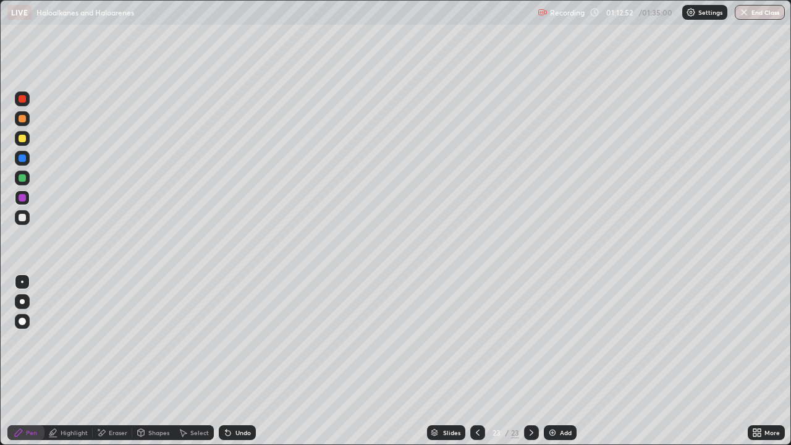
click at [23, 183] on div at bounding box center [22, 178] width 15 height 15
click at [233, 361] on div "Undo" at bounding box center [237, 432] width 37 height 15
click at [183, 361] on icon at bounding box center [183, 433] width 10 height 10
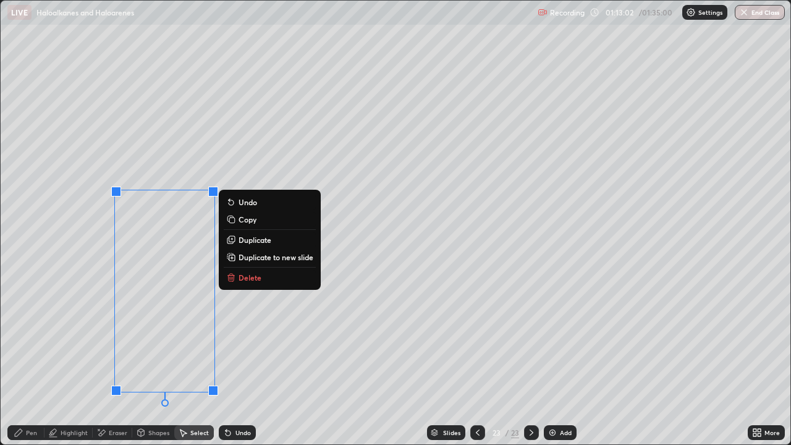
click at [252, 275] on p "Delete" at bounding box center [249, 277] width 23 height 10
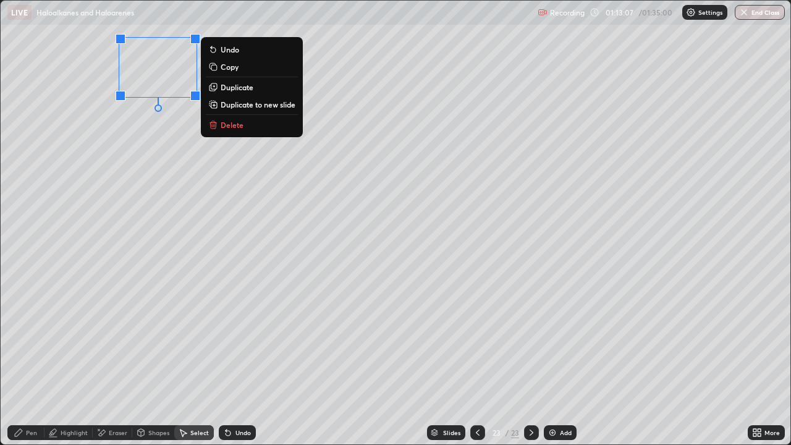
click at [231, 90] on p "Duplicate" at bounding box center [237, 87] width 33 height 10
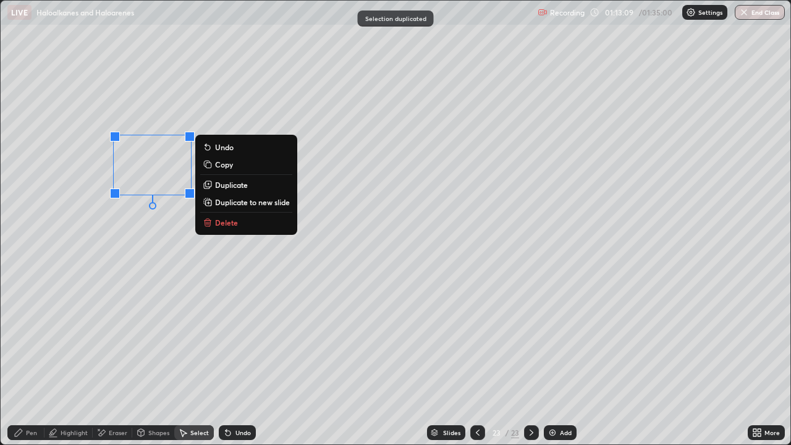
click at [227, 184] on p "Duplicate" at bounding box center [231, 185] width 33 height 10
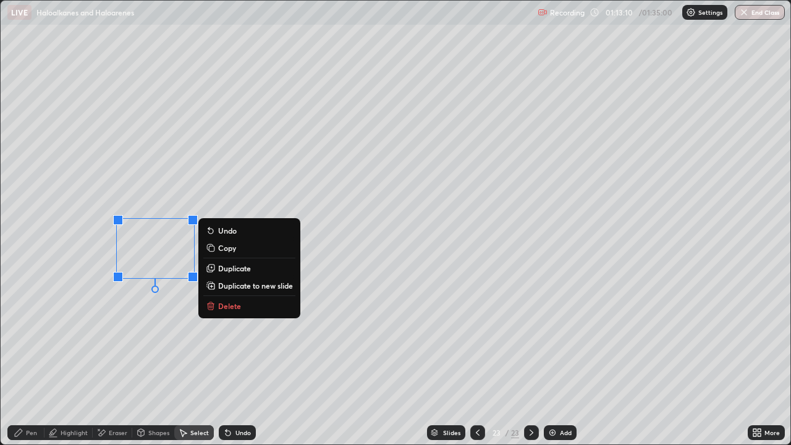
click at [225, 269] on p "Duplicate" at bounding box center [234, 268] width 33 height 10
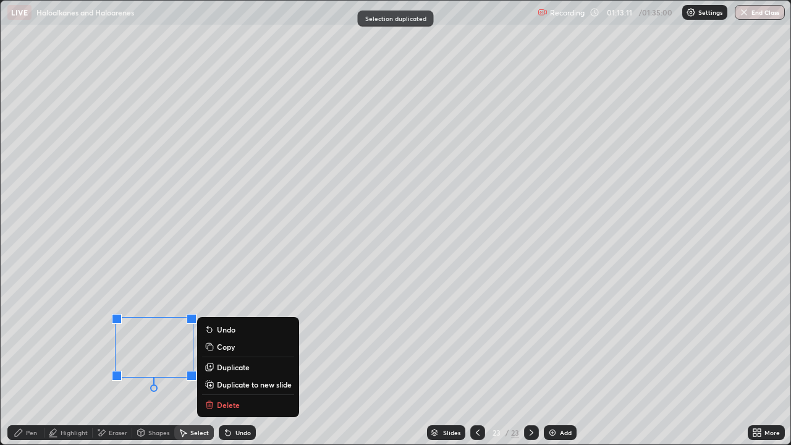
click at [31, 361] on div "Pen" at bounding box center [25, 432] width 37 height 15
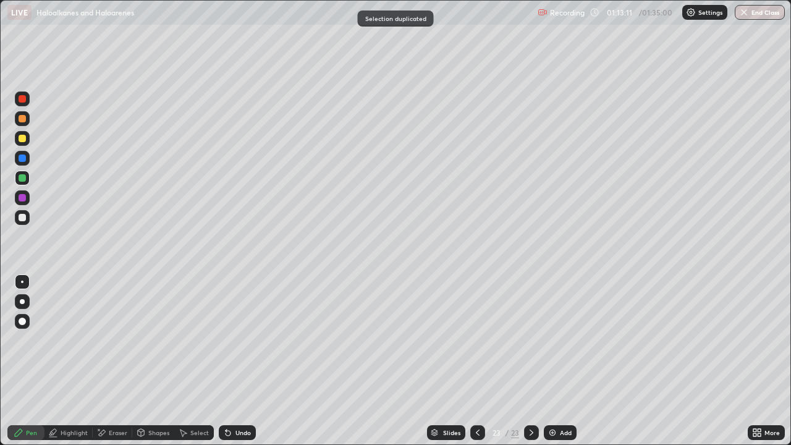
click at [20, 221] on div at bounding box center [22, 217] width 7 height 7
click at [23, 118] on div at bounding box center [22, 118] width 7 height 7
click at [25, 217] on div at bounding box center [22, 217] width 7 height 7
click at [23, 138] on div at bounding box center [22, 138] width 7 height 7
click at [23, 116] on div at bounding box center [22, 118] width 7 height 7
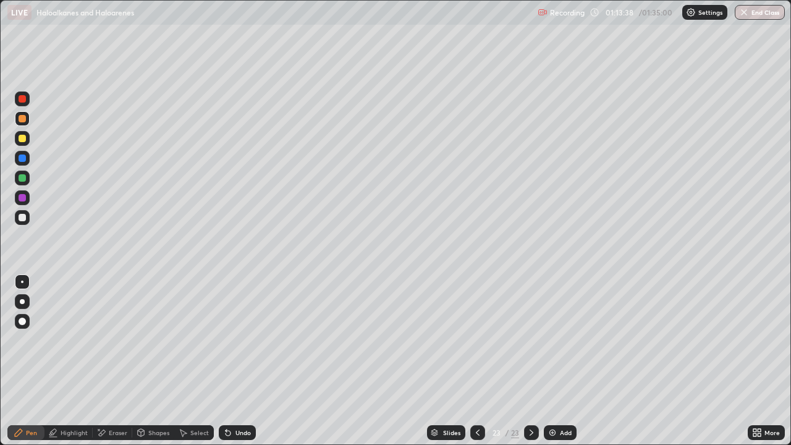
click at [22, 182] on div at bounding box center [22, 178] width 15 height 15
click at [24, 140] on div at bounding box center [22, 138] width 7 height 7
click at [202, 361] on div "Select" at bounding box center [194, 432] width 40 height 15
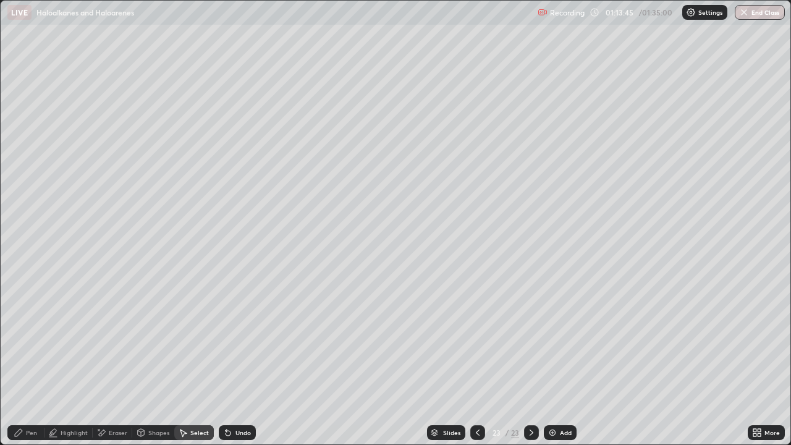
click at [200, 361] on div "Select" at bounding box center [199, 432] width 19 height 6
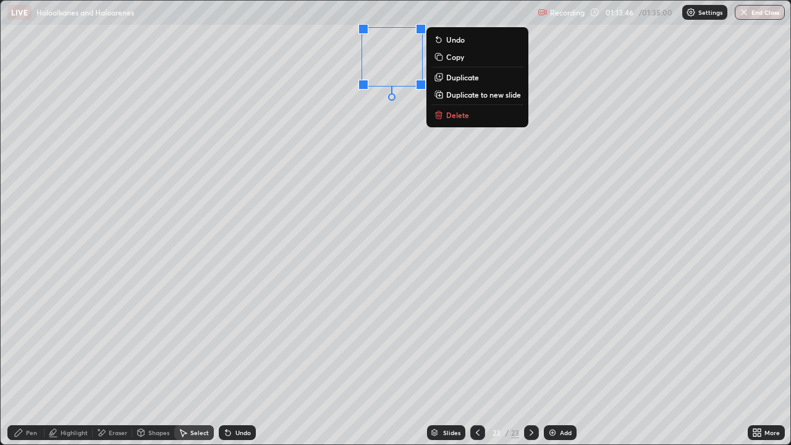
click at [462, 82] on p "Duplicate" at bounding box center [462, 77] width 33 height 10
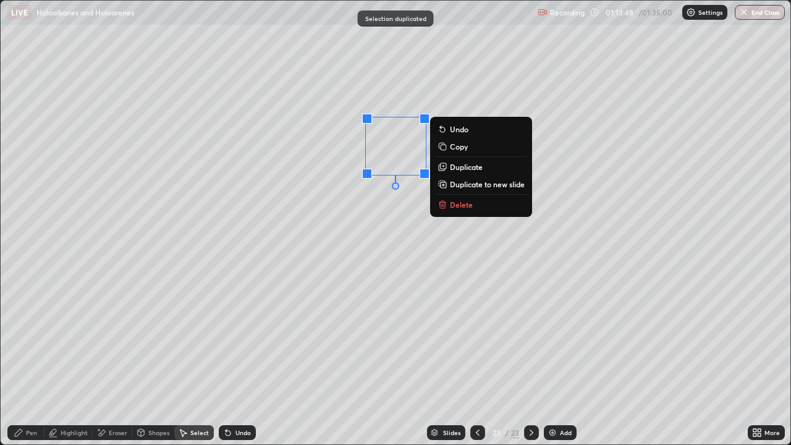
click at [475, 169] on p "Duplicate" at bounding box center [466, 167] width 33 height 10
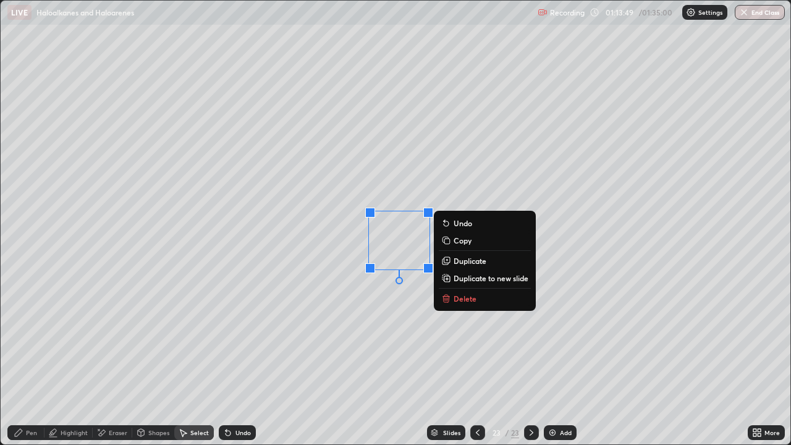
click at [466, 263] on p "Duplicate" at bounding box center [469, 261] width 33 height 10
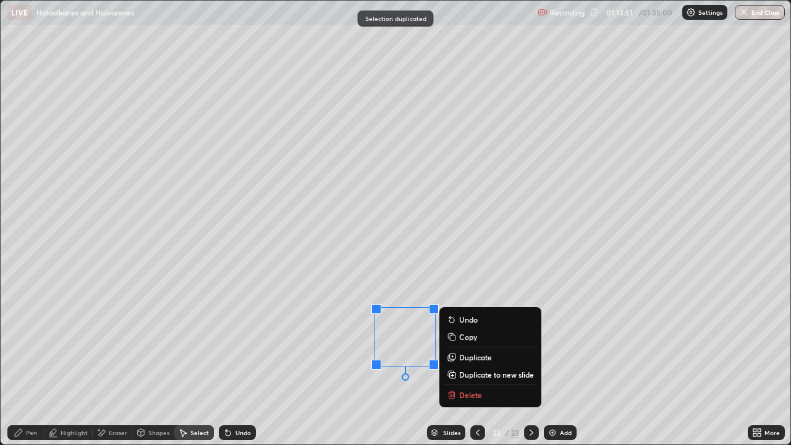
click at [122, 361] on div "Eraser" at bounding box center [118, 432] width 19 height 6
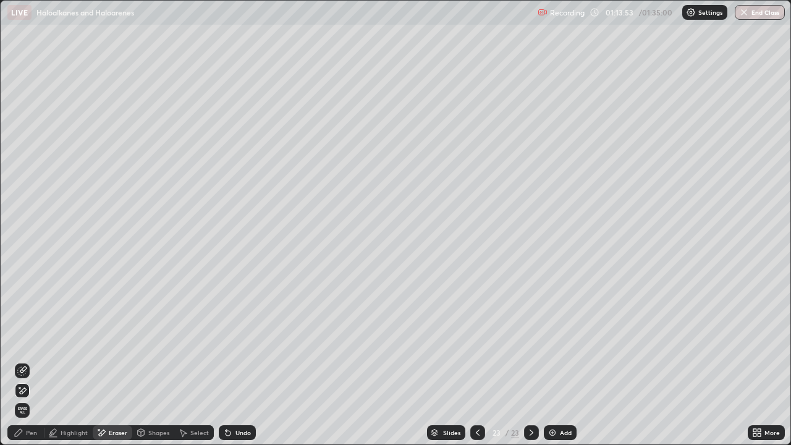
click at [35, 361] on div "Pen" at bounding box center [31, 432] width 11 height 6
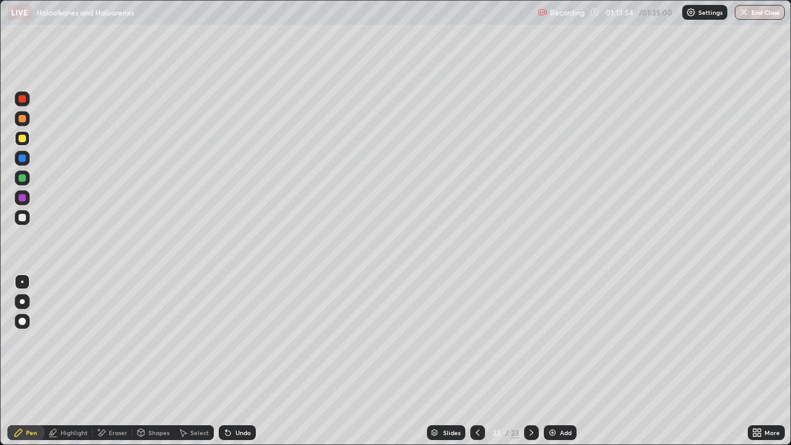
click at [26, 222] on div at bounding box center [22, 217] width 15 height 15
click at [20, 117] on div at bounding box center [22, 118] width 7 height 7
click at [20, 198] on div at bounding box center [22, 197] width 7 height 7
click at [23, 139] on div at bounding box center [22, 138] width 7 height 7
click at [120, 361] on div "Eraser" at bounding box center [118, 432] width 19 height 6
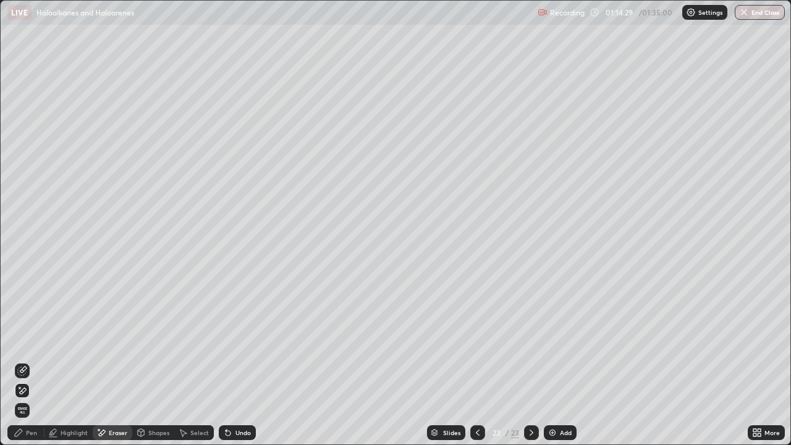
click at [31, 361] on div "Pen" at bounding box center [25, 432] width 37 height 15
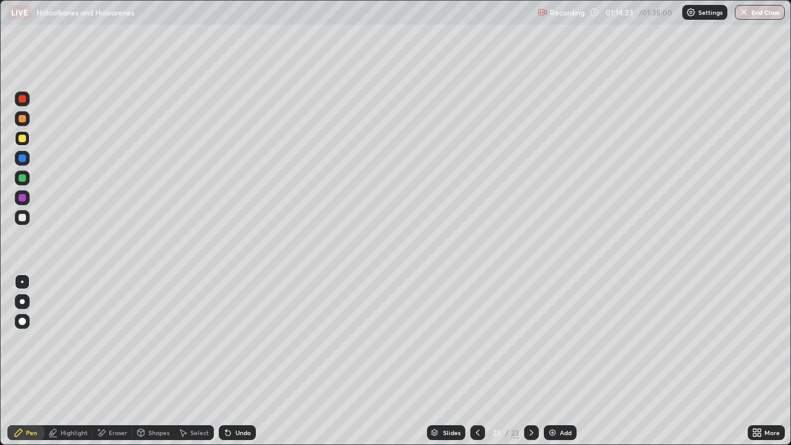
click at [28, 179] on div at bounding box center [22, 178] width 15 height 15
click at [23, 159] on div at bounding box center [22, 157] width 7 height 7
click at [29, 117] on div at bounding box center [22, 118] width 15 height 15
click at [27, 221] on div at bounding box center [22, 217] width 15 height 15
click at [27, 140] on div at bounding box center [22, 138] width 15 height 15
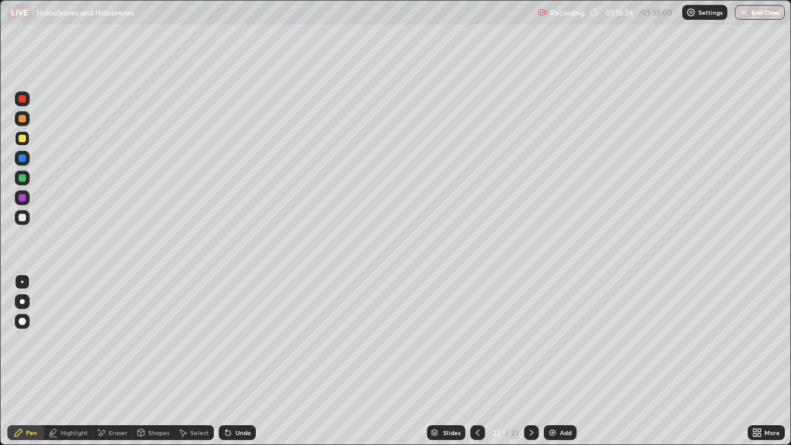
click at [24, 183] on div at bounding box center [22, 178] width 15 height 15
click at [561, 361] on div "Add" at bounding box center [566, 432] width 12 height 6
click at [27, 214] on div at bounding box center [22, 217] width 15 height 15
click at [17, 135] on div at bounding box center [22, 138] width 15 height 15
click at [476, 361] on icon at bounding box center [478, 433] width 10 height 10
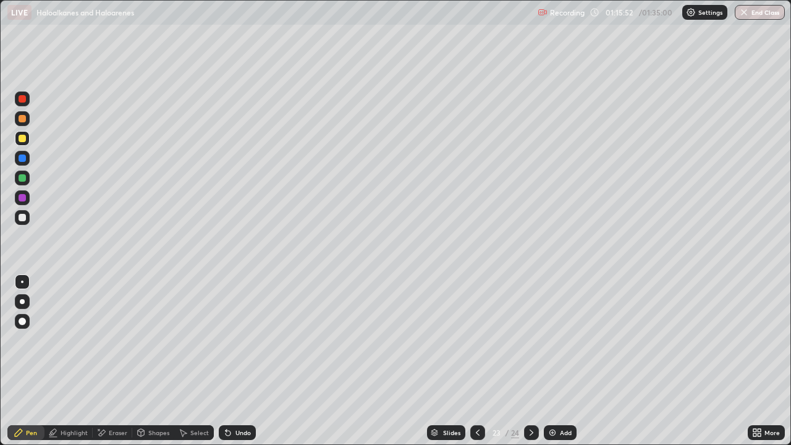
click at [479, 361] on div at bounding box center [477, 432] width 15 height 15
click at [475, 361] on div at bounding box center [477, 432] width 15 height 25
click at [463, 361] on div "Slides" at bounding box center [446, 432] width 38 height 15
click at [26, 315] on div at bounding box center [22, 321] width 15 height 15
click at [21, 118] on div at bounding box center [22, 118] width 7 height 7
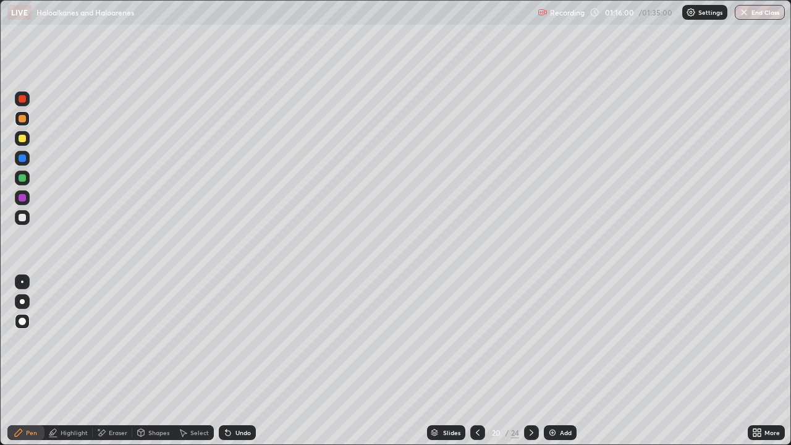
click at [20, 104] on div at bounding box center [22, 98] width 15 height 15
click at [524, 361] on div at bounding box center [531, 432] width 15 height 25
click at [526, 361] on icon at bounding box center [531, 433] width 10 height 10
click at [525, 361] on div at bounding box center [531, 432] width 15 height 15
click at [35, 47] on div "Erase all" at bounding box center [22, 222] width 30 height 395
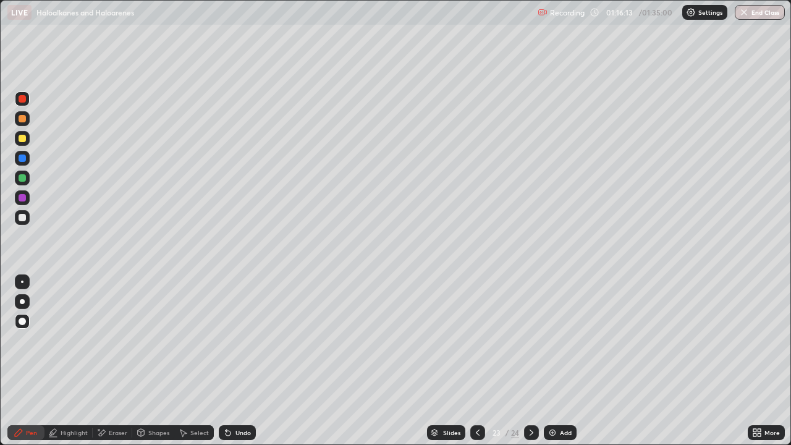
click at [525, 361] on div at bounding box center [531, 432] width 15 height 15
click at [28, 143] on div at bounding box center [22, 138] width 15 height 15
click at [163, 361] on div "Shapes" at bounding box center [153, 432] width 42 height 15
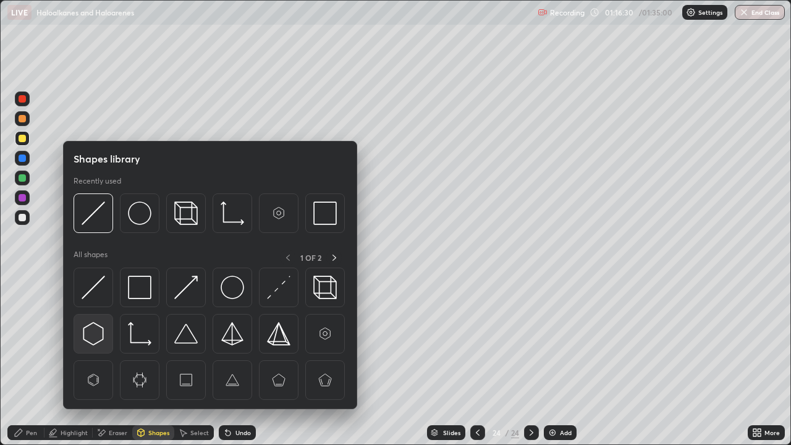
click at [98, 331] on img at bounding box center [93, 333] width 23 height 23
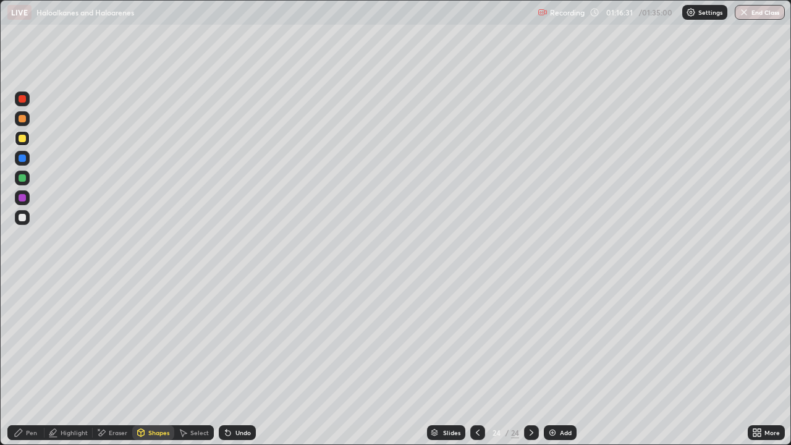
click at [148, 361] on div "Shapes" at bounding box center [158, 432] width 21 height 6
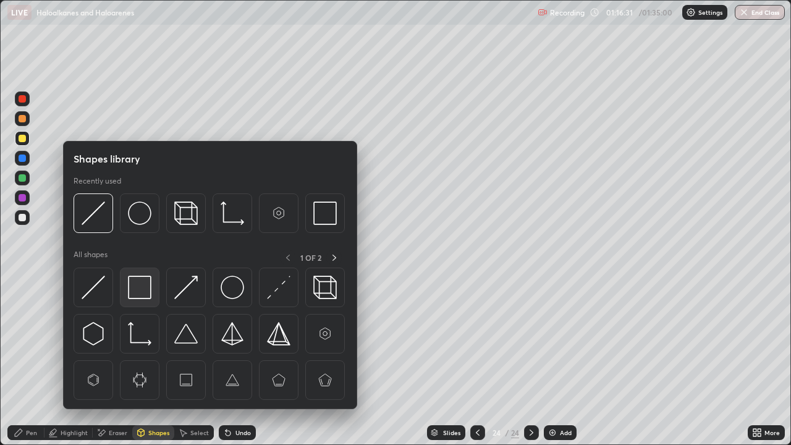
click at [153, 298] on div at bounding box center [140, 288] width 40 height 40
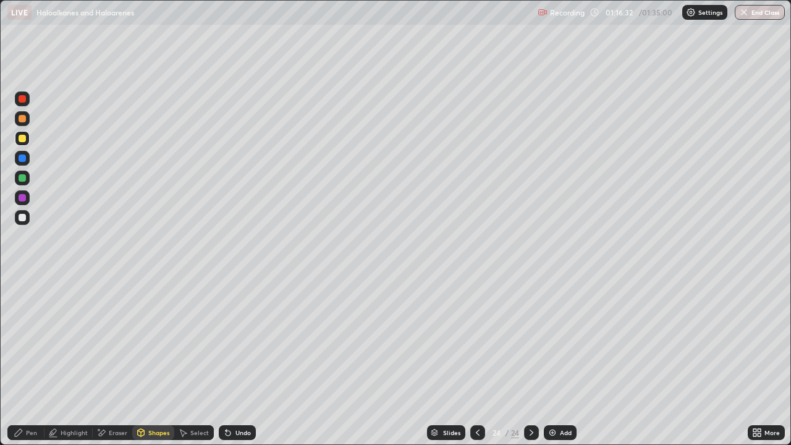
click at [153, 361] on div "Shapes" at bounding box center [158, 432] width 21 height 6
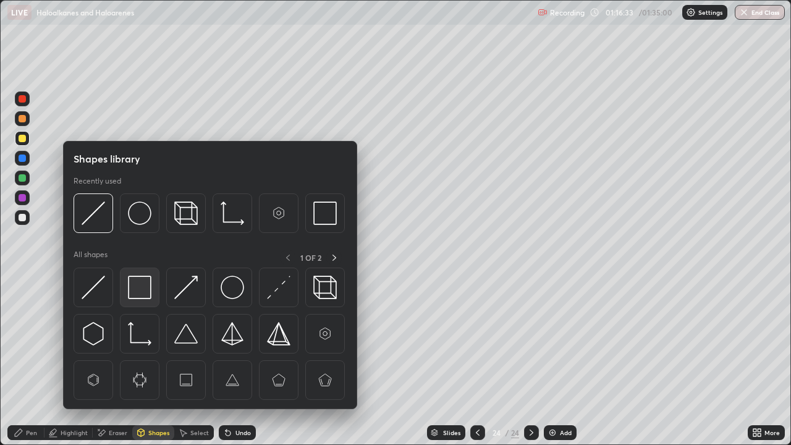
click at [144, 289] on img at bounding box center [139, 287] width 23 height 23
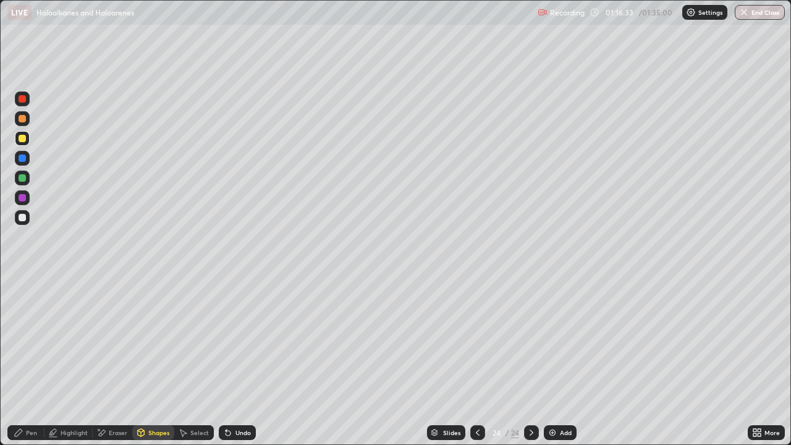
click at [23, 163] on div at bounding box center [22, 158] width 15 height 15
click at [33, 361] on div "Pen" at bounding box center [31, 432] width 11 height 6
click at [23, 217] on div at bounding box center [22, 217] width 7 height 7
click at [22, 139] on div at bounding box center [22, 138] width 7 height 7
click at [25, 286] on div at bounding box center [22, 281] width 15 height 15
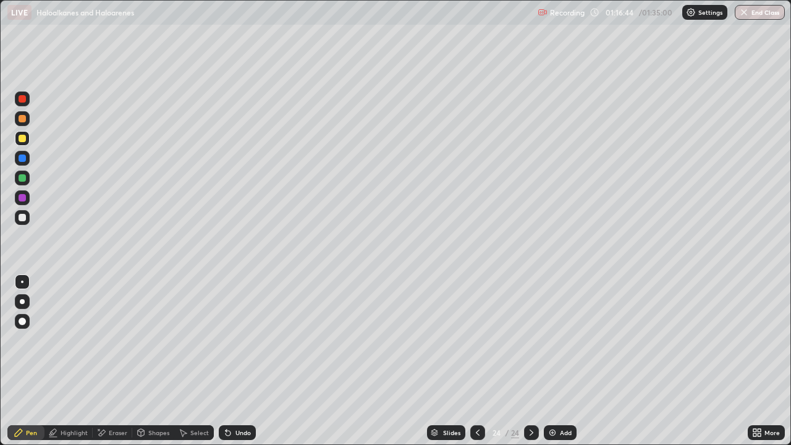
click at [24, 219] on div at bounding box center [22, 217] width 7 height 7
click at [24, 177] on div at bounding box center [22, 177] width 7 height 7
click at [22, 119] on div at bounding box center [22, 118] width 7 height 7
click at [238, 361] on div "Undo" at bounding box center [237, 432] width 37 height 15
click at [231, 361] on div "Undo" at bounding box center [237, 432] width 37 height 15
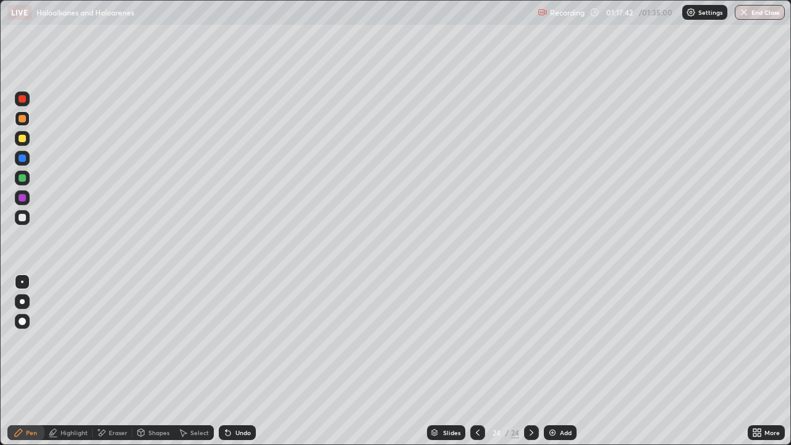
click at [25, 223] on div at bounding box center [22, 217] width 15 height 15
click at [239, 361] on div "Undo" at bounding box center [242, 432] width 15 height 6
click at [19, 124] on div at bounding box center [22, 118] width 15 height 15
click at [22, 219] on div at bounding box center [22, 217] width 7 height 7
click at [22, 162] on div at bounding box center [22, 158] width 15 height 15
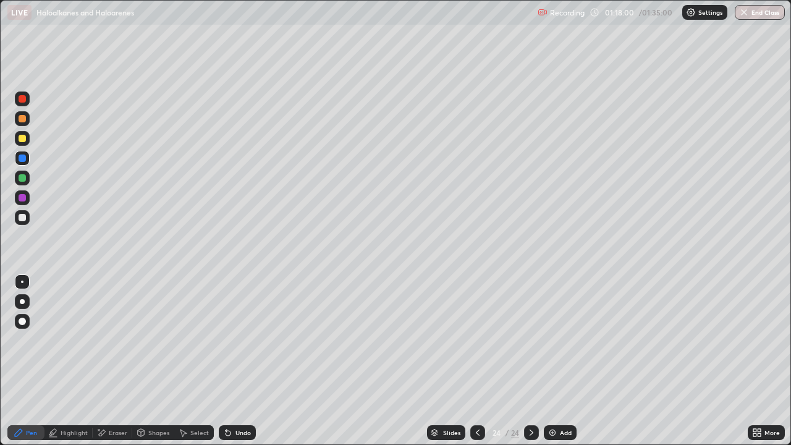
click at [25, 192] on div at bounding box center [22, 197] width 15 height 15
click at [27, 222] on div at bounding box center [22, 217] width 15 height 15
click at [19, 200] on div at bounding box center [22, 197] width 7 height 7
click at [27, 217] on div at bounding box center [22, 217] width 15 height 15
click at [27, 119] on div at bounding box center [22, 118] width 15 height 15
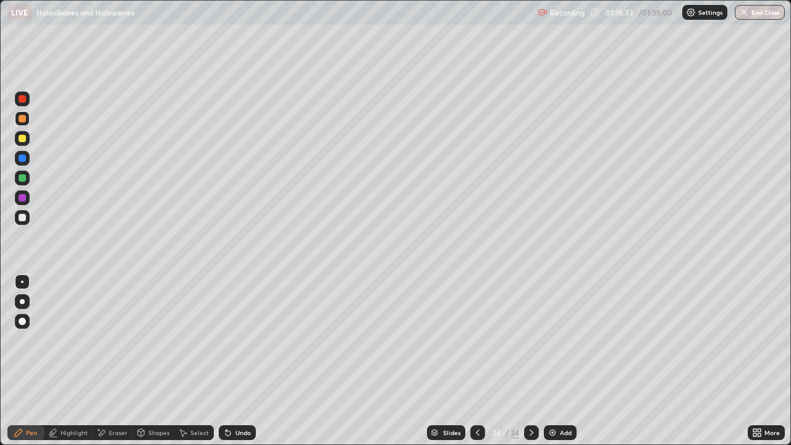
click at [210, 361] on div "Select" at bounding box center [194, 432] width 40 height 15
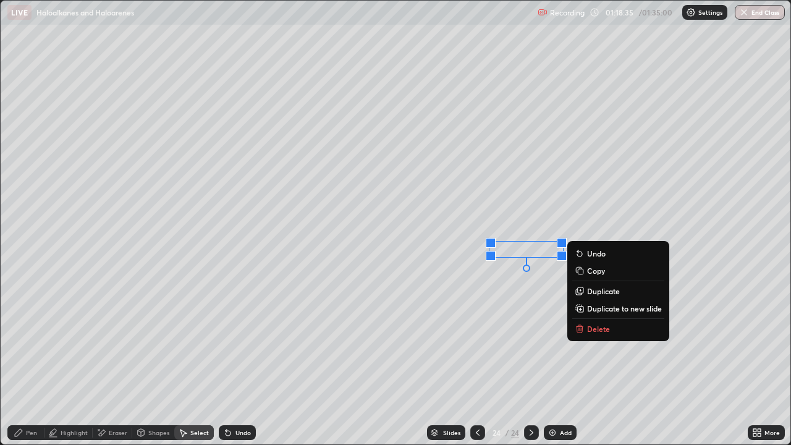
click at [607, 293] on p "Duplicate" at bounding box center [603, 291] width 33 height 10
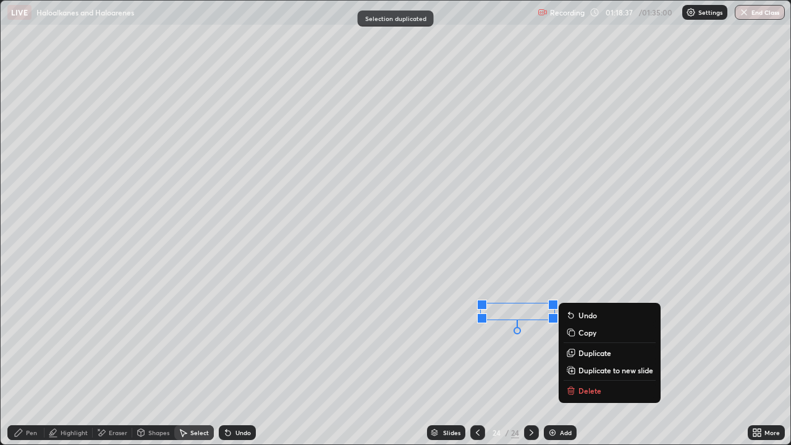
click at [596, 354] on p "Duplicate" at bounding box center [594, 353] width 33 height 10
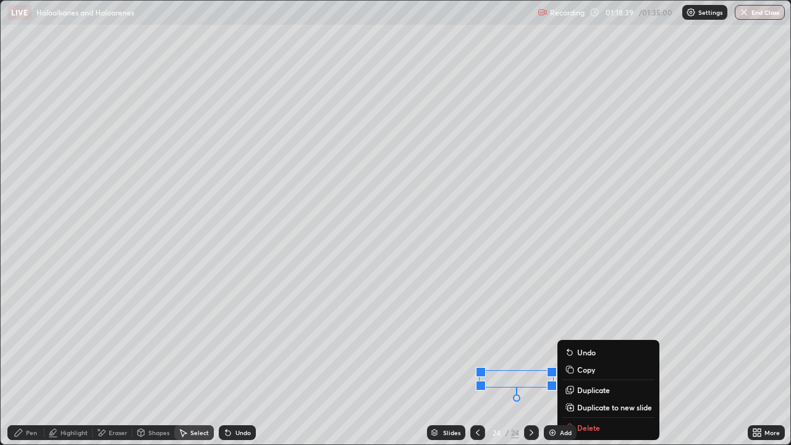
click at [30, 361] on div "Pen" at bounding box center [25, 432] width 37 height 15
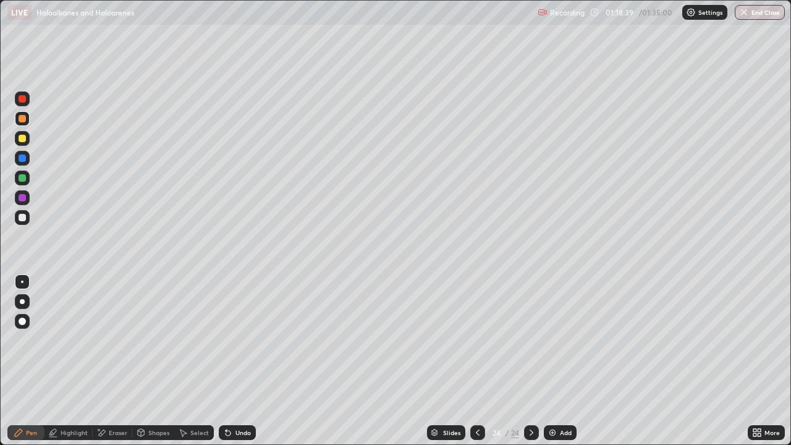
click at [23, 215] on div at bounding box center [22, 217] width 7 height 7
click at [558, 361] on div "Add" at bounding box center [560, 432] width 33 height 15
click at [20, 143] on div at bounding box center [22, 138] width 15 height 15
click at [20, 180] on div at bounding box center [22, 177] width 7 height 7
click at [28, 142] on div at bounding box center [22, 138] width 15 height 15
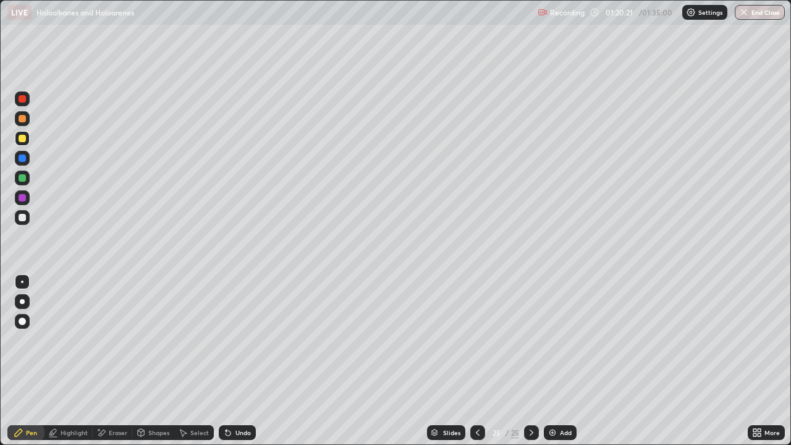
click at [17, 216] on div at bounding box center [22, 217] width 15 height 15
click at [195, 361] on div "Select" at bounding box center [194, 432] width 40 height 15
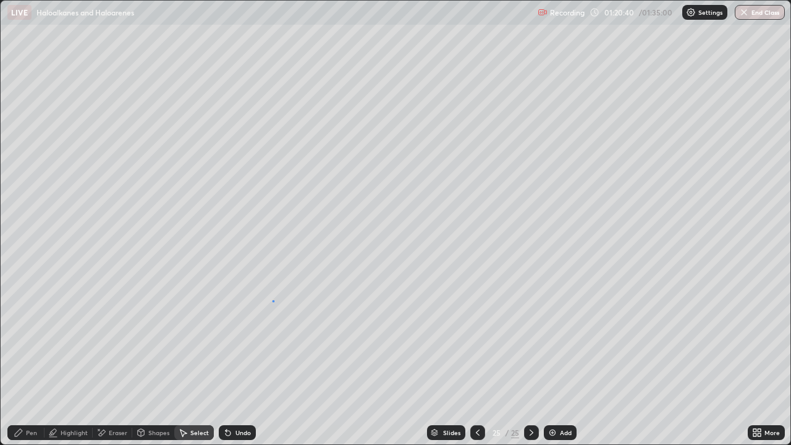
click at [272, 300] on div "0 ° Undo Copy Duplicate Duplicate to new slide Delete" at bounding box center [396, 223] width 790 height 444
click at [31, 361] on div "Pen" at bounding box center [25, 432] width 37 height 15
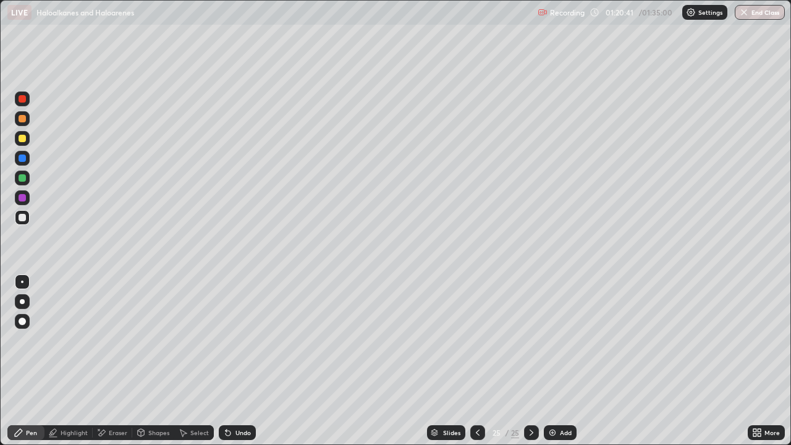
click at [16, 192] on div at bounding box center [22, 197] width 15 height 15
click at [85, 361] on div "Highlight" at bounding box center [68, 432] width 48 height 15
click at [32, 361] on div "Pen" at bounding box center [31, 432] width 11 height 6
click at [243, 361] on div "Undo" at bounding box center [242, 432] width 15 height 6
click at [242, 361] on div "Undo" at bounding box center [242, 432] width 15 height 6
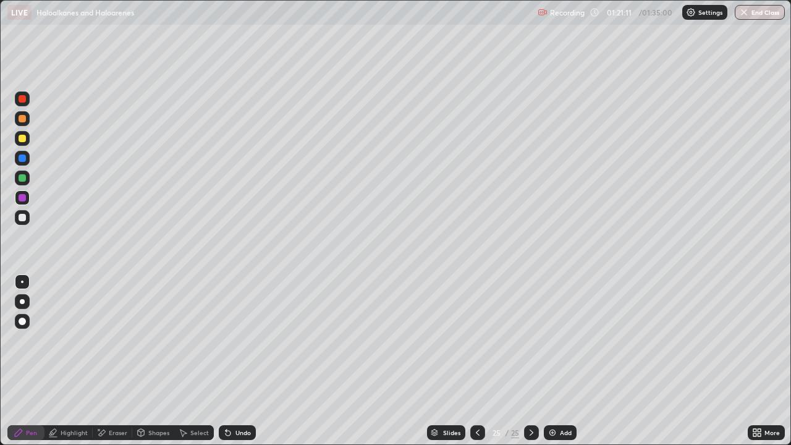
click at [243, 361] on div "Undo" at bounding box center [242, 432] width 15 height 6
click at [245, 361] on div "Undo" at bounding box center [237, 432] width 37 height 15
click at [25, 221] on div at bounding box center [22, 217] width 15 height 15
click at [23, 138] on div at bounding box center [22, 138] width 7 height 7
click at [22, 322] on div at bounding box center [22, 321] width 7 height 7
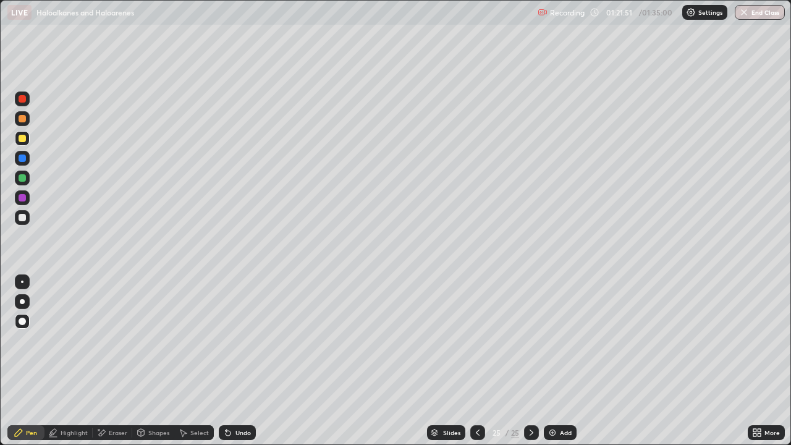
click at [22, 119] on div at bounding box center [22, 118] width 7 height 7
click at [22, 281] on div at bounding box center [22, 281] width 2 height 2
click at [21, 217] on div at bounding box center [22, 217] width 7 height 7
click at [483, 361] on div at bounding box center [477, 432] width 15 height 15
click at [476, 361] on icon at bounding box center [478, 433] width 10 height 10
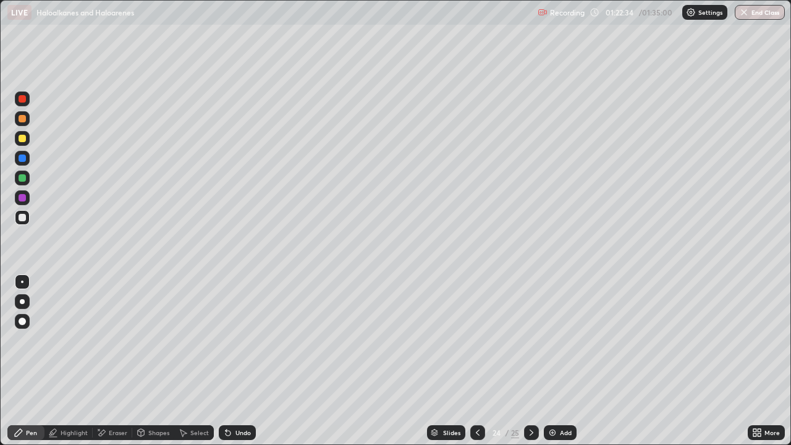
click at [476, 361] on icon at bounding box center [478, 433] width 10 height 10
click at [530, 361] on icon at bounding box center [531, 433] width 10 height 10
click at [556, 361] on img at bounding box center [552, 433] width 10 height 10
click at [23, 180] on div at bounding box center [22, 177] width 7 height 7
click at [27, 138] on div at bounding box center [22, 138] width 15 height 15
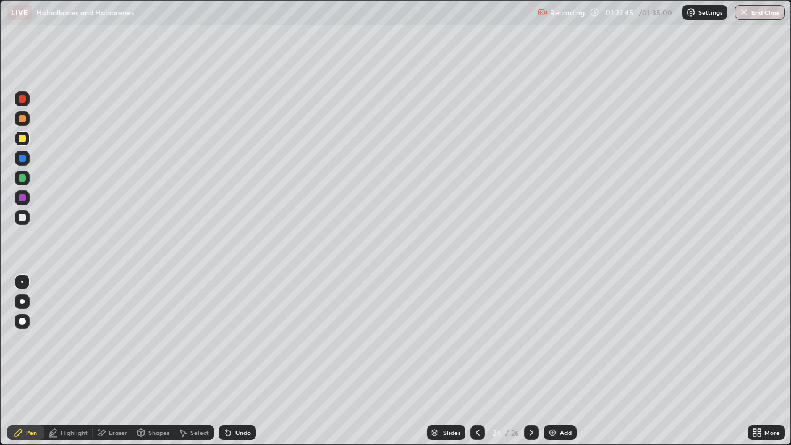
click at [15, 154] on div at bounding box center [22, 158] width 15 height 15
click at [19, 165] on div at bounding box center [22, 158] width 15 height 15
click at [27, 179] on div at bounding box center [22, 178] width 15 height 15
click at [479, 361] on icon at bounding box center [478, 433] width 10 height 10
click at [477, 361] on icon at bounding box center [478, 433] width 10 height 10
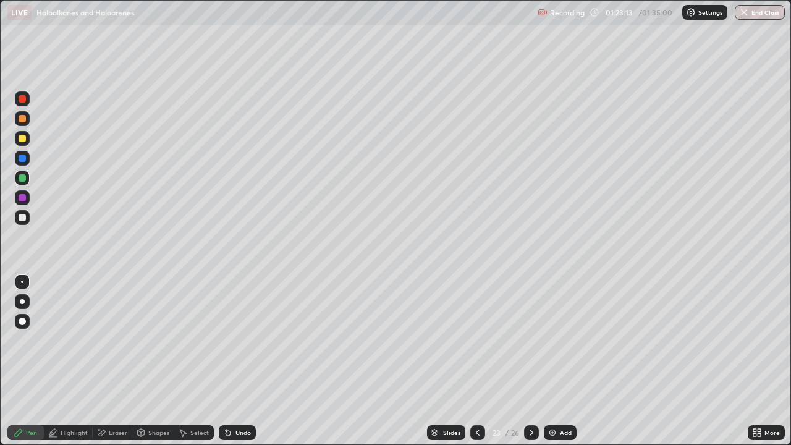
click at [477, 361] on icon at bounding box center [478, 433] width 10 height 10
click at [478, 361] on icon at bounding box center [478, 433] width 10 height 10
click at [478, 361] on icon at bounding box center [478, 432] width 4 height 6
click at [478, 361] on div at bounding box center [477, 432] width 15 height 15
click at [477, 361] on div at bounding box center [477, 432] width 15 height 15
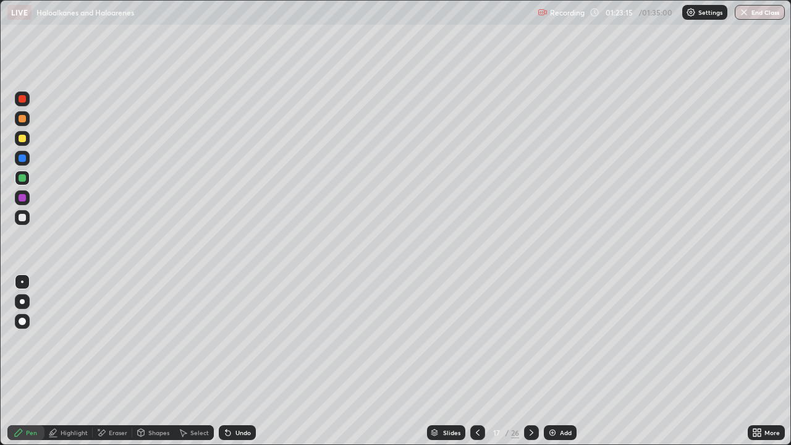
click at [476, 361] on icon at bounding box center [478, 433] width 10 height 10
click at [564, 361] on div "Add" at bounding box center [566, 432] width 12 height 6
click at [23, 224] on div at bounding box center [22, 217] width 15 height 15
click at [24, 181] on div at bounding box center [22, 177] width 7 height 7
click at [23, 217] on div at bounding box center [22, 217] width 7 height 7
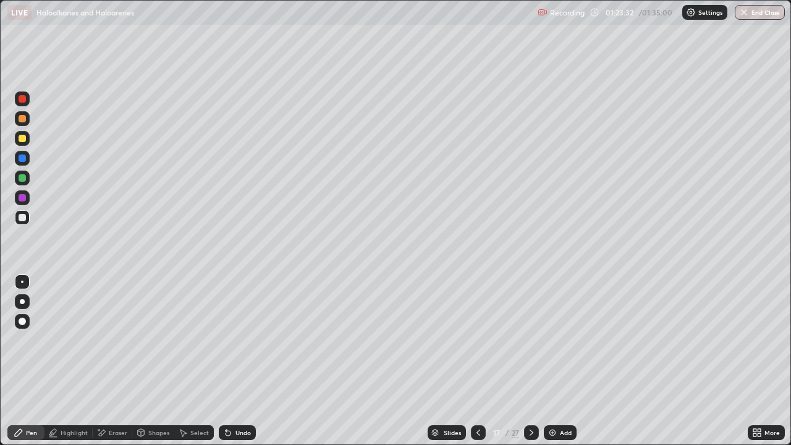
click at [24, 201] on div at bounding box center [22, 197] width 7 height 7
click at [21, 182] on div at bounding box center [22, 178] width 15 height 15
click at [244, 361] on div "Undo" at bounding box center [242, 432] width 15 height 6
click at [536, 361] on div at bounding box center [531, 432] width 15 height 15
click at [530, 361] on icon at bounding box center [531, 433] width 10 height 10
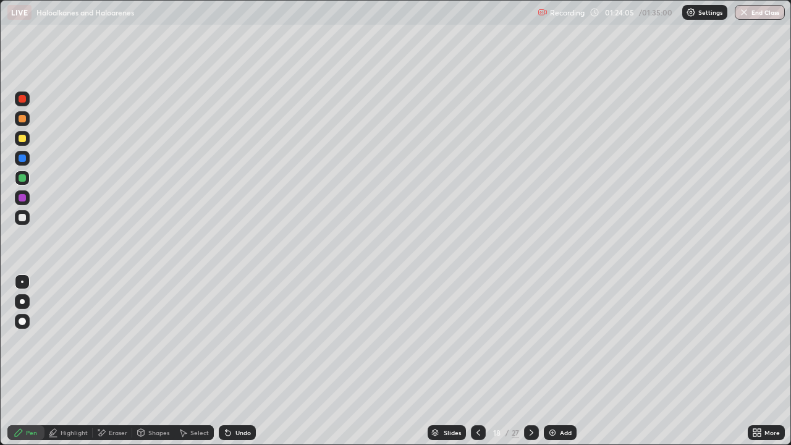
click at [530, 361] on icon at bounding box center [531, 433] width 10 height 10
click at [536, 361] on div at bounding box center [531, 432] width 15 height 15
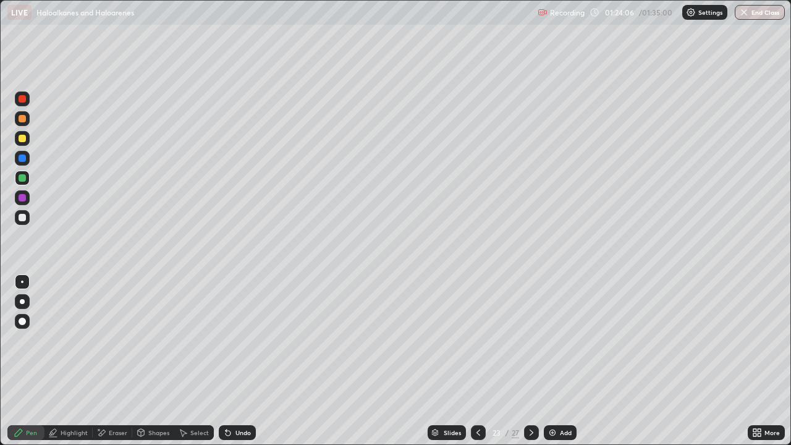
click at [537, 361] on div at bounding box center [531, 432] width 15 height 15
click at [534, 361] on icon at bounding box center [531, 433] width 10 height 10
click at [537, 361] on div at bounding box center [531, 432] width 15 height 25
click at [530, 361] on icon at bounding box center [531, 433] width 10 height 10
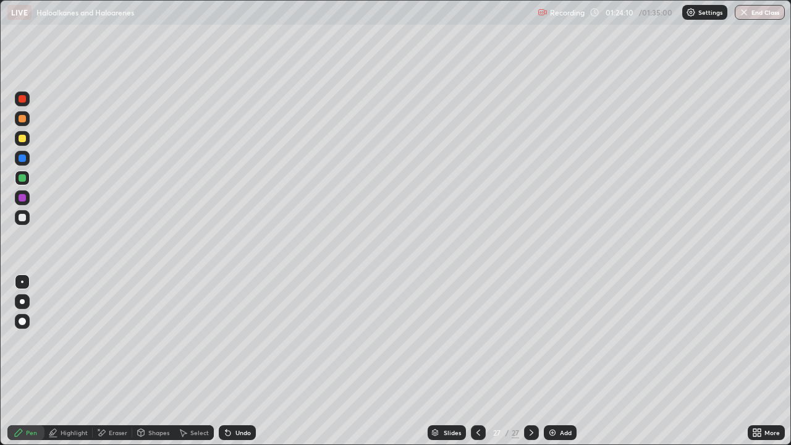
click at [562, 361] on div "Add" at bounding box center [560, 432] width 33 height 15
click at [21, 221] on div at bounding box center [22, 217] width 7 height 7
click at [28, 177] on div at bounding box center [22, 178] width 15 height 15
click at [27, 217] on div at bounding box center [22, 217] width 15 height 15
click at [24, 120] on div at bounding box center [22, 118] width 7 height 7
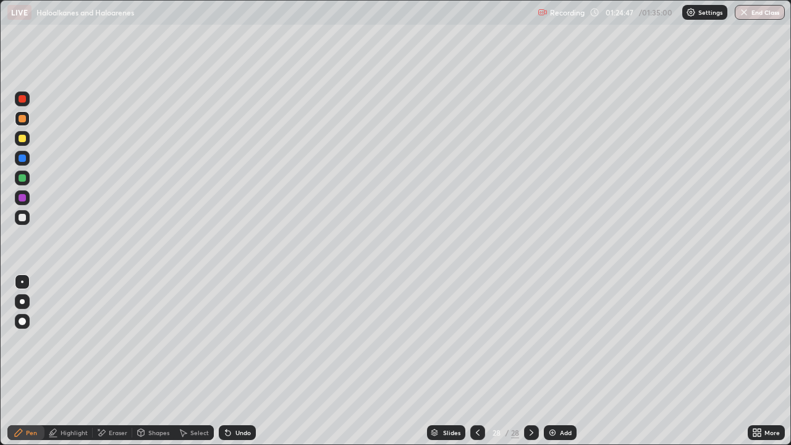
click at [22, 223] on div at bounding box center [22, 217] width 15 height 15
click at [28, 140] on div at bounding box center [22, 138] width 15 height 15
click at [28, 216] on div at bounding box center [22, 217] width 15 height 15
click at [122, 361] on div "Eraser" at bounding box center [118, 432] width 19 height 6
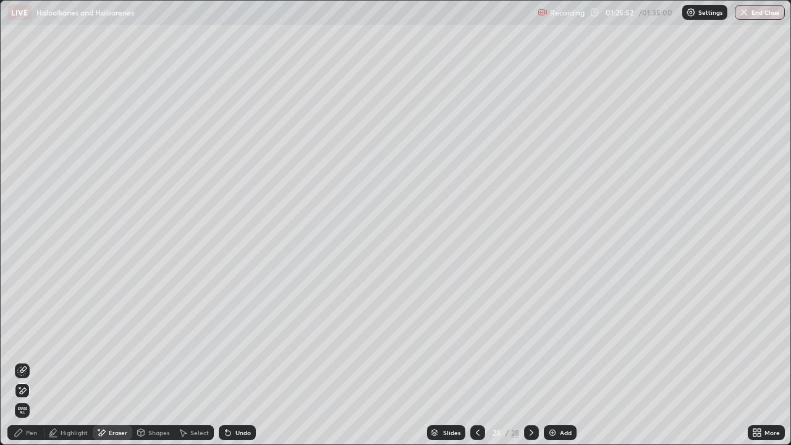
click at [24, 361] on icon at bounding box center [22, 371] width 10 height 10
click at [28, 361] on div "Pen" at bounding box center [31, 432] width 11 height 6
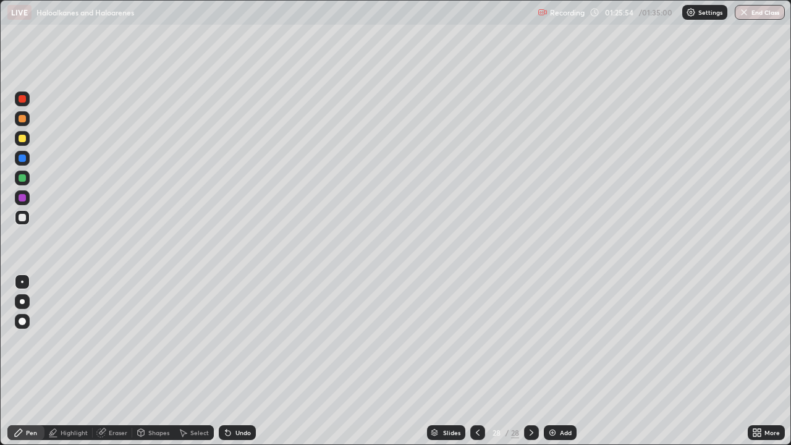
click at [27, 145] on div at bounding box center [22, 138] width 15 height 20
click at [119, 361] on div "Eraser" at bounding box center [118, 432] width 19 height 6
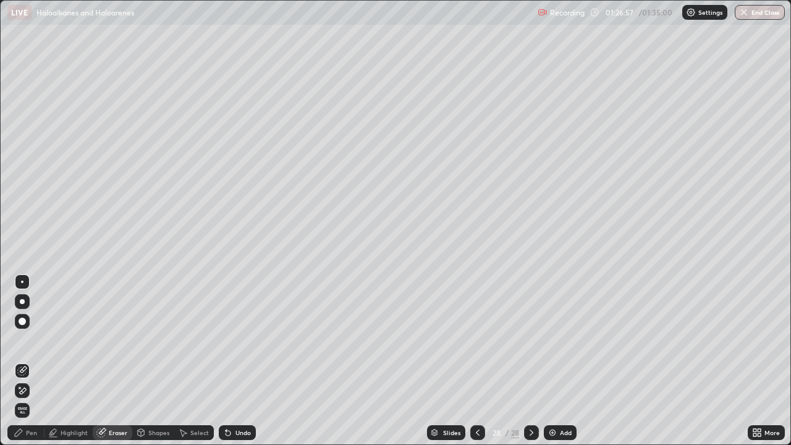
click at [28, 361] on div at bounding box center [22, 390] width 15 height 15
click at [32, 361] on div "Pen" at bounding box center [31, 432] width 11 height 6
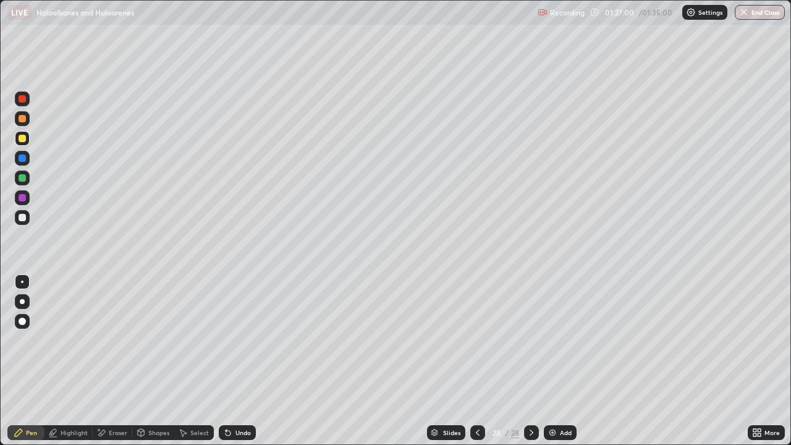
click at [70, 361] on div "Highlight" at bounding box center [74, 432] width 27 height 6
click at [156, 361] on div "Shapes" at bounding box center [153, 432] width 42 height 15
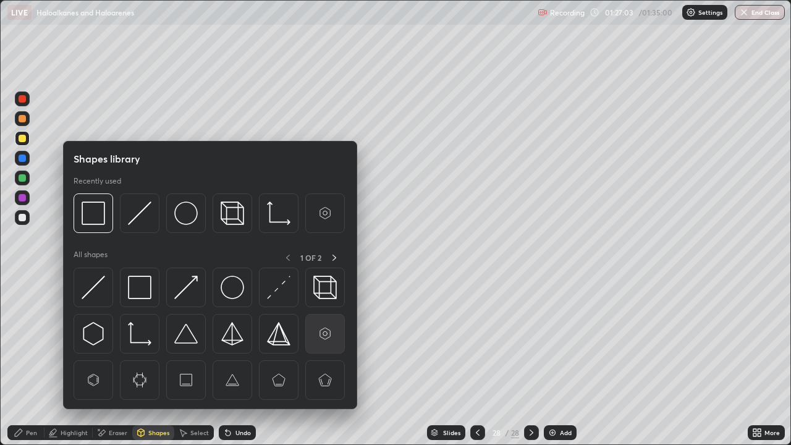
click at [328, 342] on img at bounding box center [324, 333] width 23 height 23
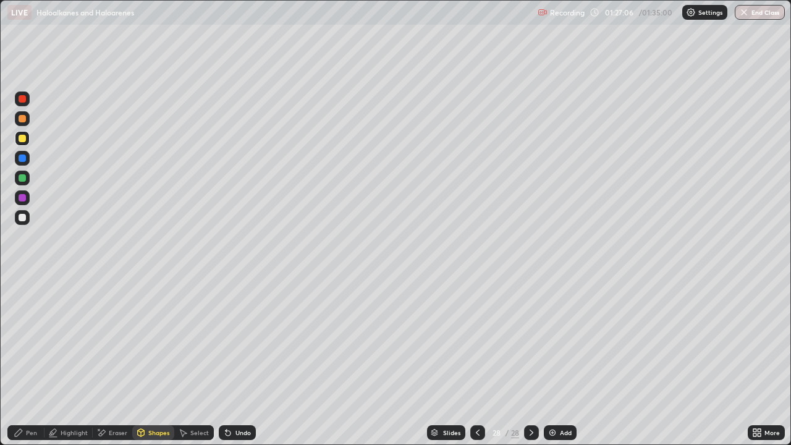
click at [27, 361] on div "Pen" at bounding box center [31, 432] width 11 height 6
click at [24, 220] on div at bounding box center [22, 217] width 7 height 7
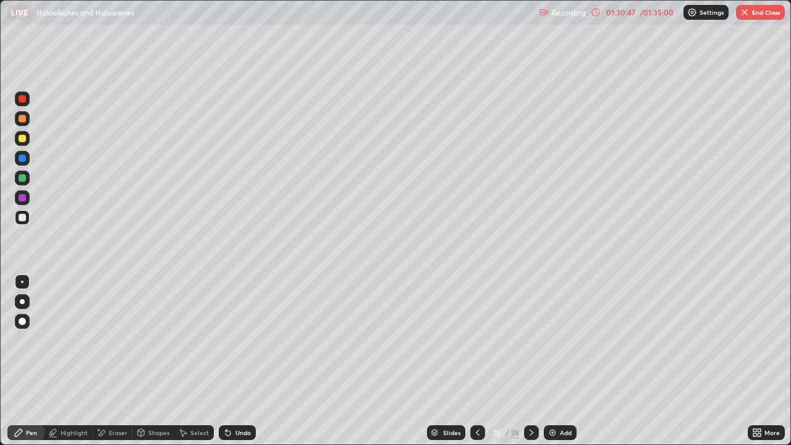
click at [476, 361] on icon at bounding box center [478, 433] width 10 height 10
click at [478, 361] on icon at bounding box center [478, 433] width 10 height 10
click at [477, 361] on icon at bounding box center [478, 432] width 4 height 6
click at [477, 361] on icon at bounding box center [478, 433] width 10 height 10
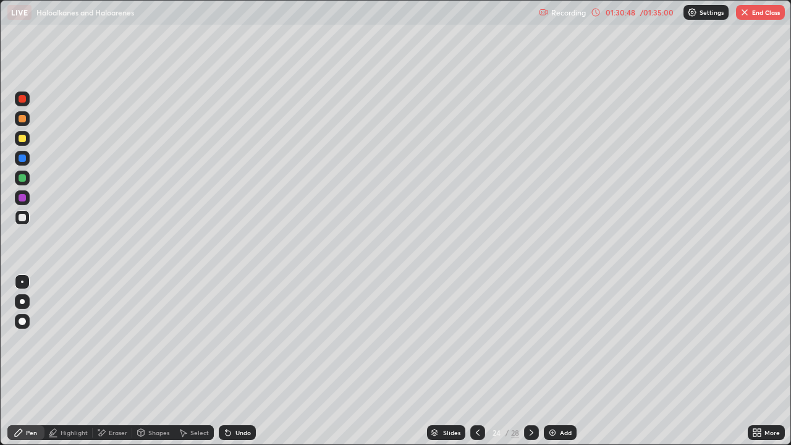
click at [476, 361] on icon at bounding box center [478, 432] width 4 height 6
click at [479, 361] on div at bounding box center [477, 432] width 15 height 15
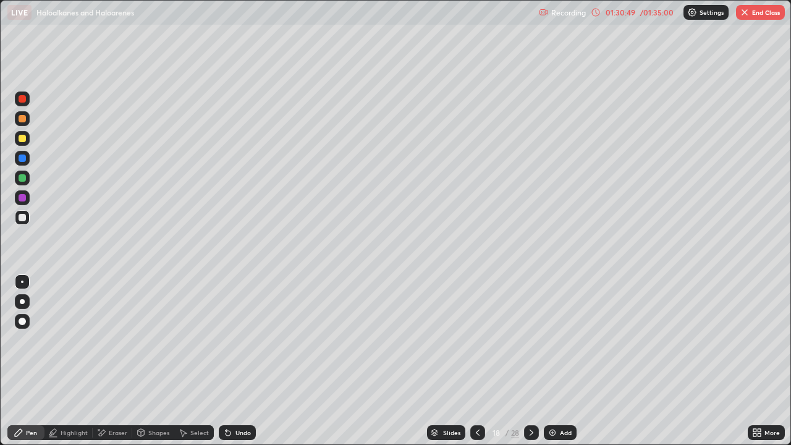
click at [478, 361] on div at bounding box center [477, 432] width 15 height 15
click at [477, 361] on icon at bounding box center [478, 433] width 10 height 10
click at [476, 361] on icon at bounding box center [478, 433] width 10 height 10
click at [476, 361] on icon at bounding box center [478, 432] width 4 height 6
click at [474, 361] on icon at bounding box center [478, 433] width 10 height 10
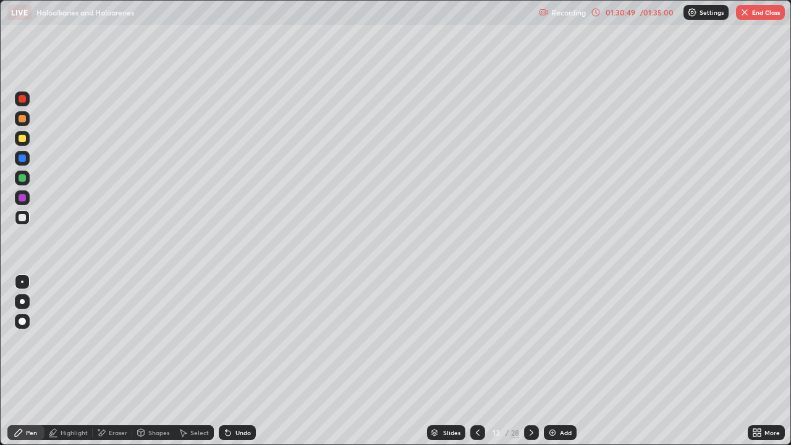
click at [474, 361] on icon at bounding box center [478, 433] width 10 height 10
click at [476, 361] on icon at bounding box center [478, 433] width 10 height 10
click at [478, 361] on icon at bounding box center [478, 433] width 10 height 10
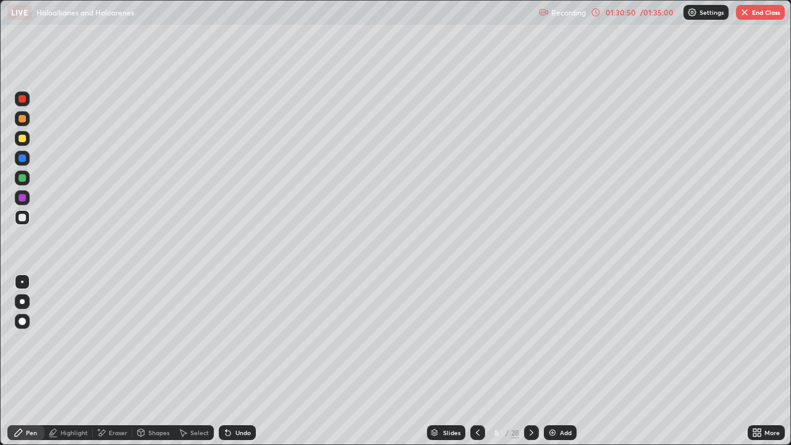
click at [478, 361] on icon at bounding box center [478, 433] width 10 height 10
click at [481, 361] on div at bounding box center [477, 432] width 15 height 15
click at [476, 361] on icon at bounding box center [478, 433] width 10 height 10
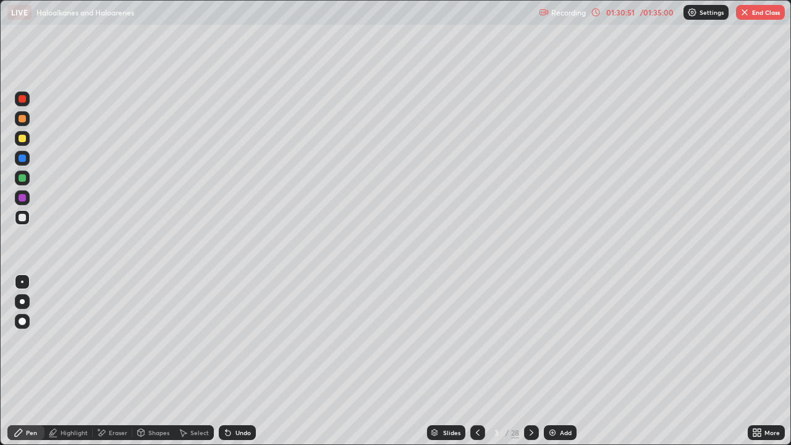
click at [476, 361] on icon at bounding box center [478, 433] width 10 height 10
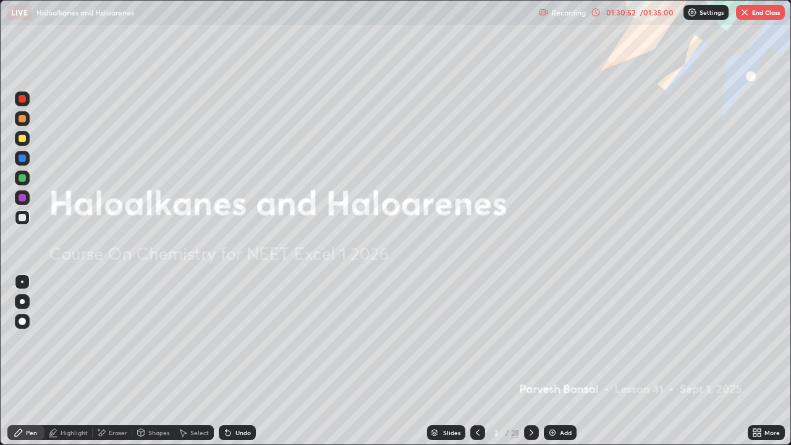
click at [530, 361] on icon at bounding box center [531, 433] width 10 height 10
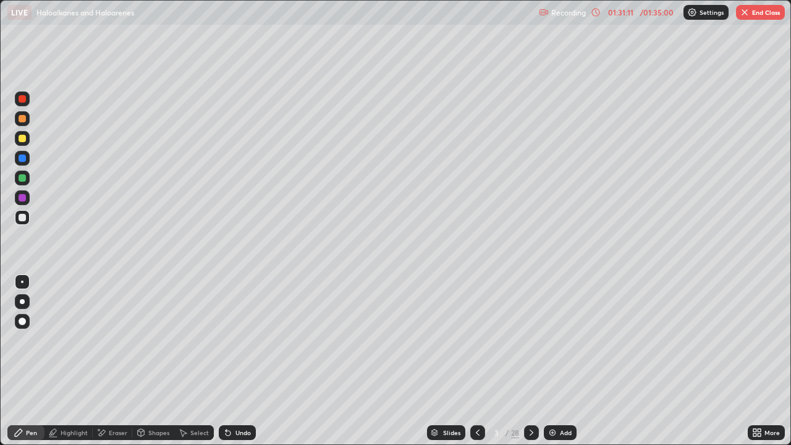
click at [530, 361] on icon at bounding box center [531, 433] width 10 height 10
click at [476, 361] on icon at bounding box center [478, 433] width 10 height 10
click at [531, 361] on icon at bounding box center [531, 432] width 4 height 6
click at [531, 361] on icon at bounding box center [531, 433] width 10 height 10
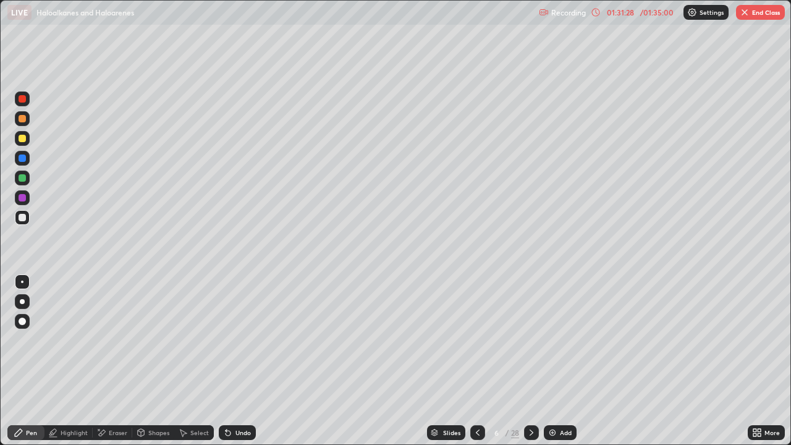
click at [531, 361] on icon at bounding box center [531, 432] width 4 height 6
click at [531, 361] on icon at bounding box center [531, 433] width 10 height 10
click at [533, 361] on icon at bounding box center [531, 433] width 10 height 10
click at [531, 361] on icon at bounding box center [531, 433] width 10 height 10
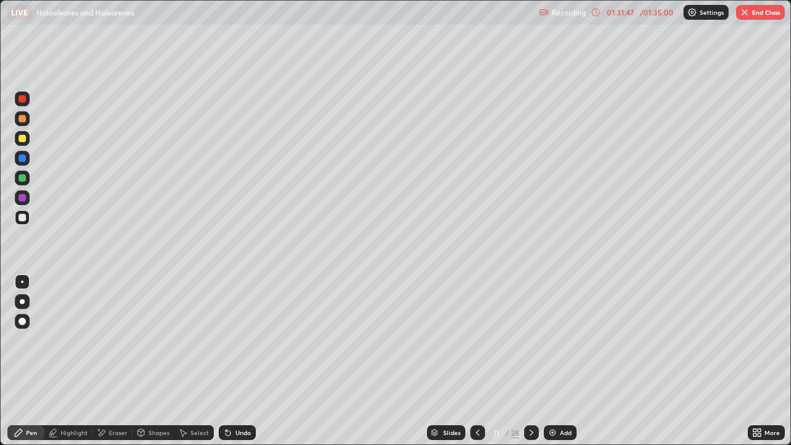
click at [530, 361] on icon at bounding box center [531, 433] width 10 height 10
click at [531, 361] on icon at bounding box center [531, 432] width 4 height 6
click at [529, 361] on icon at bounding box center [531, 432] width 4 height 6
click at [531, 361] on icon at bounding box center [531, 433] width 10 height 10
click at [536, 361] on div at bounding box center [531, 432] width 15 height 15
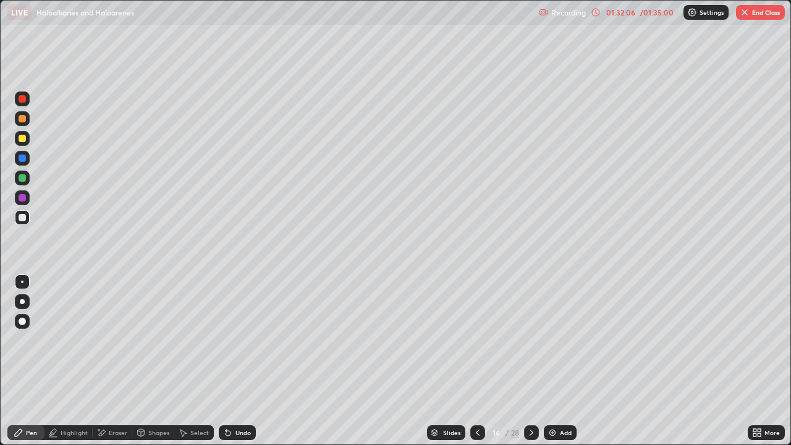
click at [531, 361] on icon at bounding box center [531, 432] width 4 height 6
click at [528, 361] on icon at bounding box center [531, 433] width 10 height 10
click at [531, 361] on icon at bounding box center [531, 433] width 10 height 10
click at [530, 361] on icon at bounding box center [531, 433] width 10 height 10
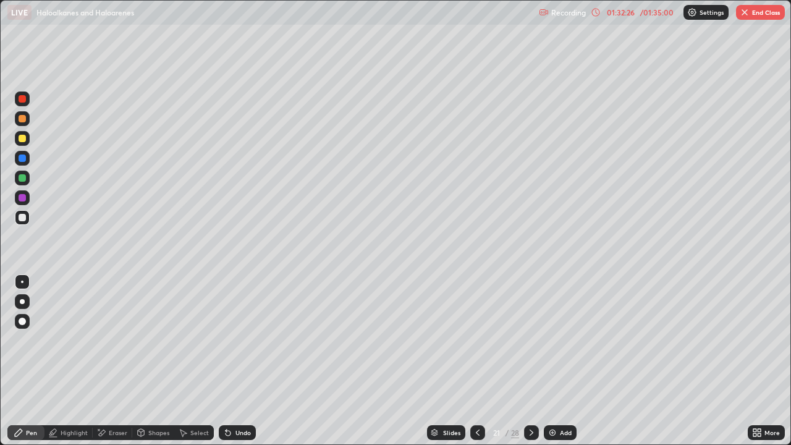
click at [530, 361] on icon at bounding box center [531, 433] width 10 height 10
click at [531, 361] on icon at bounding box center [531, 433] width 10 height 10
click at [530, 361] on icon at bounding box center [531, 432] width 4 height 6
click at [530, 361] on icon at bounding box center [531, 433] width 10 height 10
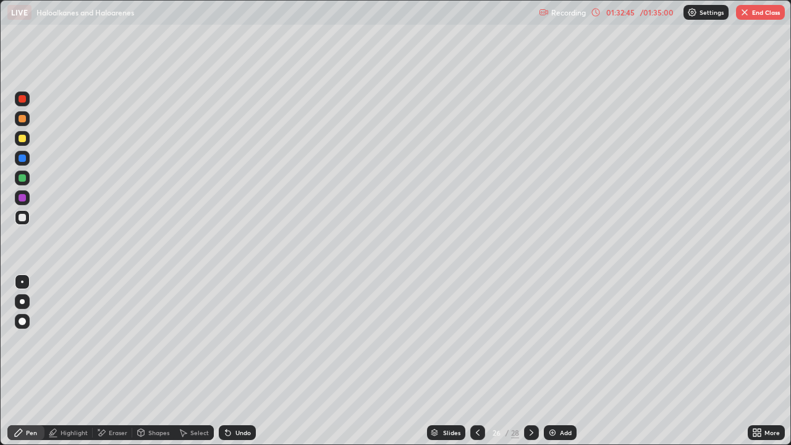
click at [529, 361] on icon at bounding box center [531, 433] width 10 height 10
click at [530, 361] on icon at bounding box center [531, 433] width 10 height 10
click at [772, 11] on button "End Class" at bounding box center [760, 12] width 49 height 15
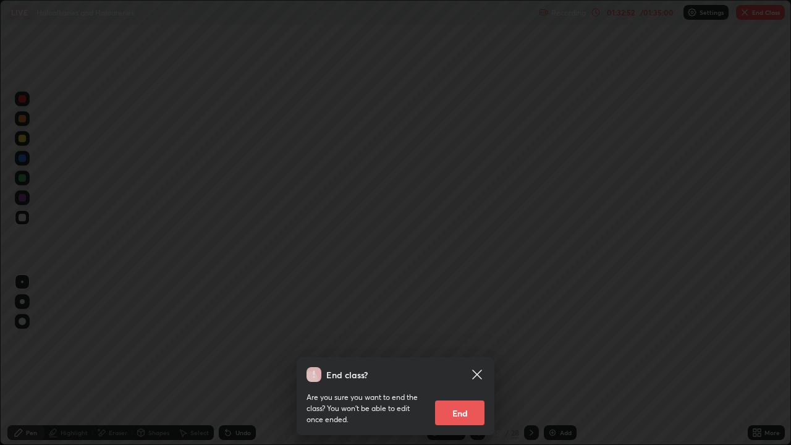
click at [468, 361] on button "End" at bounding box center [459, 412] width 49 height 25
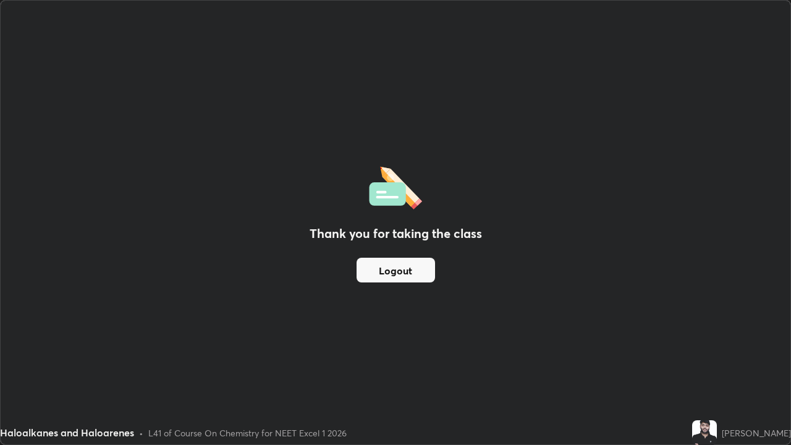
click at [407, 268] on button "Logout" at bounding box center [395, 270] width 78 height 25
